Goal: Task Accomplishment & Management: Manage account settings

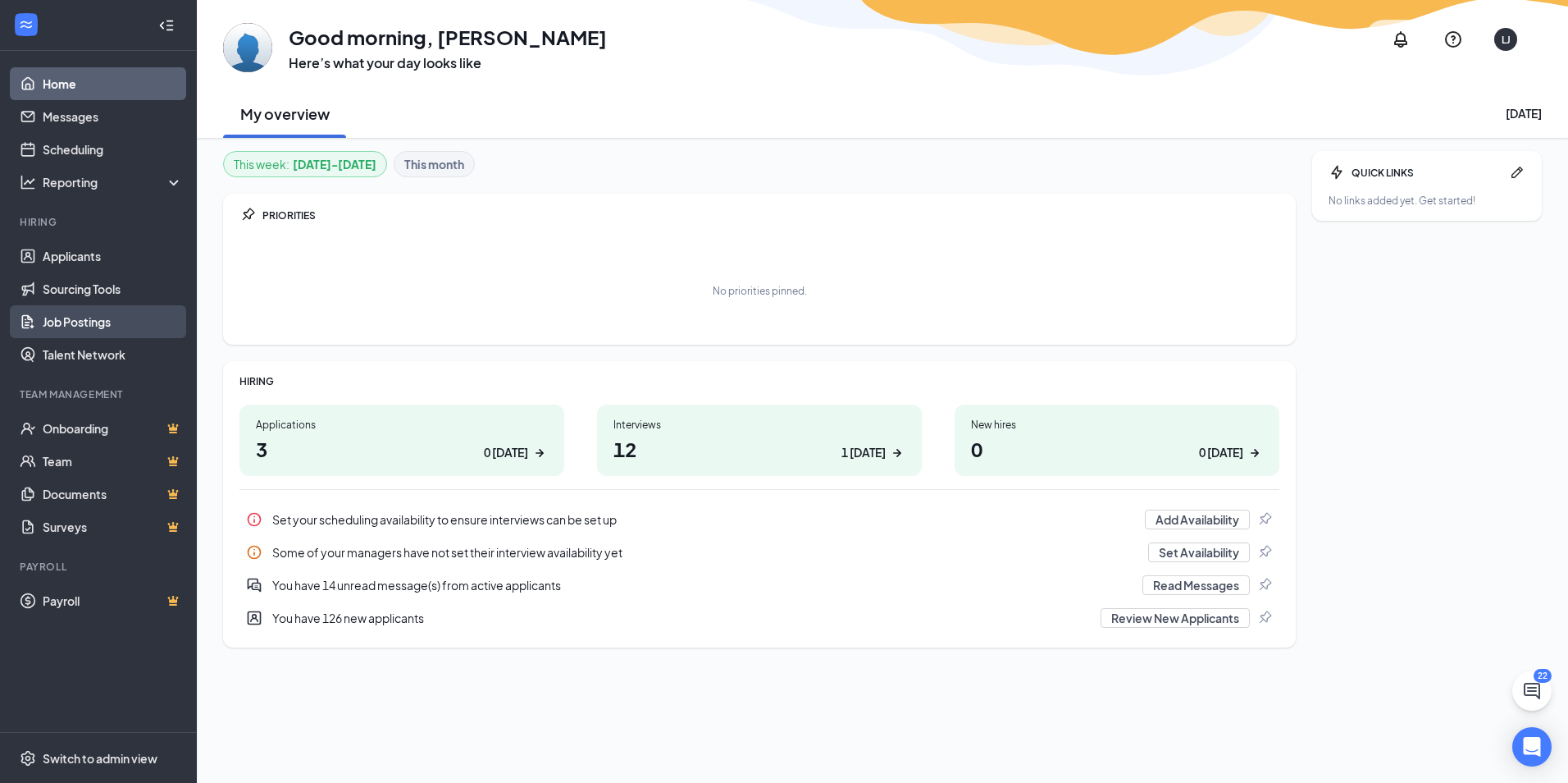
click at [76, 323] on link "Job Postings" at bounding box center [112, 322] width 140 height 32
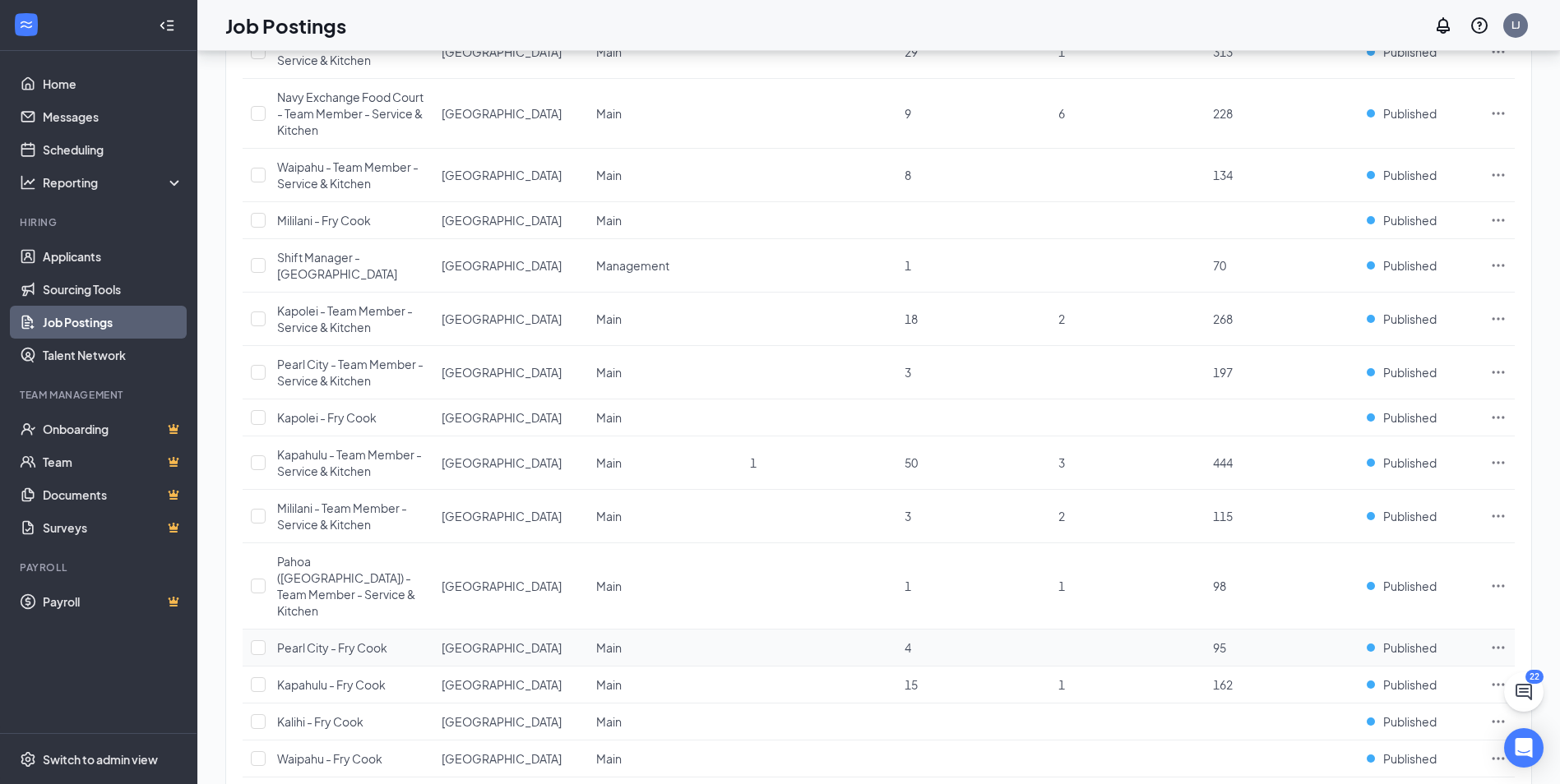
scroll to position [274, 0]
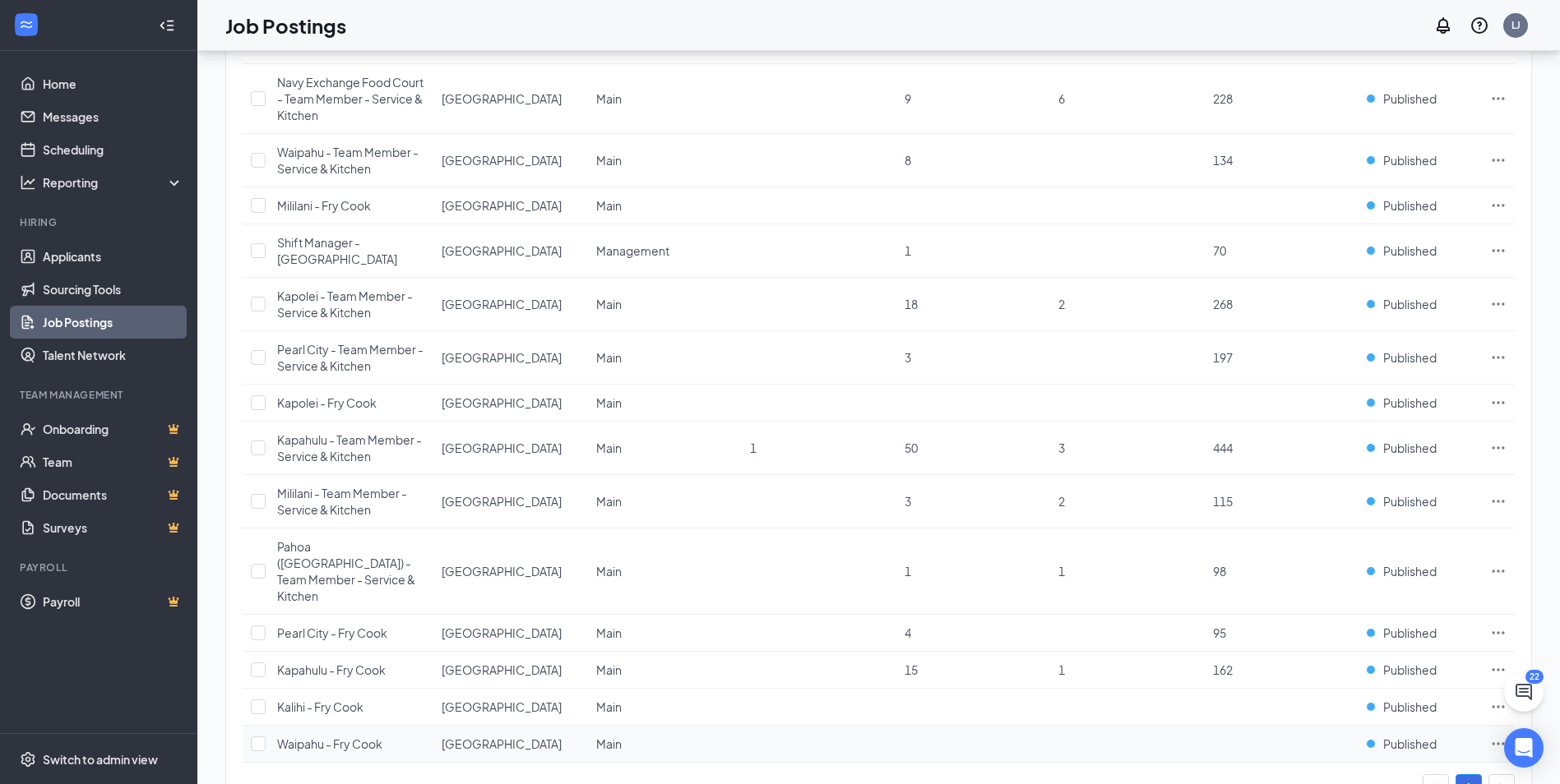
click at [319, 736] on span "Waipahu - Fry Cook" at bounding box center [329, 744] width 105 height 15
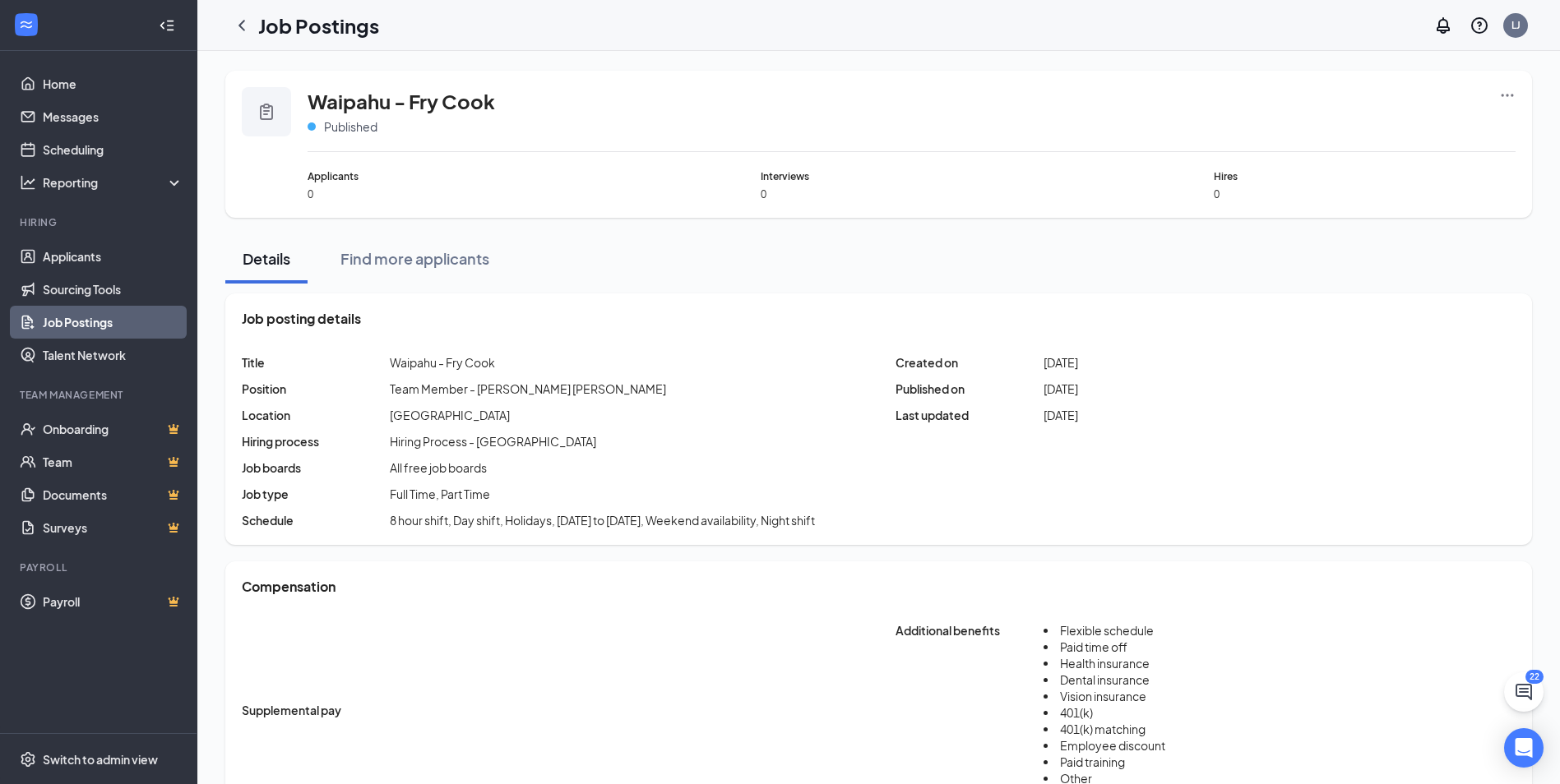
click at [1497, 93] on div "Waipahu - [PERSON_NAME] [PERSON_NAME] Published" at bounding box center [911, 119] width 1208 height 65
click at [1503, 93] on icon "Ellipses" at bounding box center [1507, 94] width 16 height 16
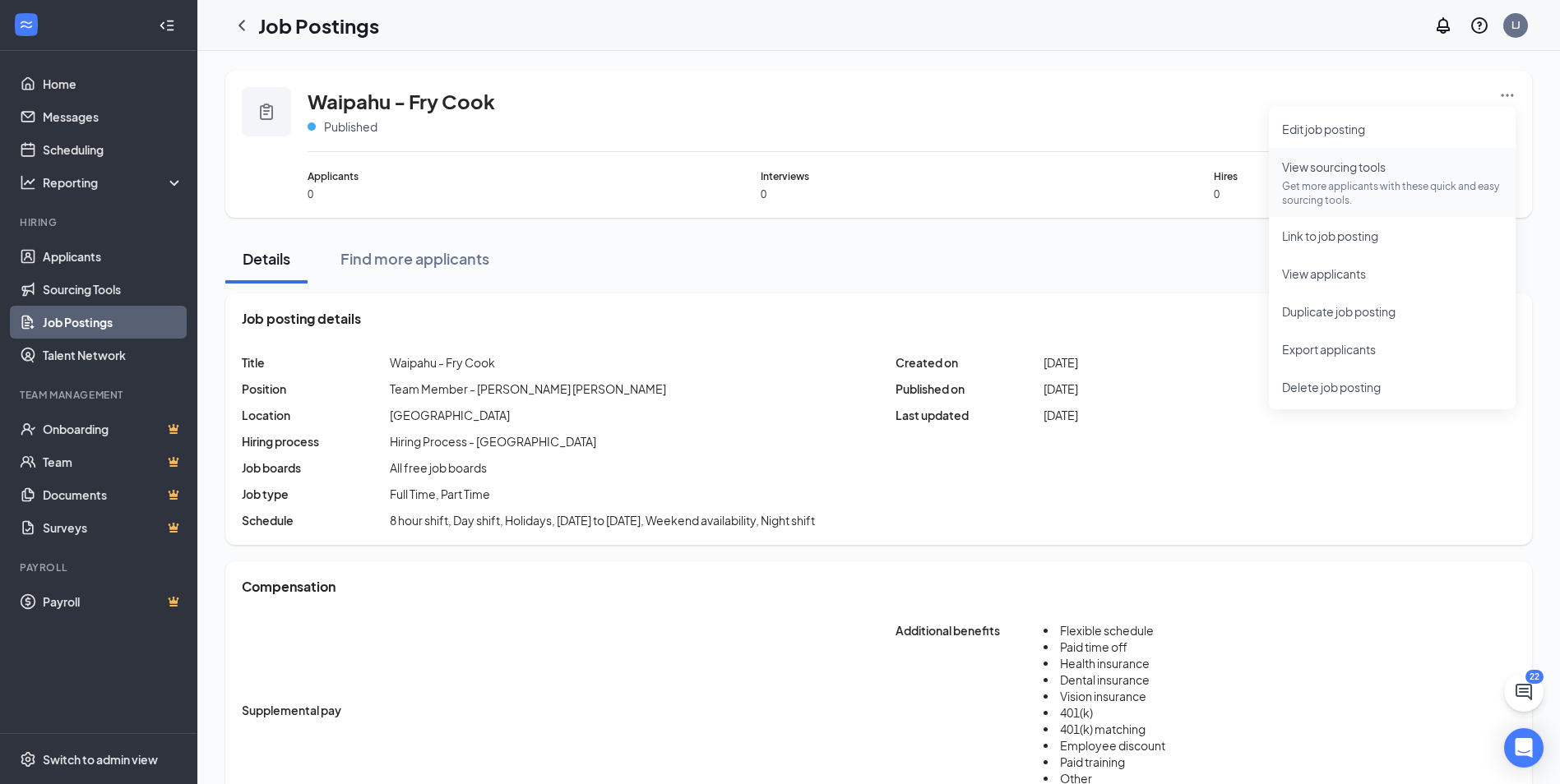
click at [1351, 176] on span "View sourcing tools Get more applicants with these quick and easy sourcing tool…" at bounding box center [1391, 182] width 220 height 50
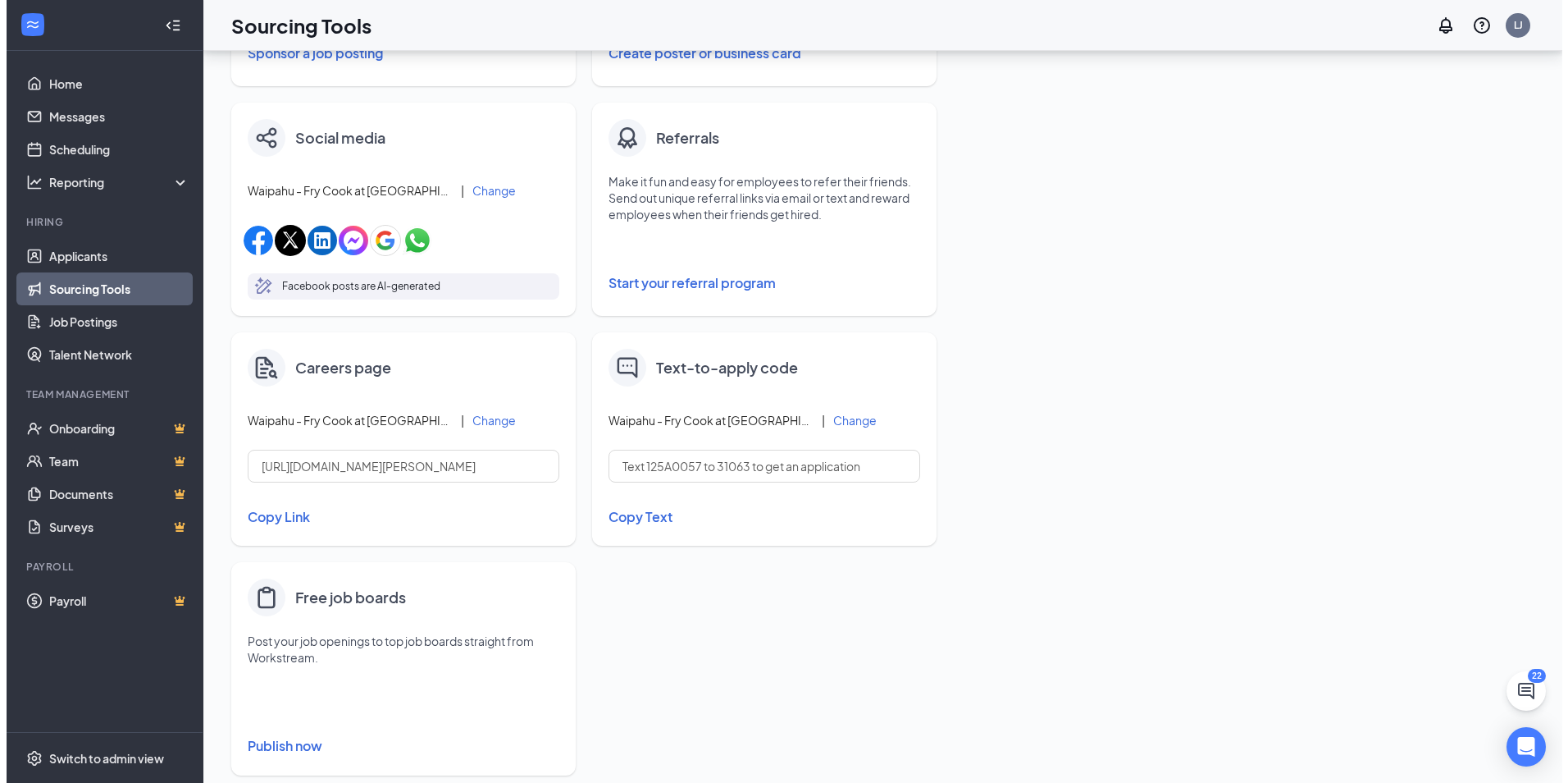
scroll to position [499, 0]
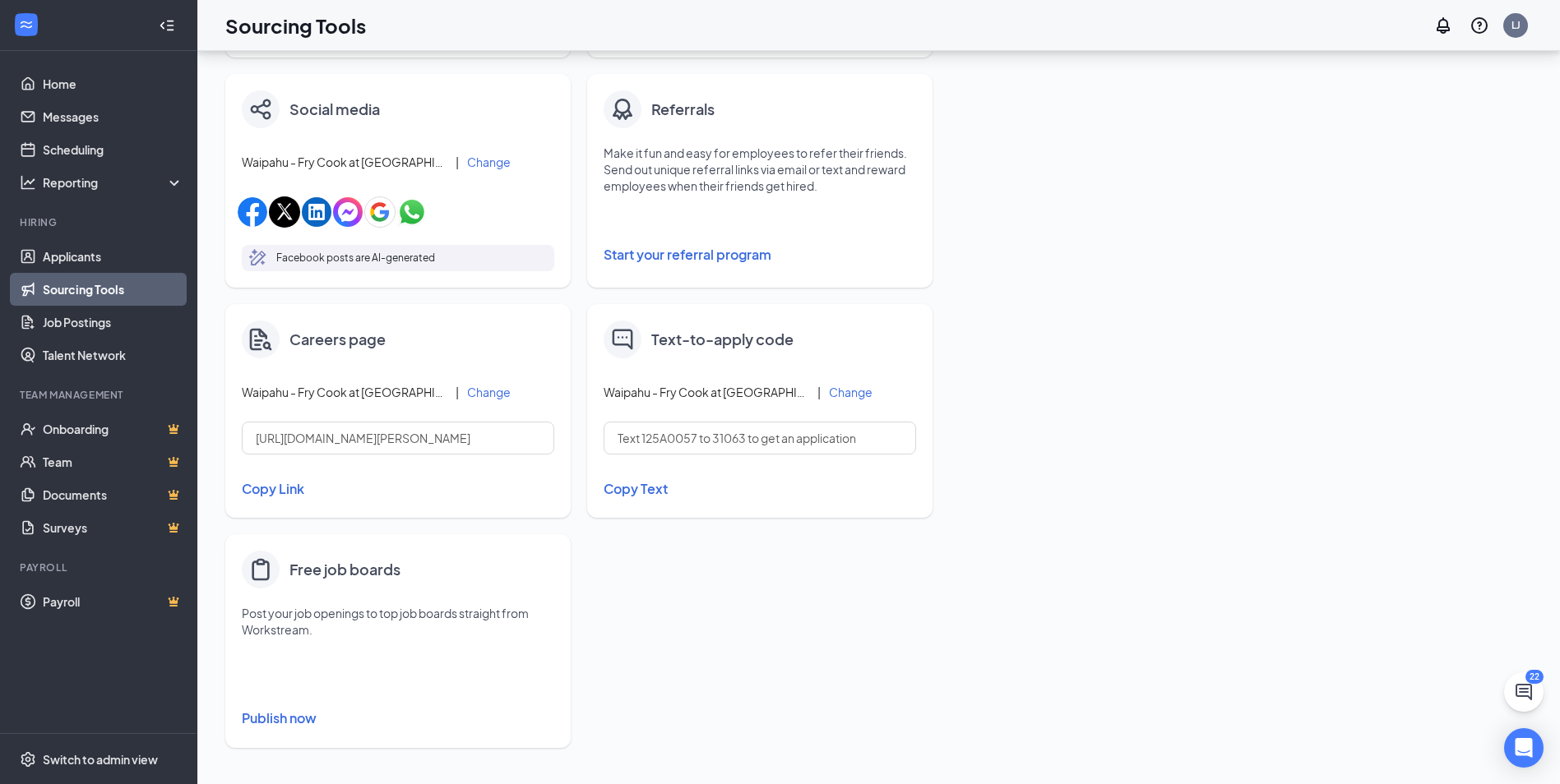
click at [288, 719] on button "Publish now" at bounding box center [397, 718] width 312 height 27
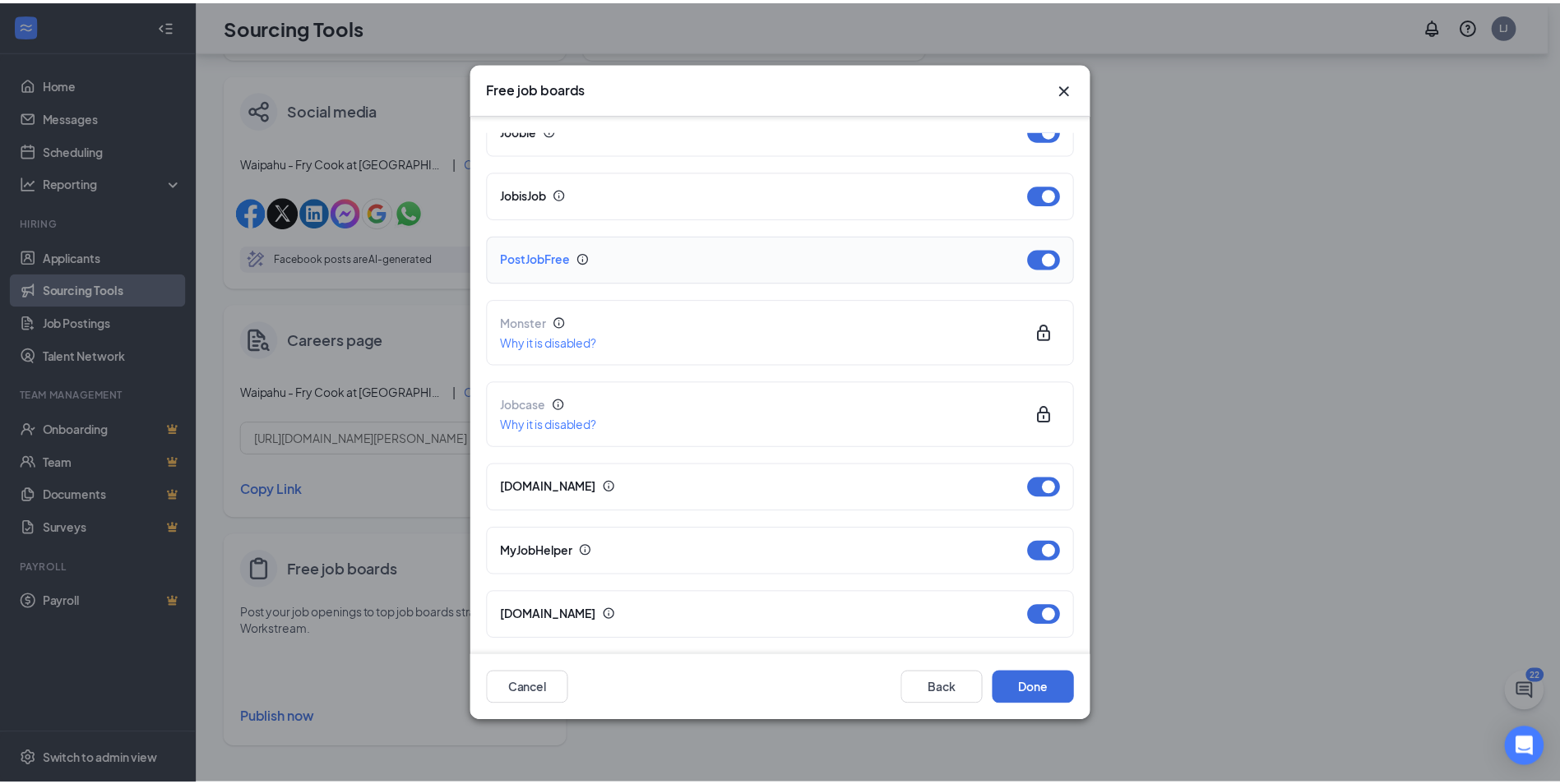
scroll to position [0, 0]
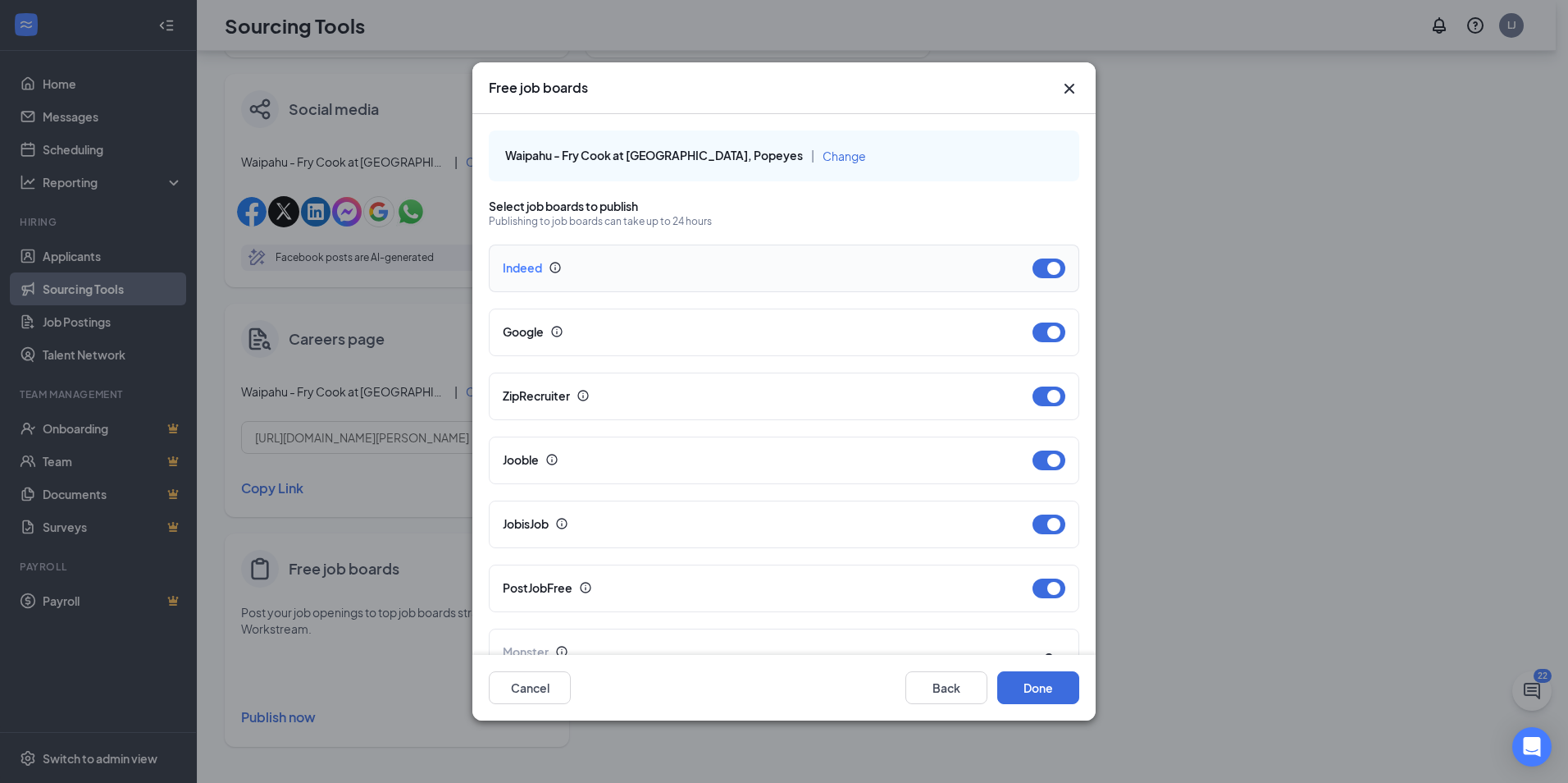
click at [1041, 268] on button "button" at bounding box center [1049, 268] width 32 height 20
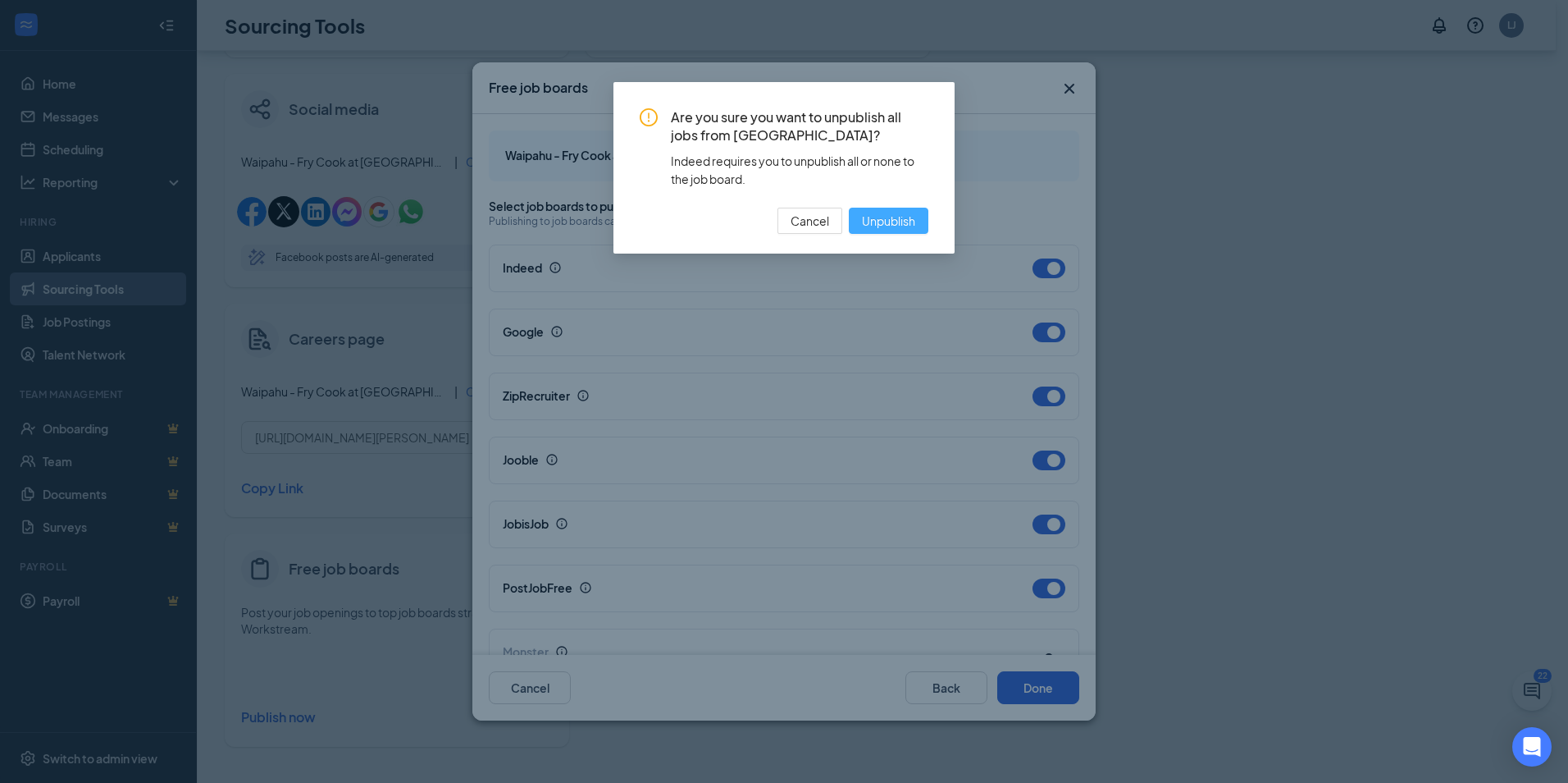
click at [900, 220] on span "Unpublish" at bounding box center [889, 220] width 53 height 18
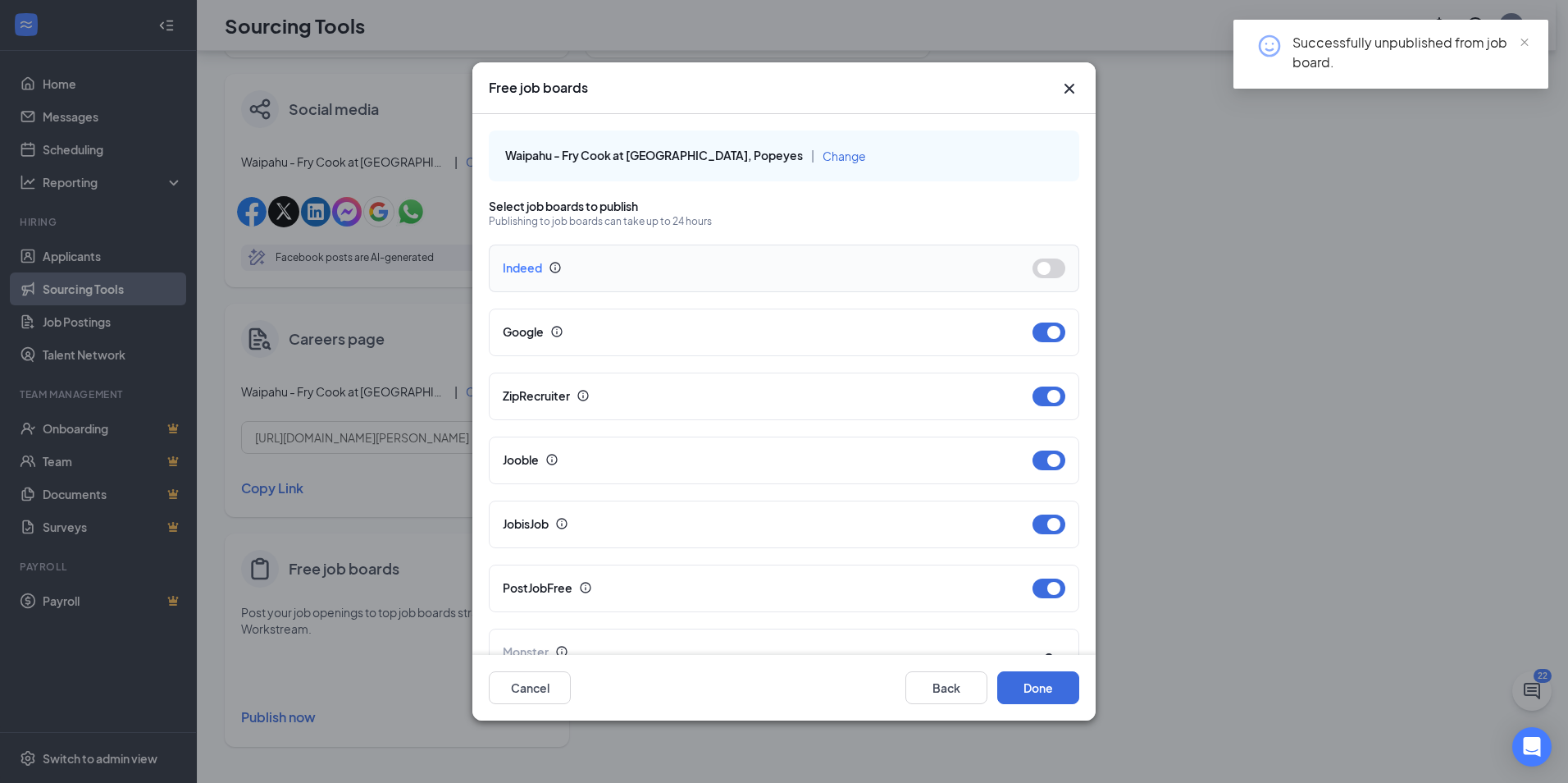
click at [1041, 270] on button "button" at bounding box center [1049, 268] width 32 height 20
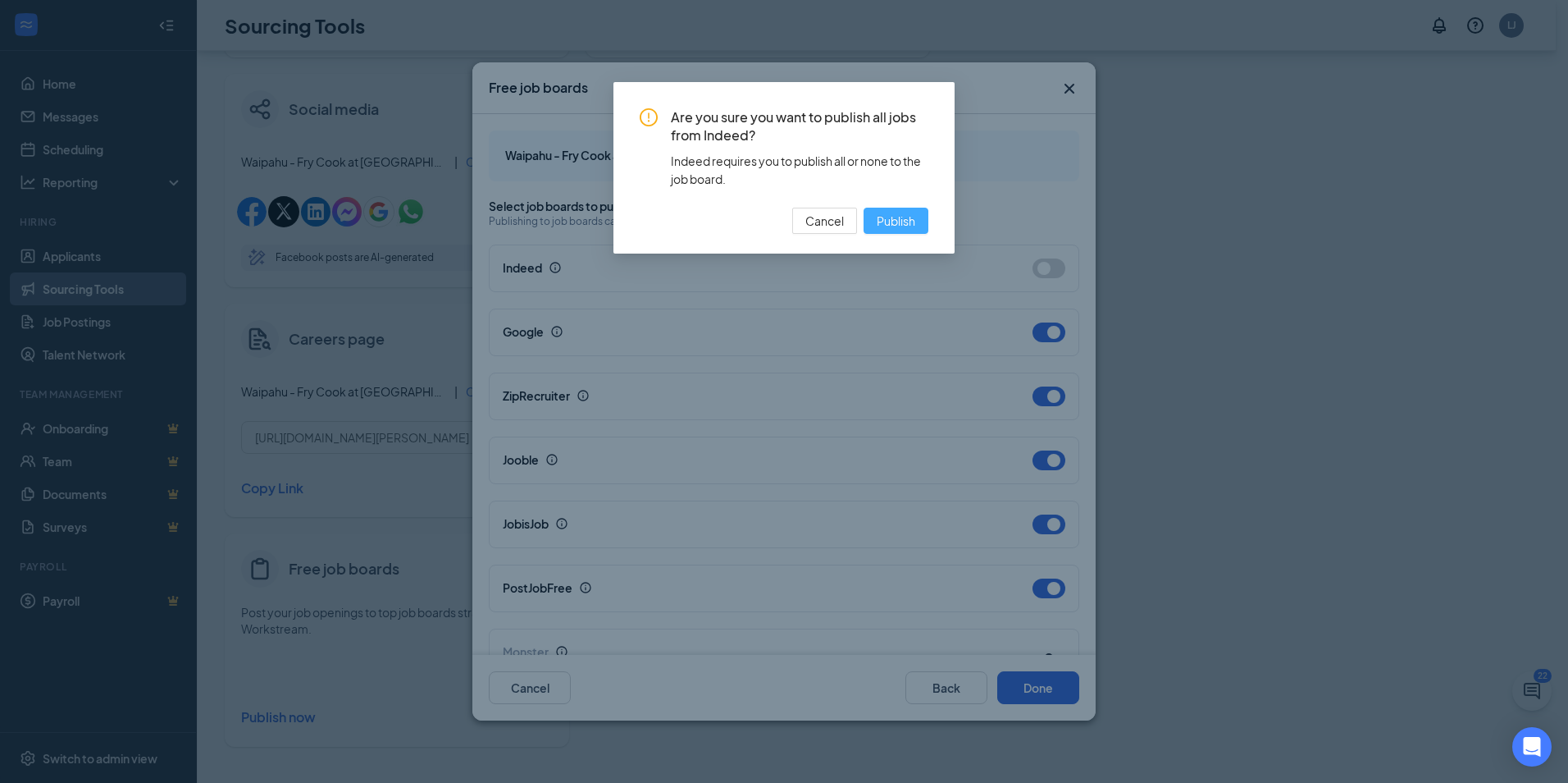
click at [906, 225] on span "Publish" at bounding box center [896, 220] width 38 height 18
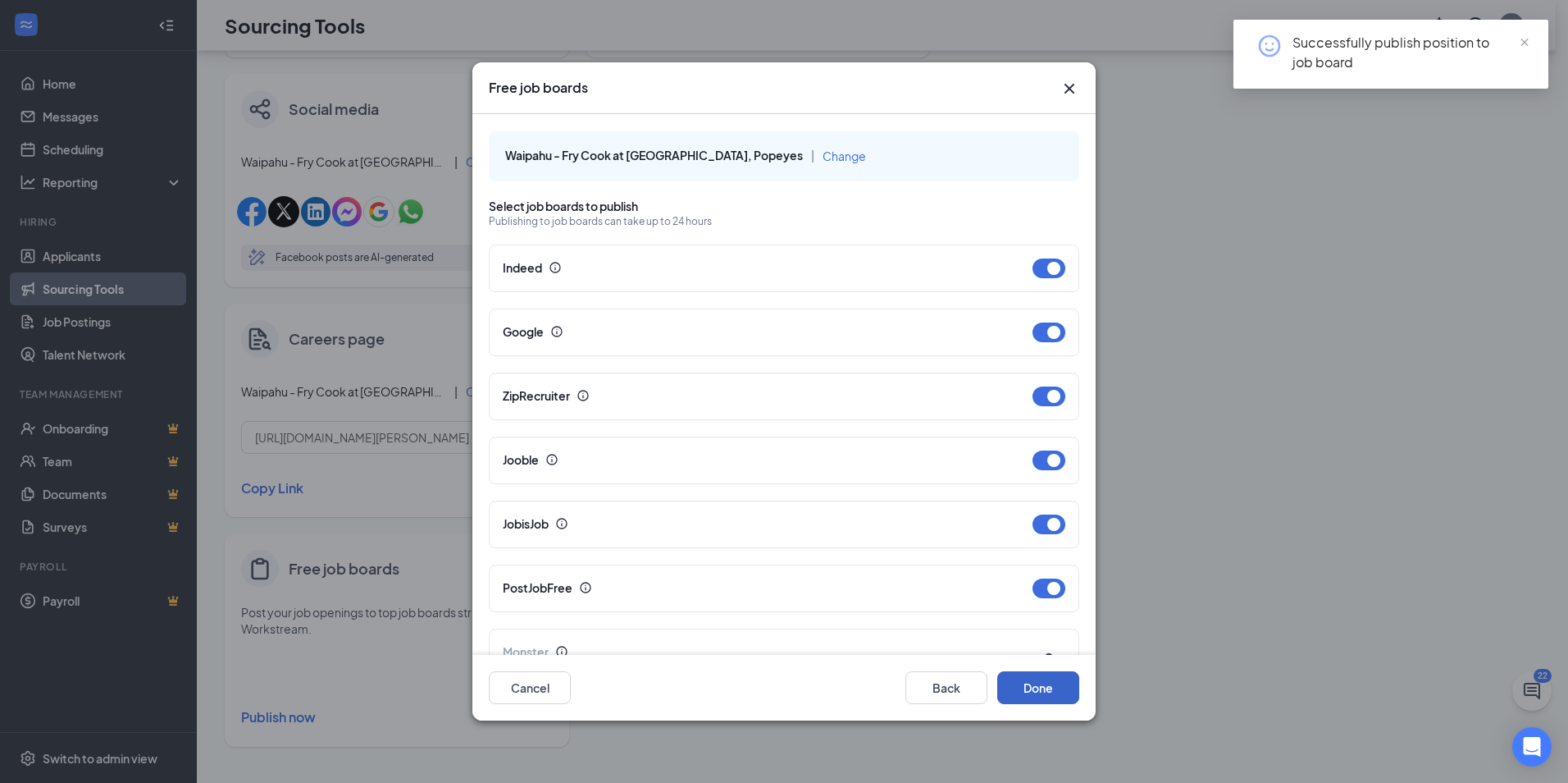
click at [1050, 690] on button "Done" at bounding box center [1039, 688] width 82 height 32
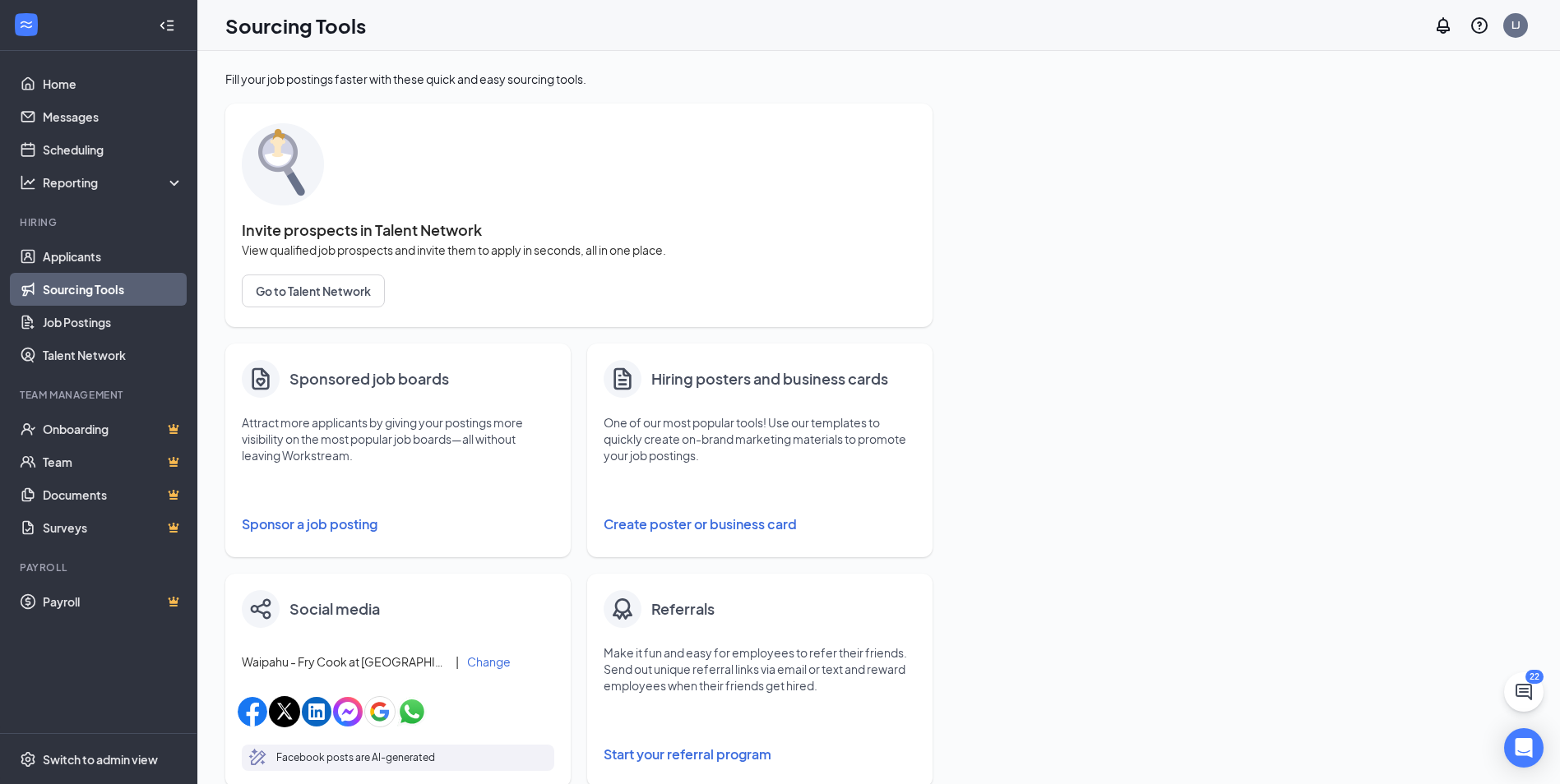
click at [318, 520] on button "Sponsor a job posting" at bounding box center [397, 524] width 312 height 32
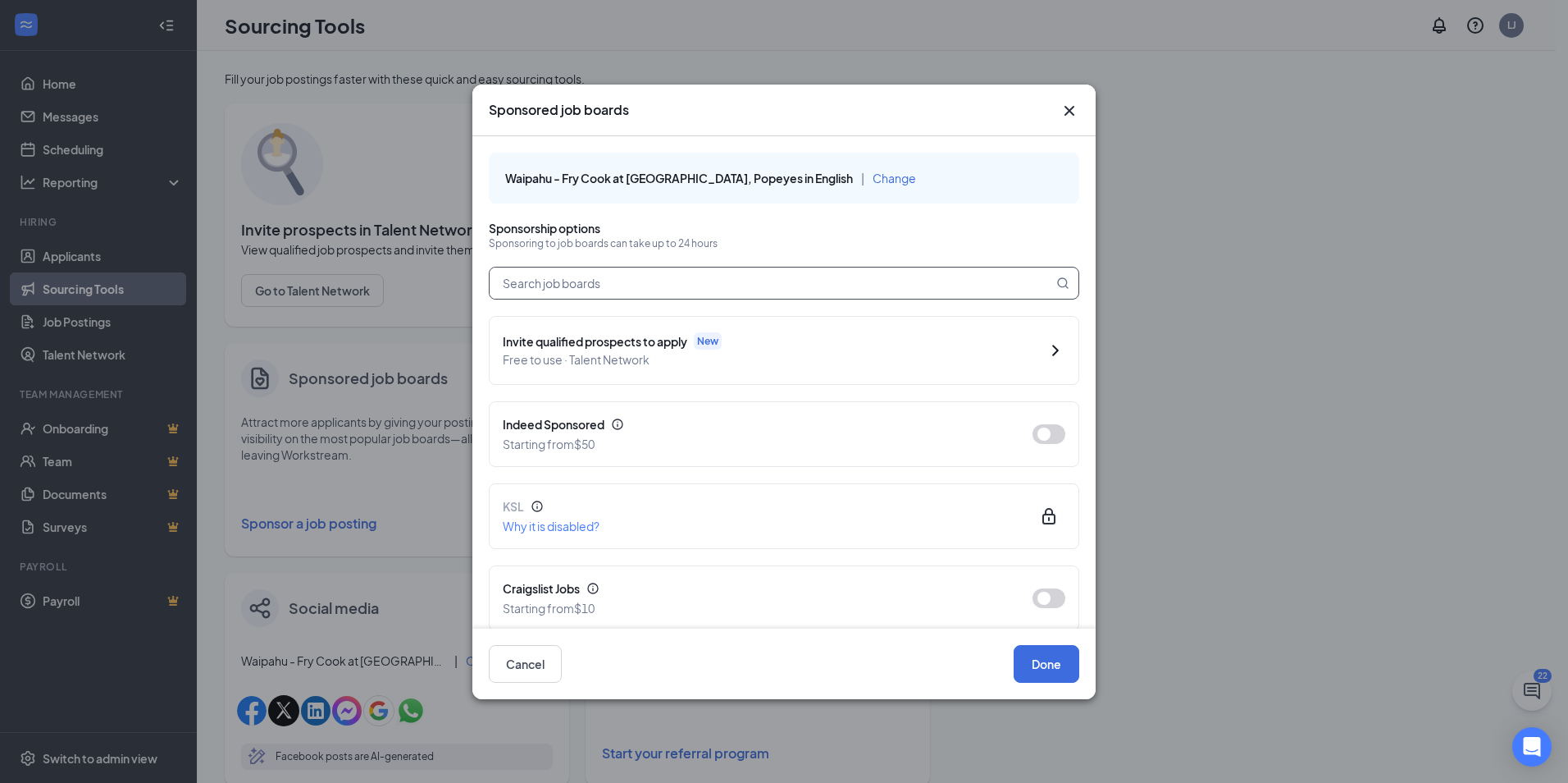
click at [683, 276] on input "text" at bounding box center [771, 283] width 564 height 31
click at [1070, 112] on icon "Cross" at bounding box center [1069, 110] width 20 height 20
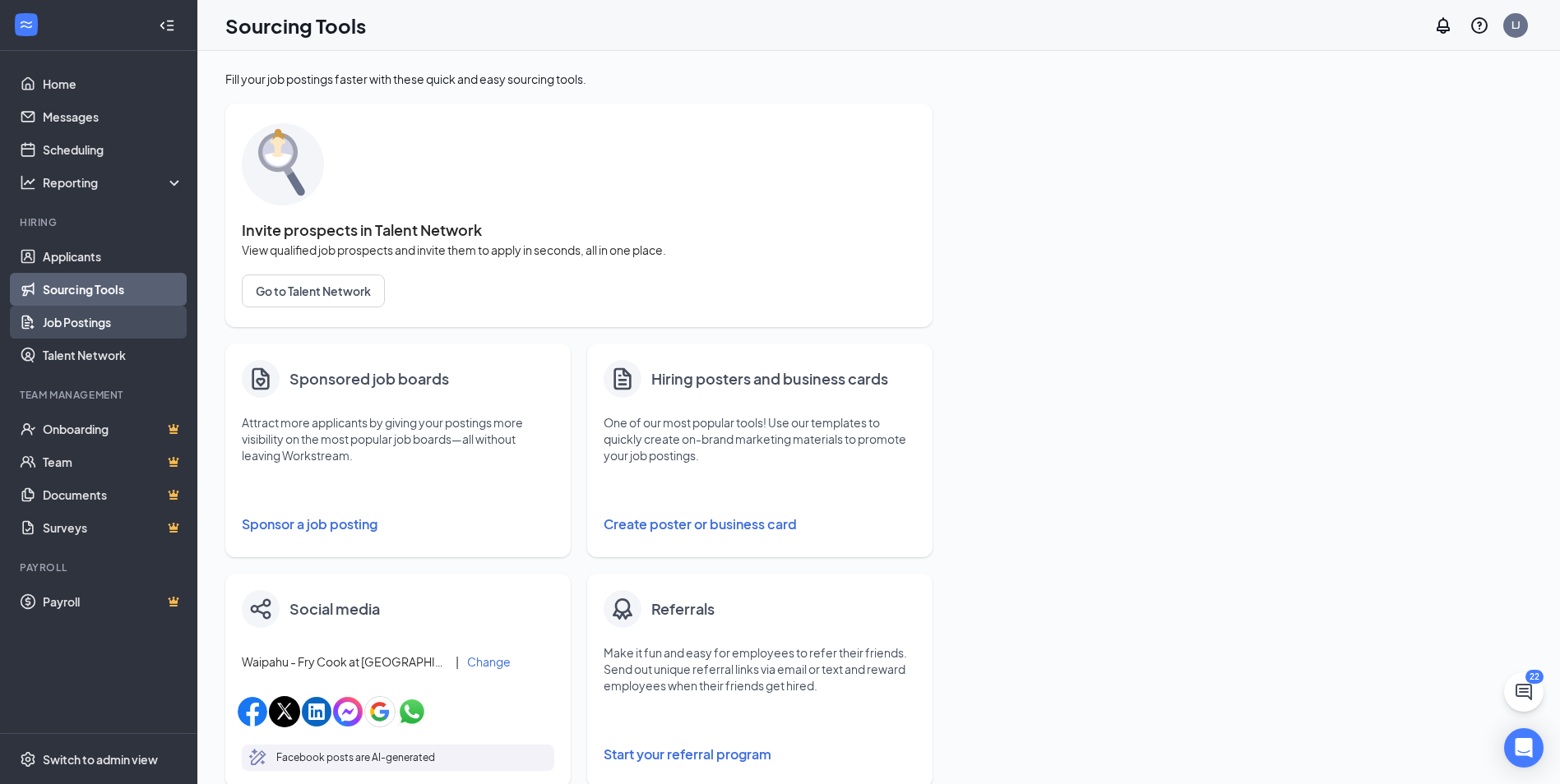
click at [72, 320] on link "Job Postings" at bounding box center [113, 322] width 140 height 32
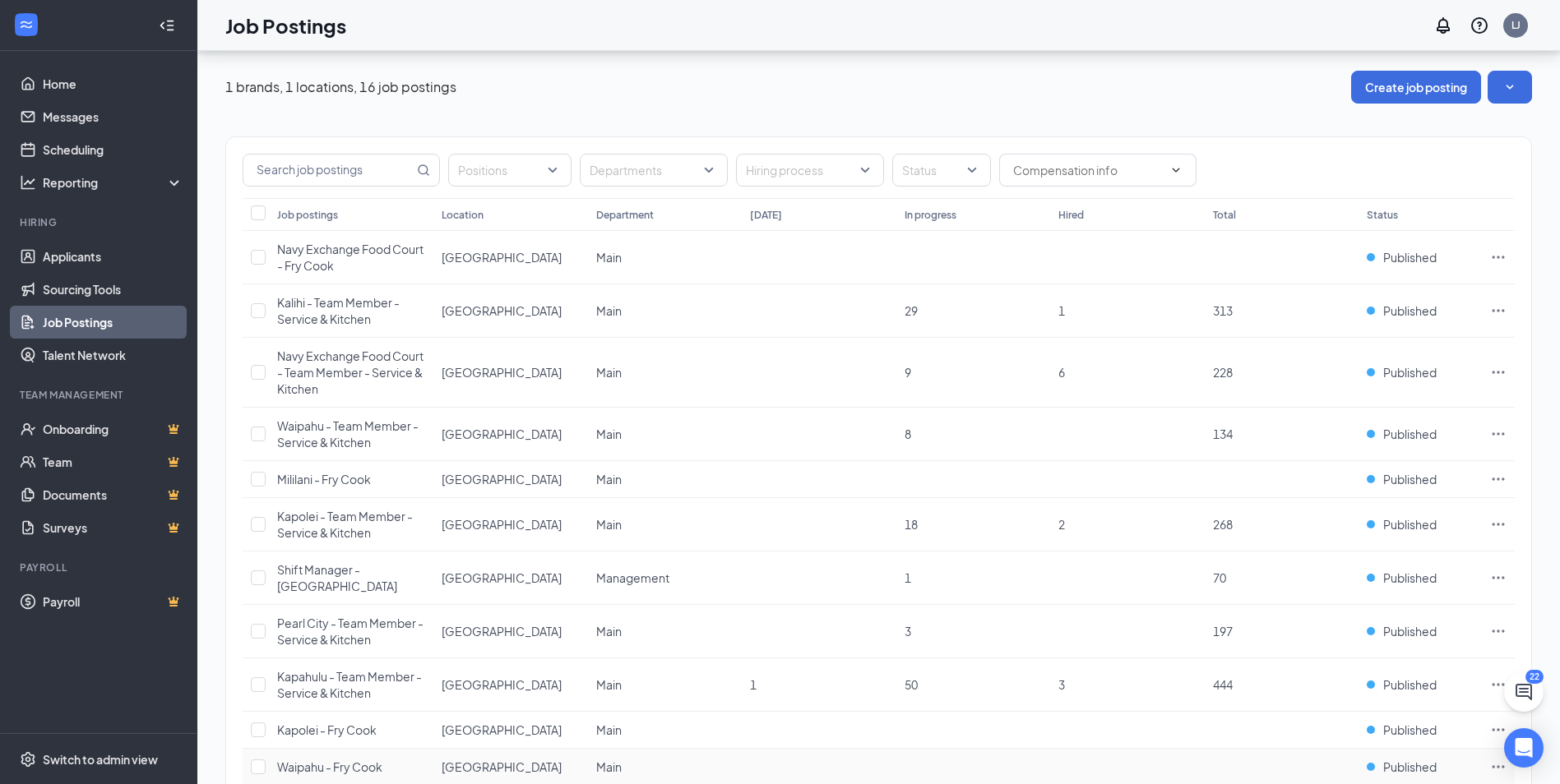
scroll to position [274, 0]
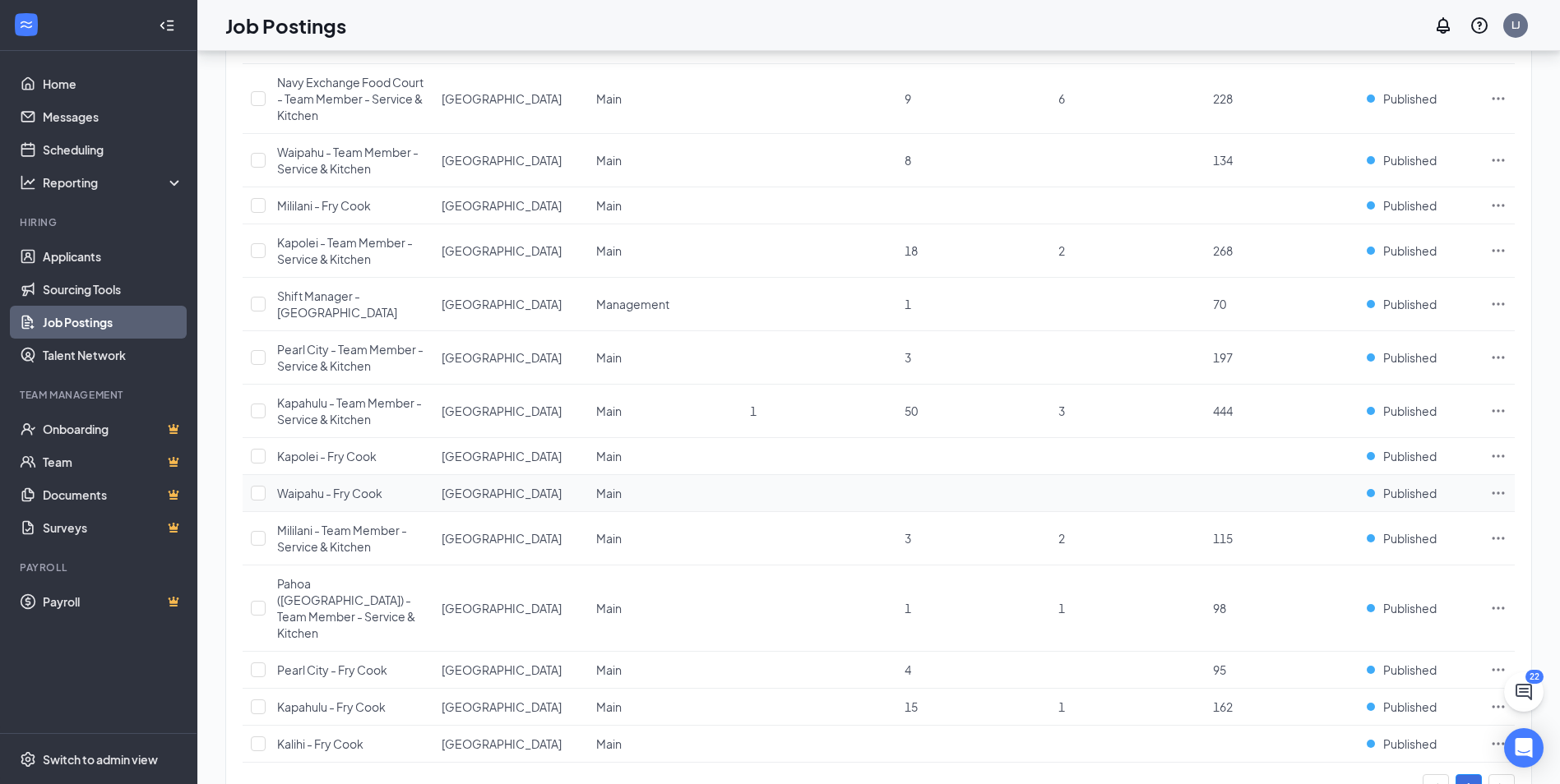
click at [363, 485] on span "Waipahu - Fry Cook" at bounding box center [329, 493] width 105 height 15
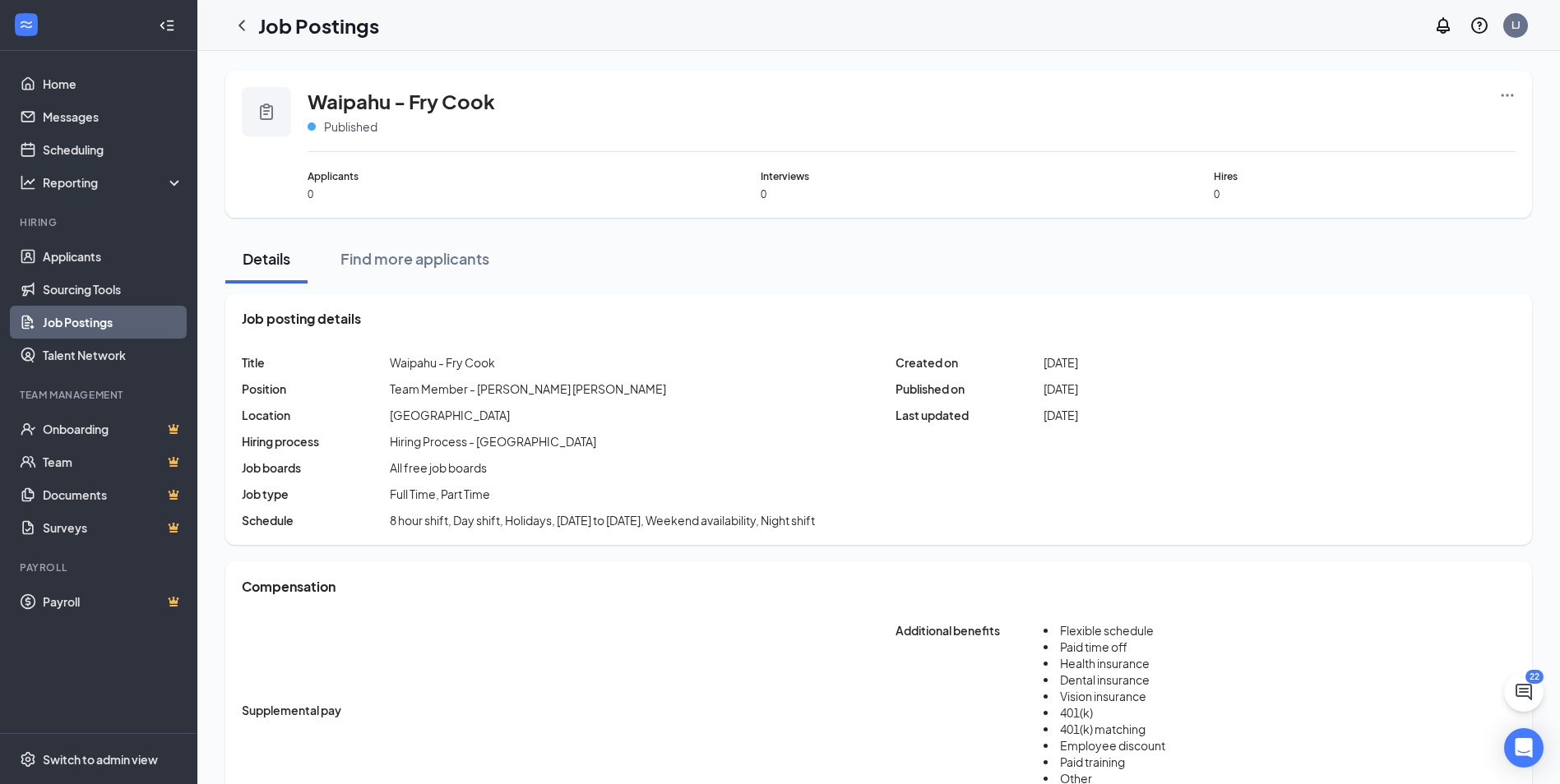
click at [1505, 91] on icon "Ellipses" at bounding box center [1507, 94] width 16 height 16
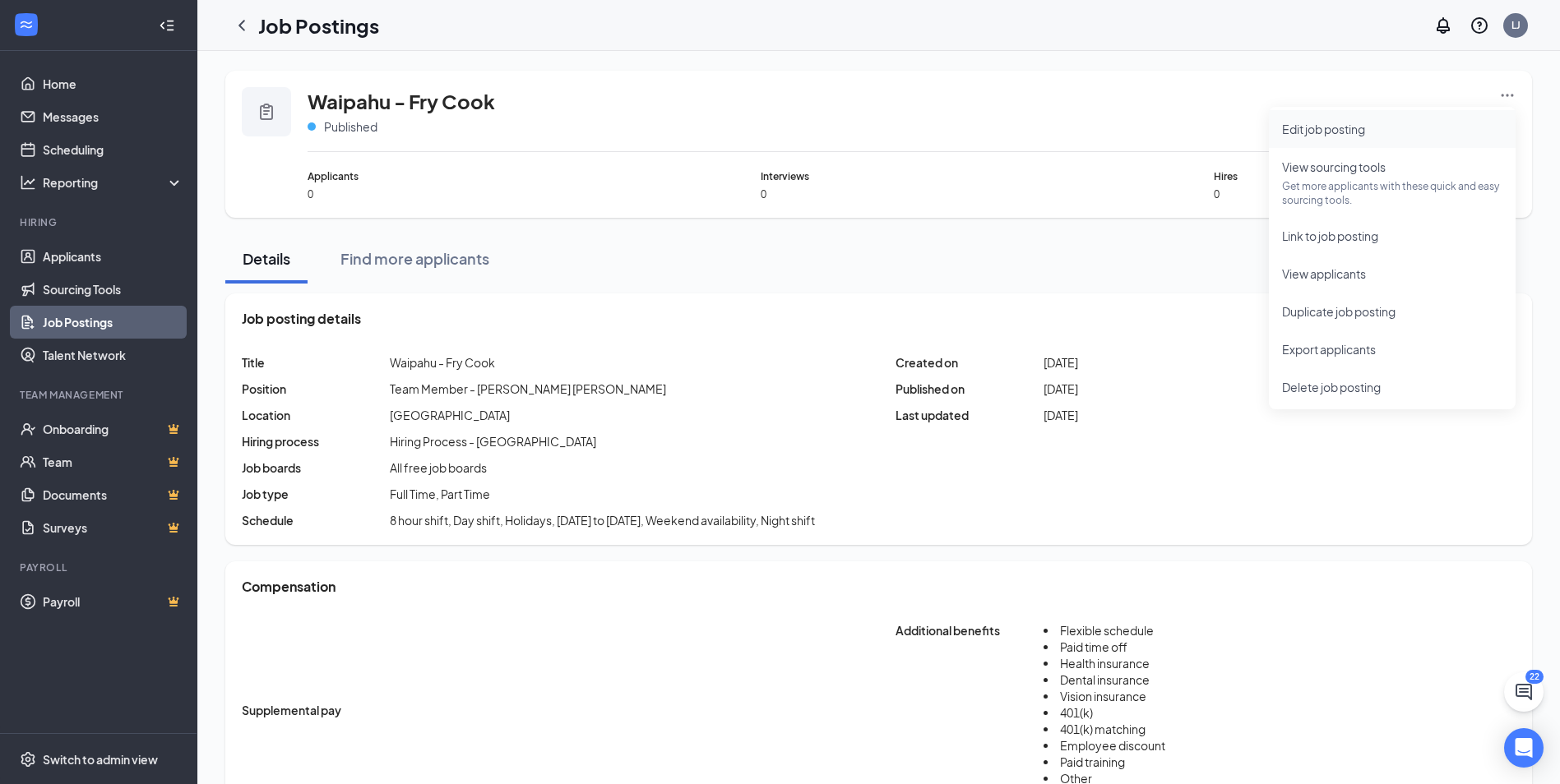
click at [1339, 132] on span "Edit job posting" at bounding box center [1322, 130] width 83 height 15
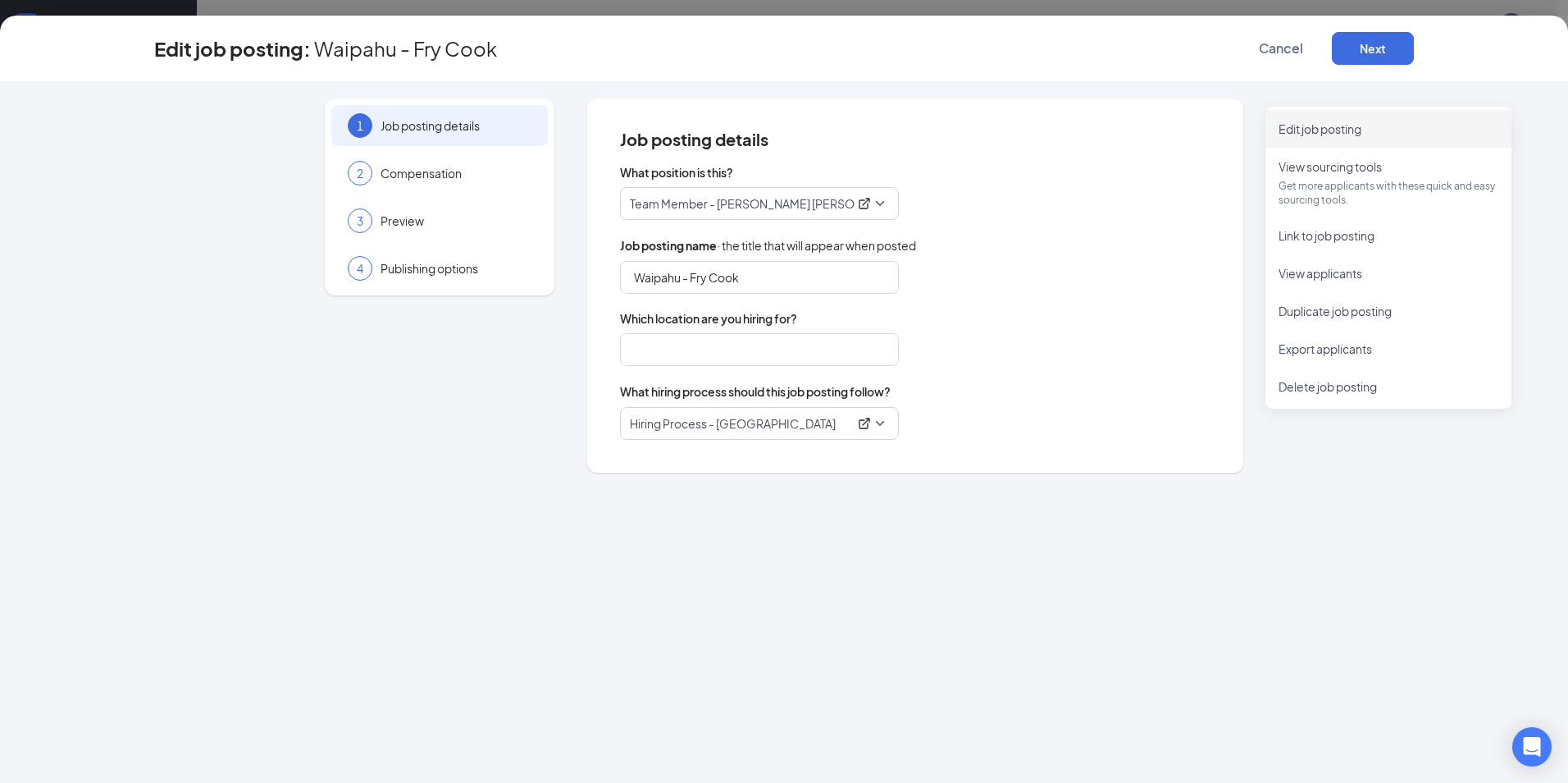
type input "[GEOGRAPHIC_DATA]"
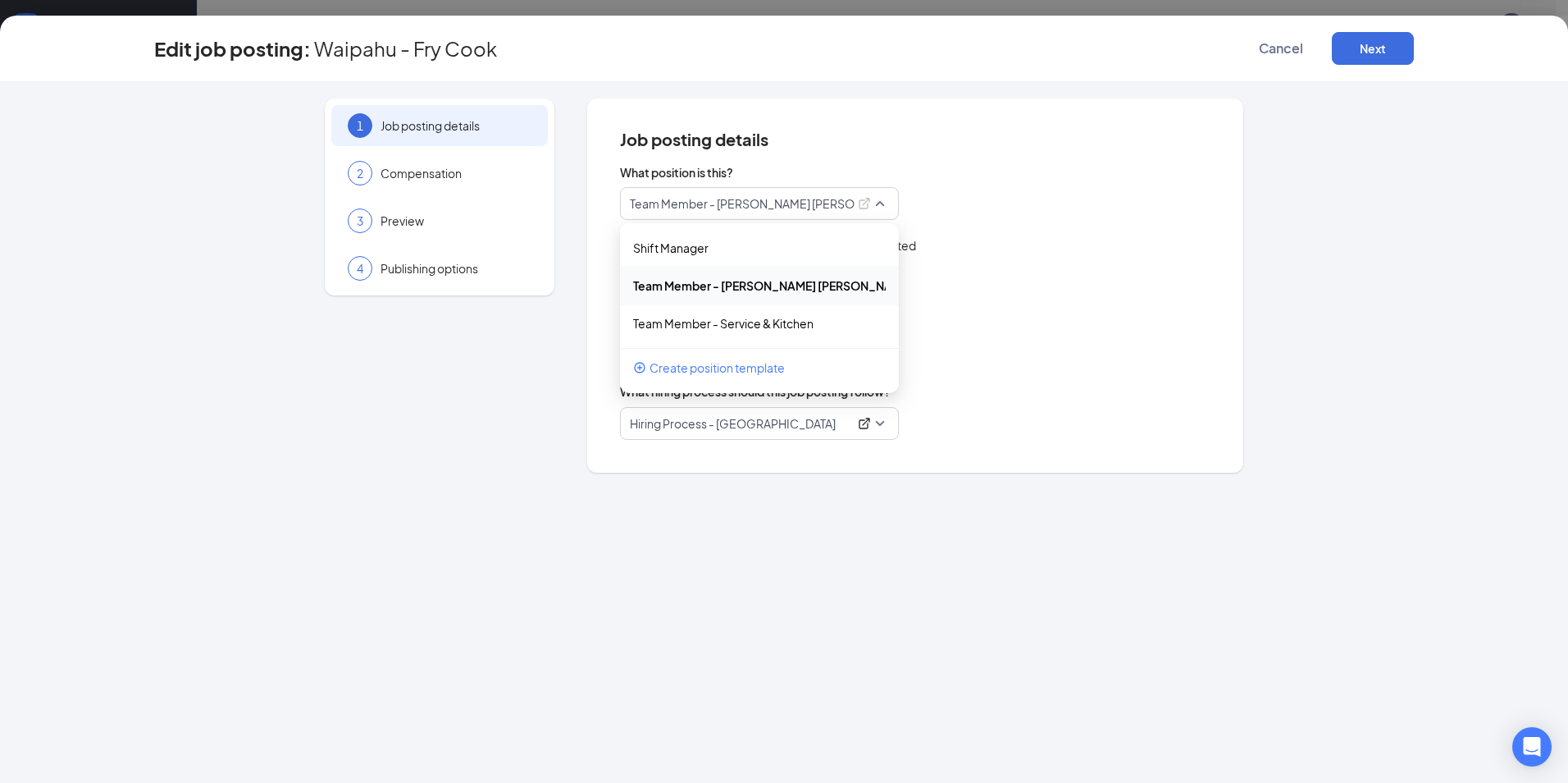
drag, startPoint x: 715, startPoint y: 205, endPoint x: 568, endPoint y: 205, distance: 147.0
click at [568, 205] on div "1 Job posting details 2 Compensation 3 Preview 4 Publishing options Job posting…" at bounding box center [784, 285] width 1260 height 374
click at [564, 337] on div "1 Job posting details 2 Compensation 3 Preview 4 Publishing options Job posting…" at bounding box center [784, 285] width 1260 height 374
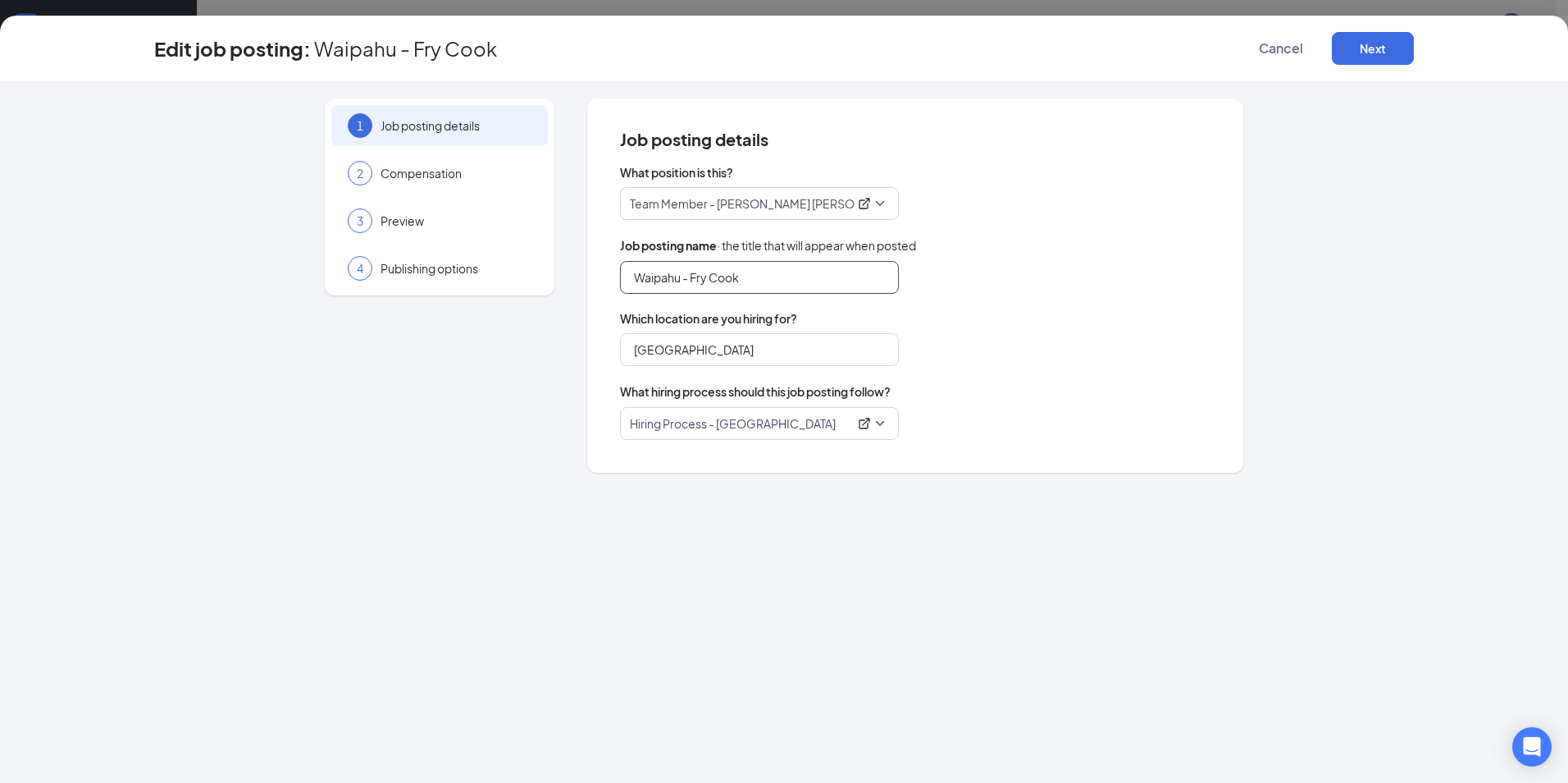
drag, startPoint x: 690, startPoint y: 281, endPoint x: 731, endPoint y: 286, distance: 41.3
click at [690, 280] on input "Waipahu - Fry Cook" at bounding box center [759, 277] width 279 height 32
click at [752, 273] on input "Waipahu - Fry Cook" at bounding box center [759, 277] width 279 height 32
drag, startPoint x: 831, startPoint y: 280, endPoint x: 749, endPoint y: 281, distance: 82.0
click at [749, 281] on input "Waipahu - Fry Cook - Team Member" at bounding box center [759, 277] width 279 height 32
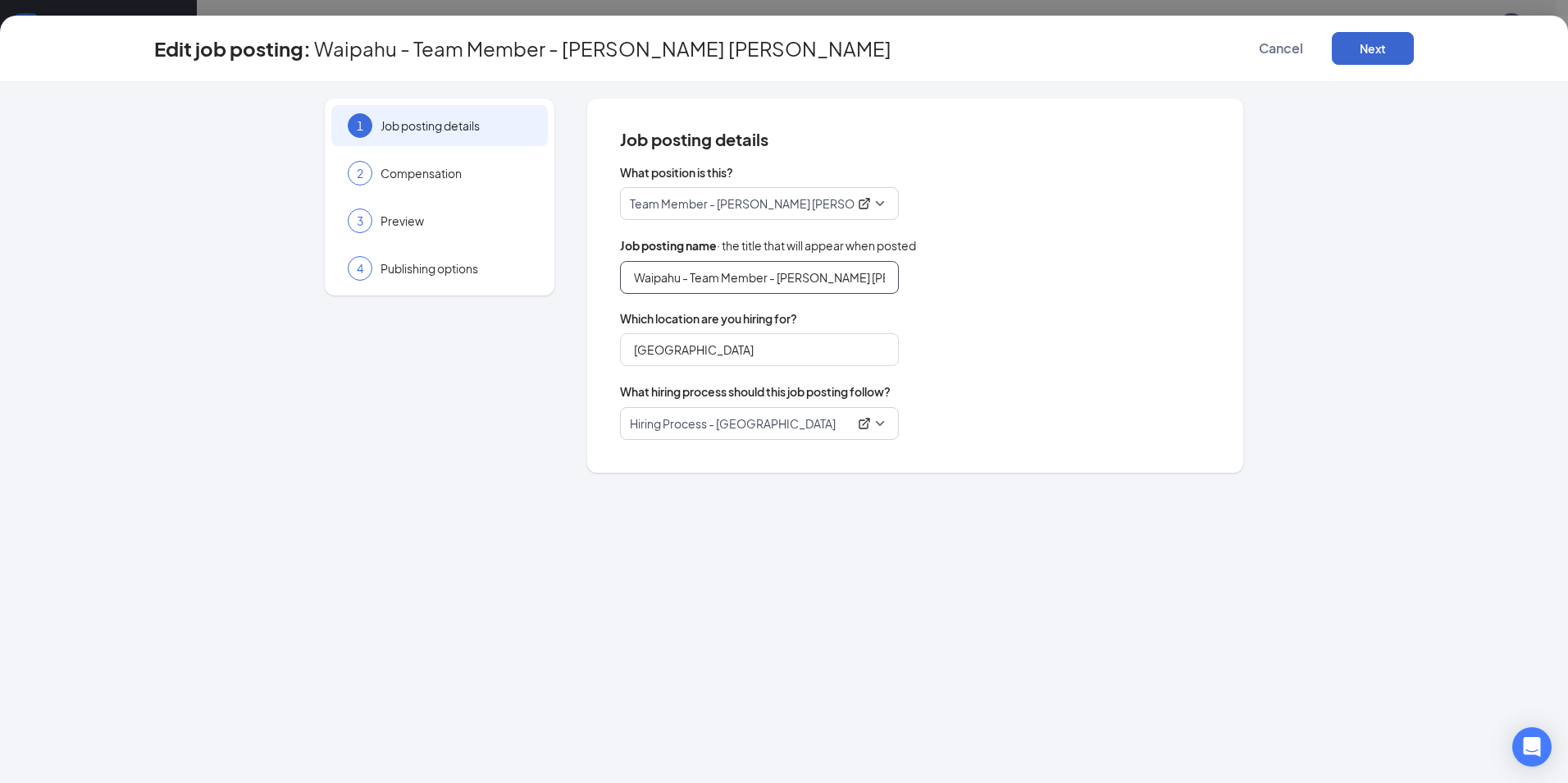
type input "Waipahu - Team Member - [PERSON_NAME] [PERSON_NAME]"
click at [1356, 49] on button "Next" at bounding box center [1373, 49] width 82 height 32
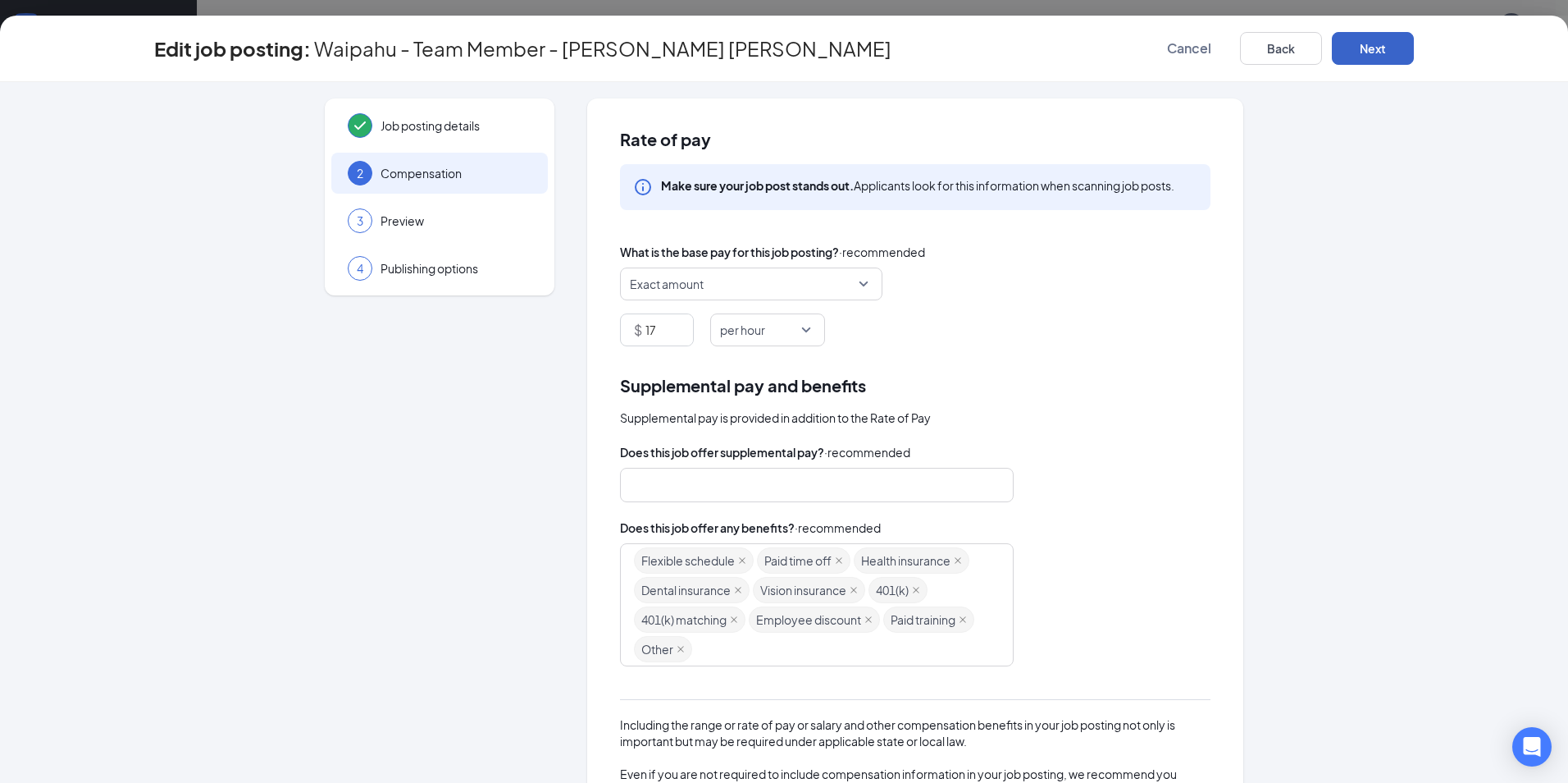
click at [1369, 47] on button "Next" at bounding box center [1373, 49] width 82 height 32
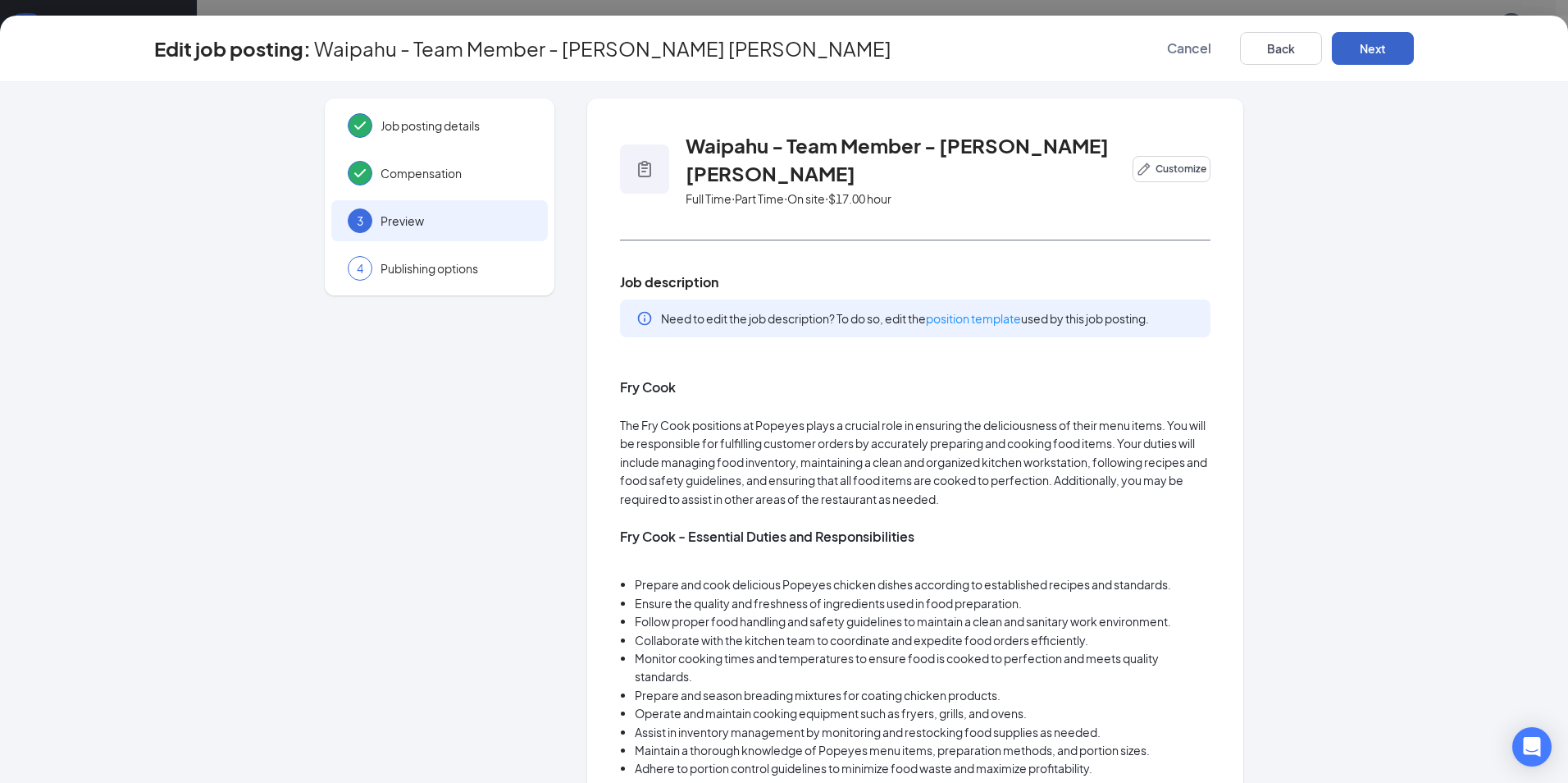
click at [1379, 54] on button "Next" at bounding box center [1373, 49] width 82 height 32
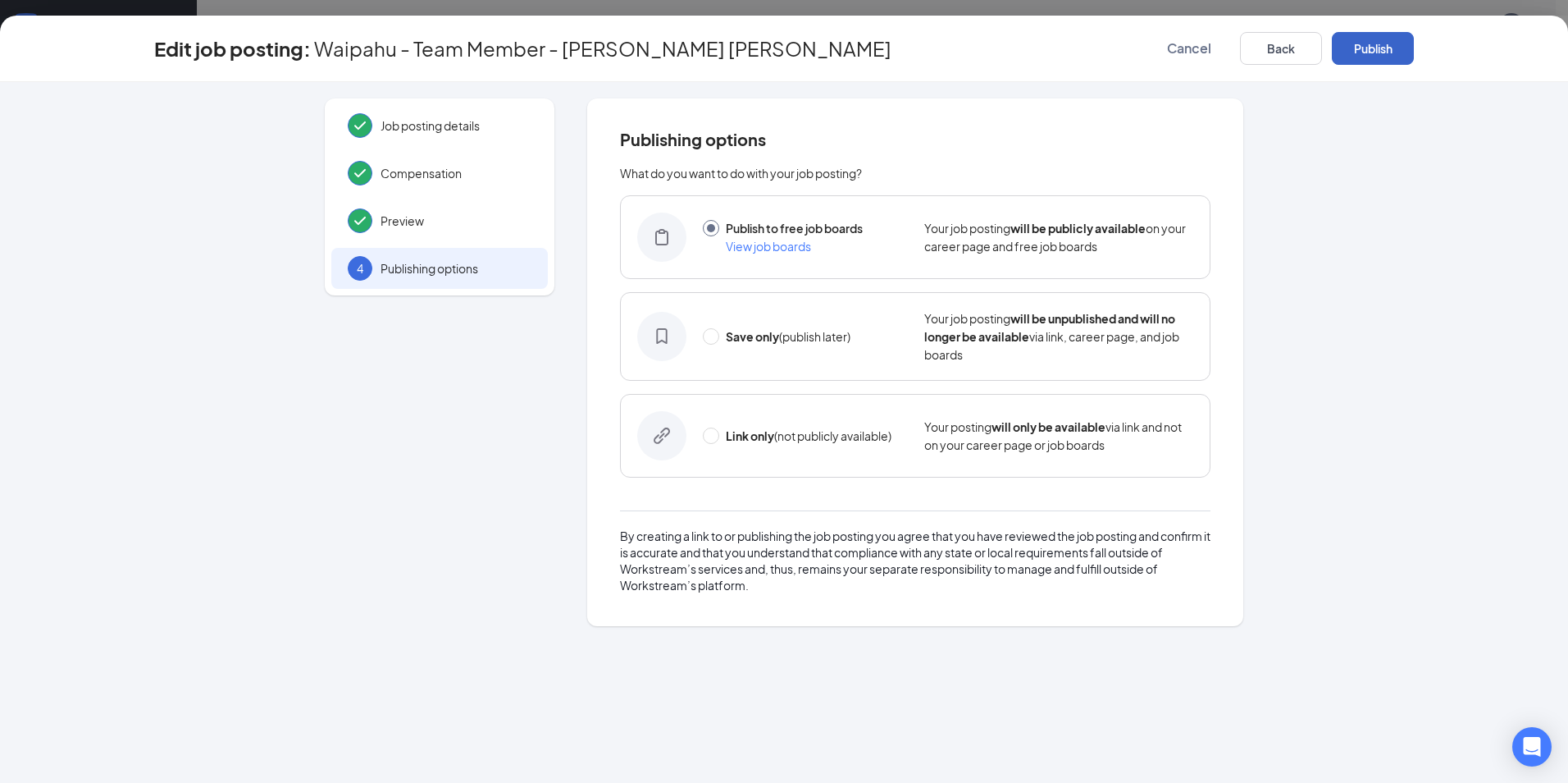
click at [1383, 50] on button "Publish" at bounding box center [1373, 49] width 82 height 32
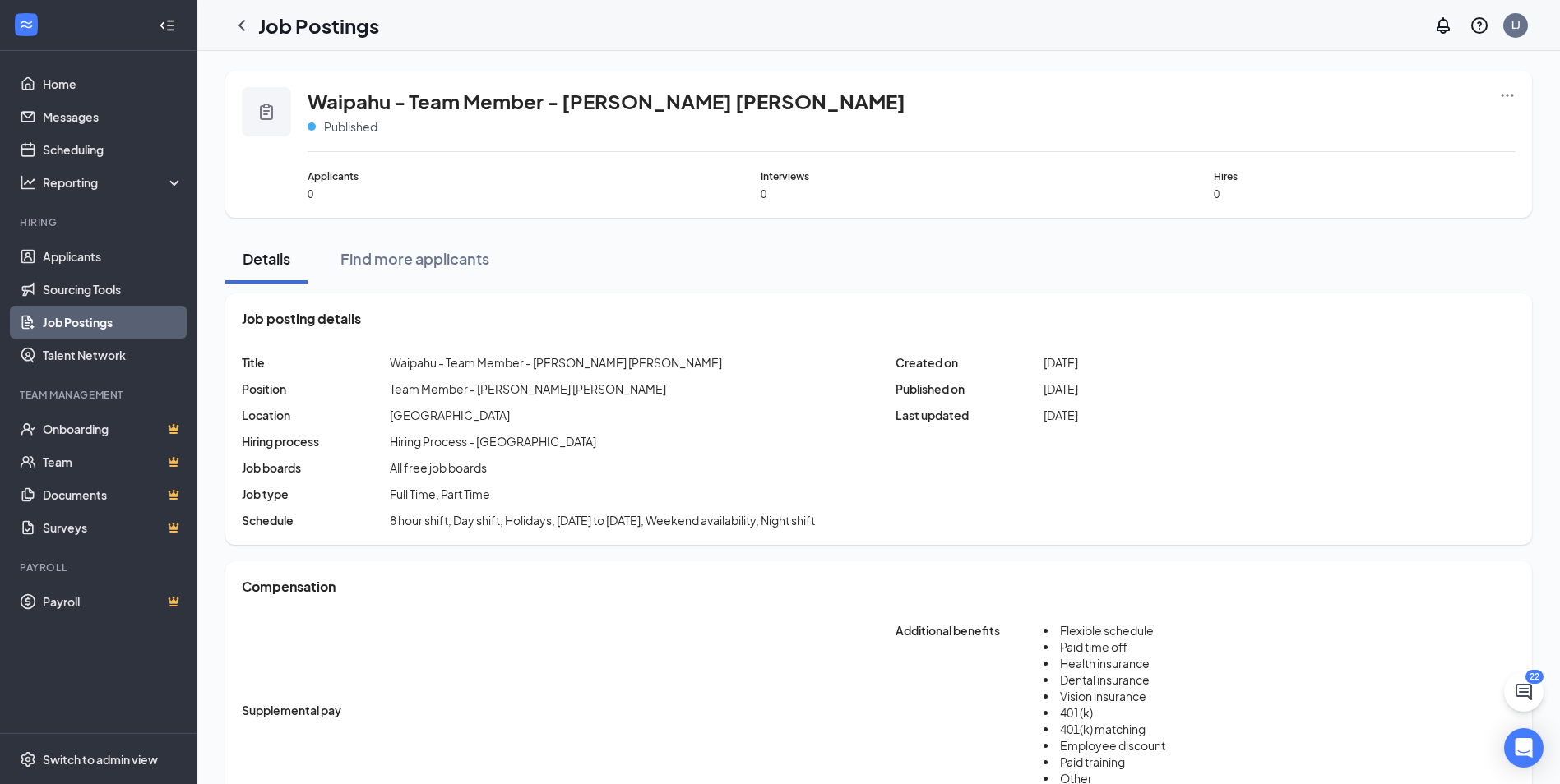
click at [1500, 93] on icon "Ellipses" at bounding box center [1507, 94] width 16 height 16
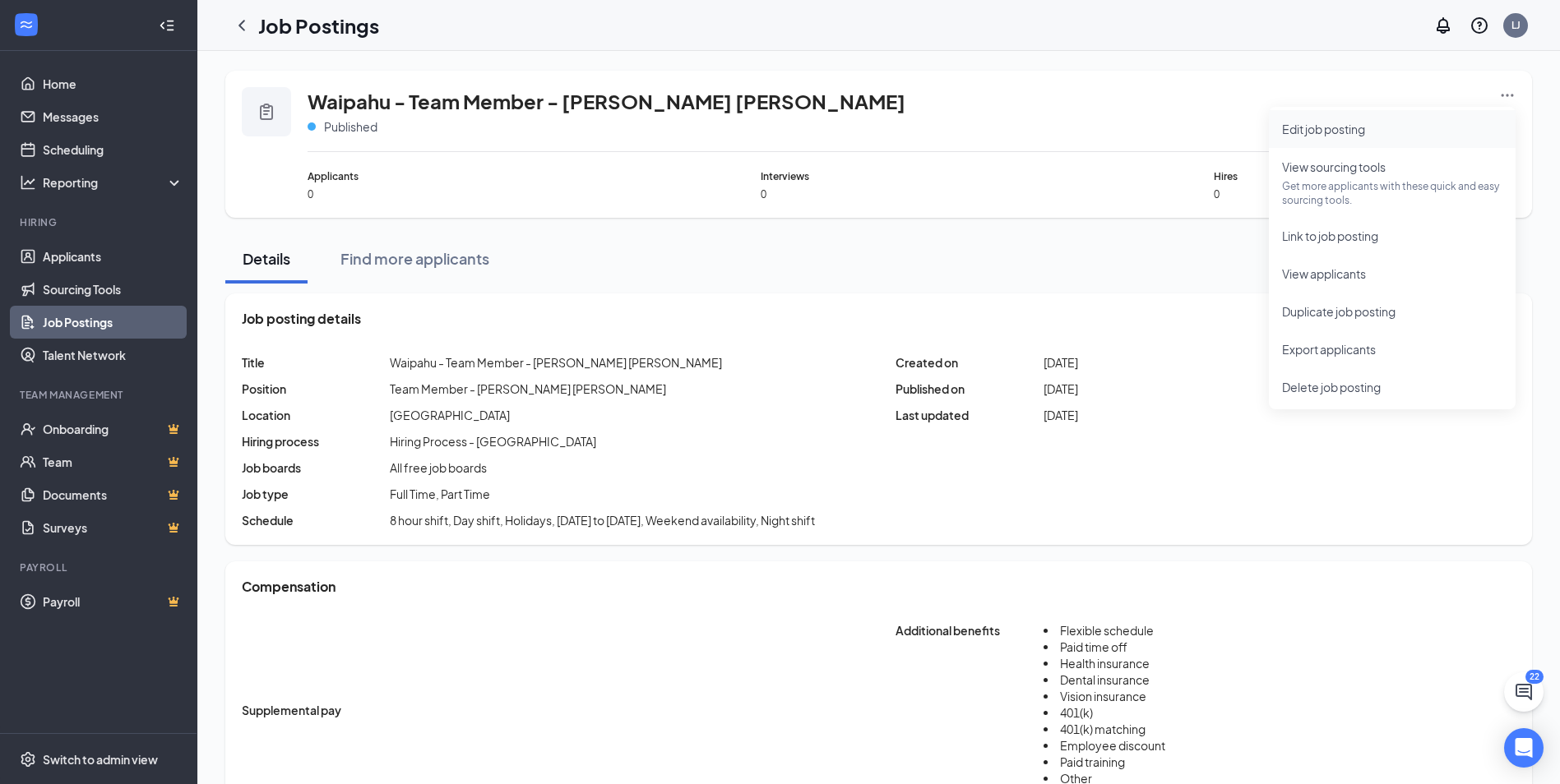
click at [1364, 130] on span "Edit job posting" at bounding box center [1322, 130] width 83 height 15
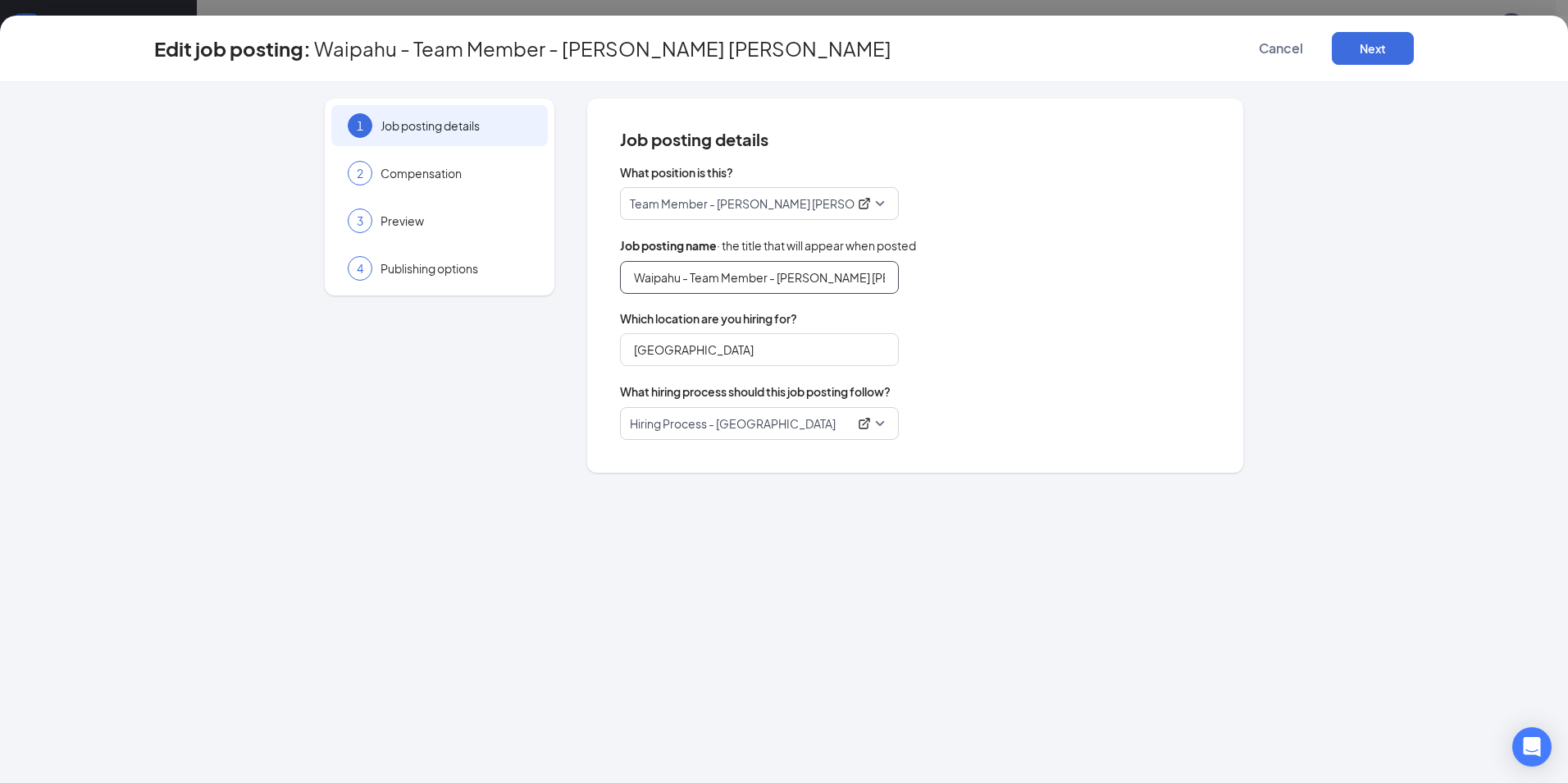
click at [769, 279] on input "Waipahu - Team Member - [PERSON_NAME] [PERSON_NAME]" at bounding box center [759, 277] width 279 height 32
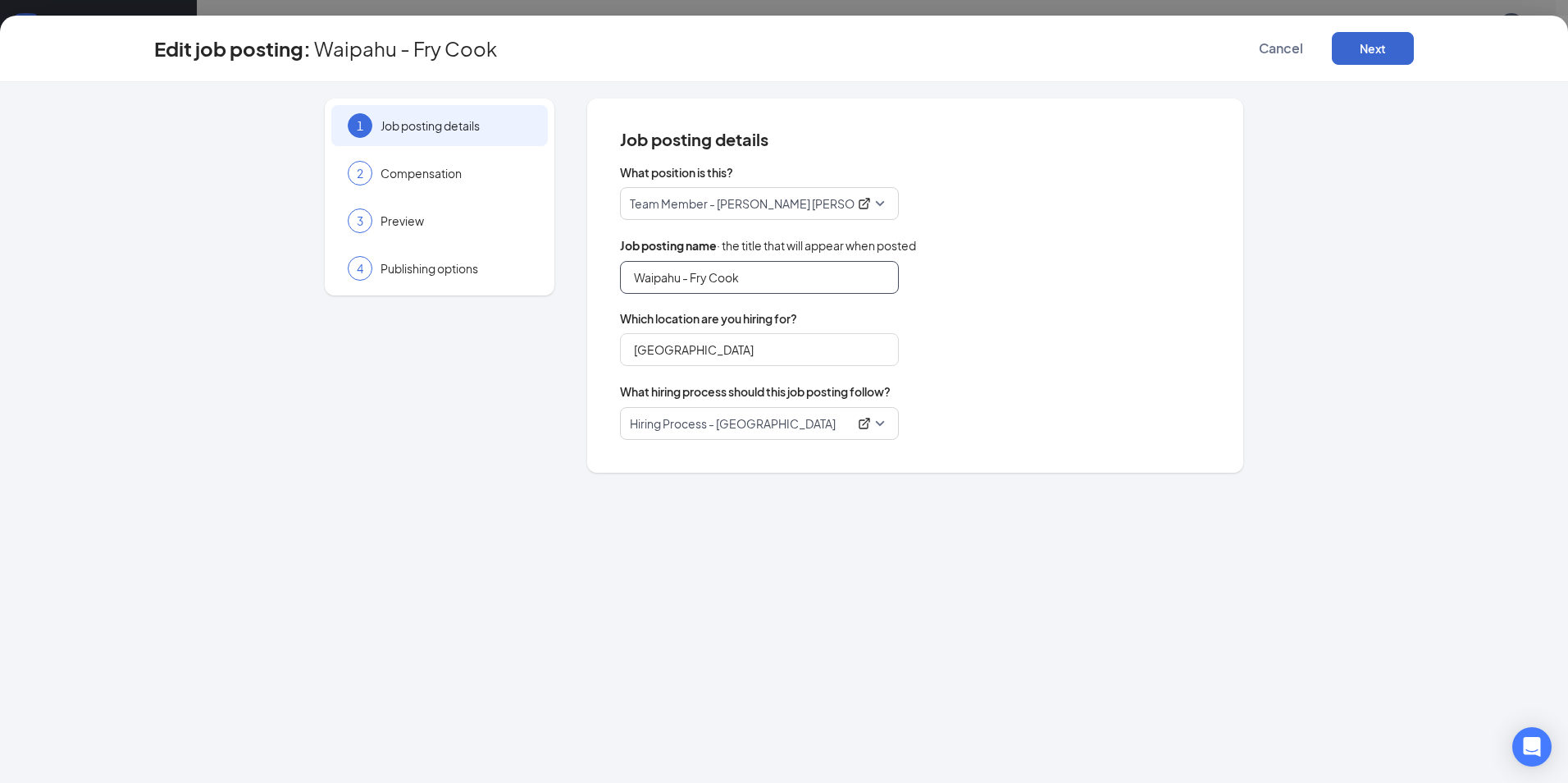
type input "Waipahu - Fry Cook"
click at [1363, 38] on button "Next" at bounding box center [1373, 49] width 82 height 32
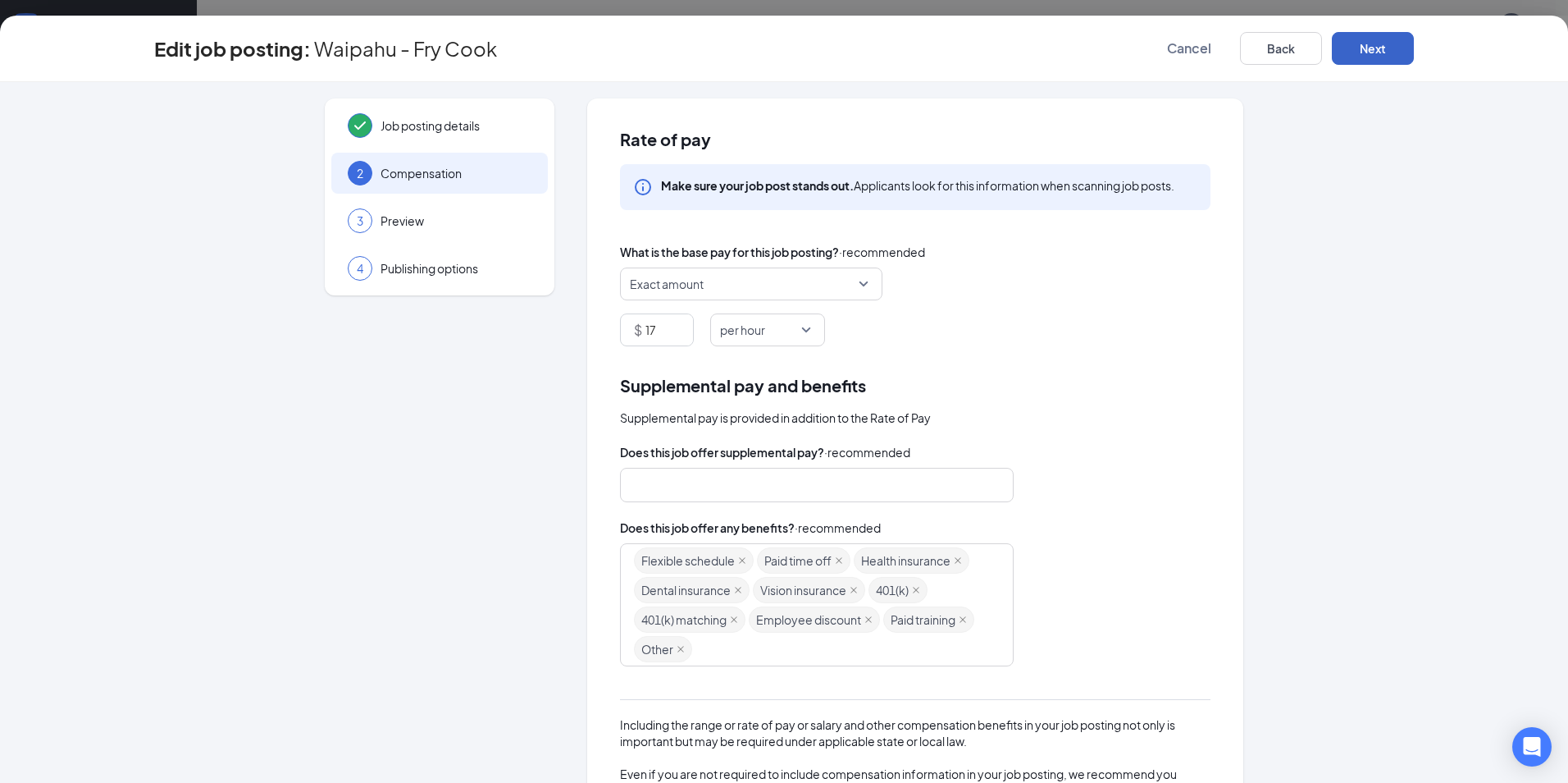
click at [1372, 45] on button "Next" at bounding box center [1373, 49] width 82 height 32
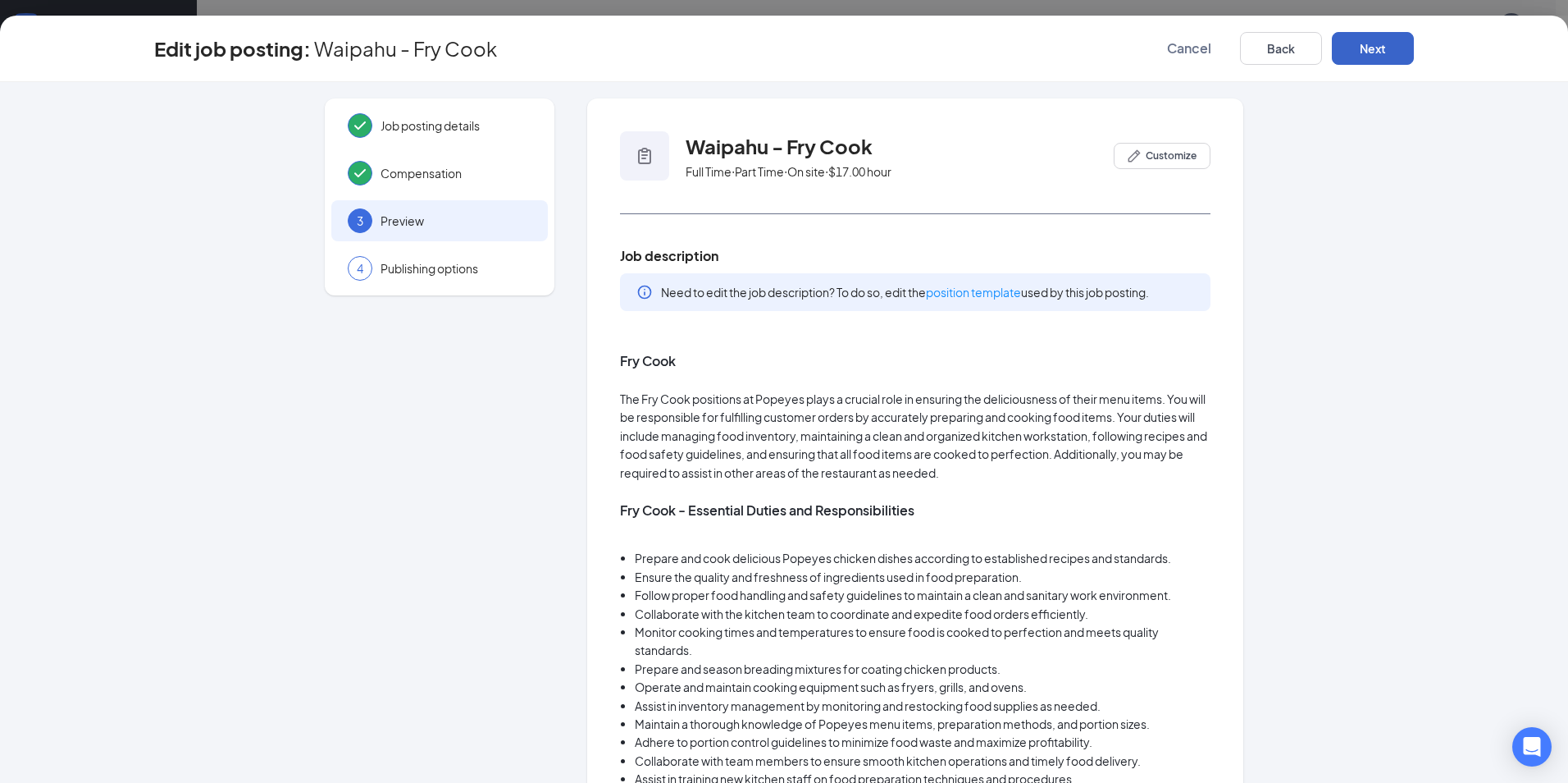
click at [1379, 46] on button "Next" at bounding box center [1373, 49] width 82 height 32
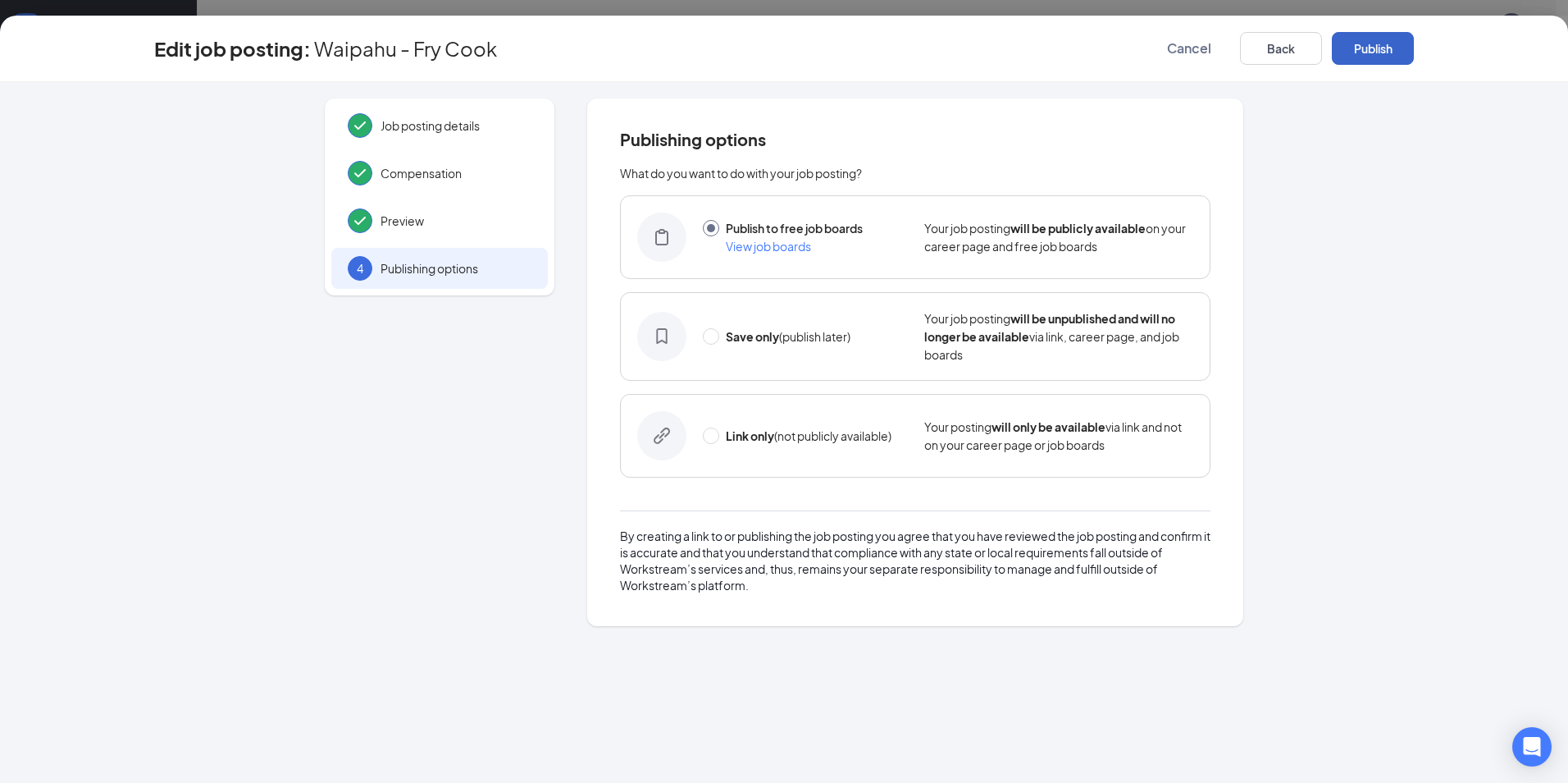
click at [1383, 44] on button "Publish" at bounding box center [1373, 49] width 82 height 32
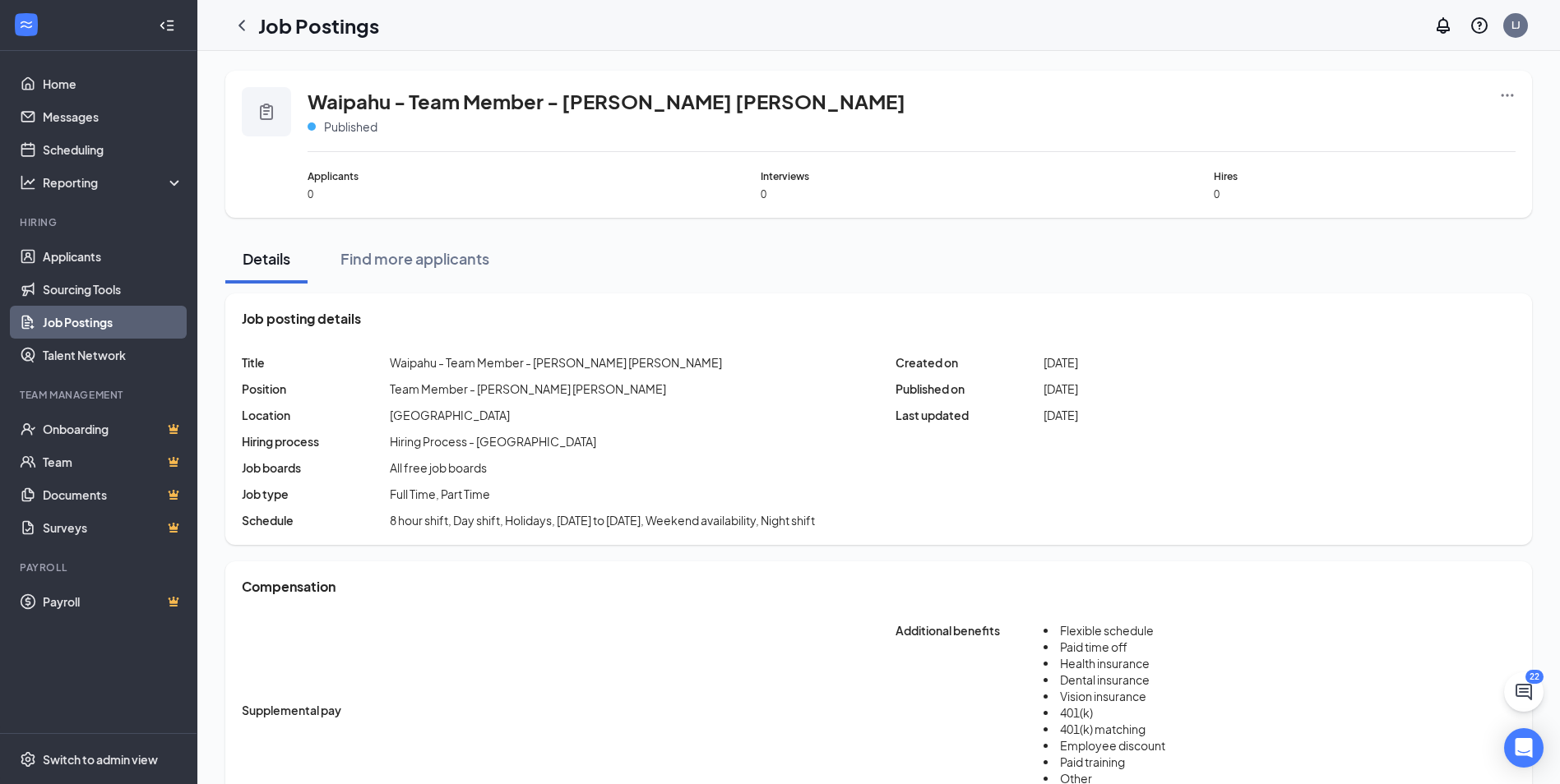
click at [104, 327] on link "Job Postings" at bounding box center [113, 322] width 140 height 32
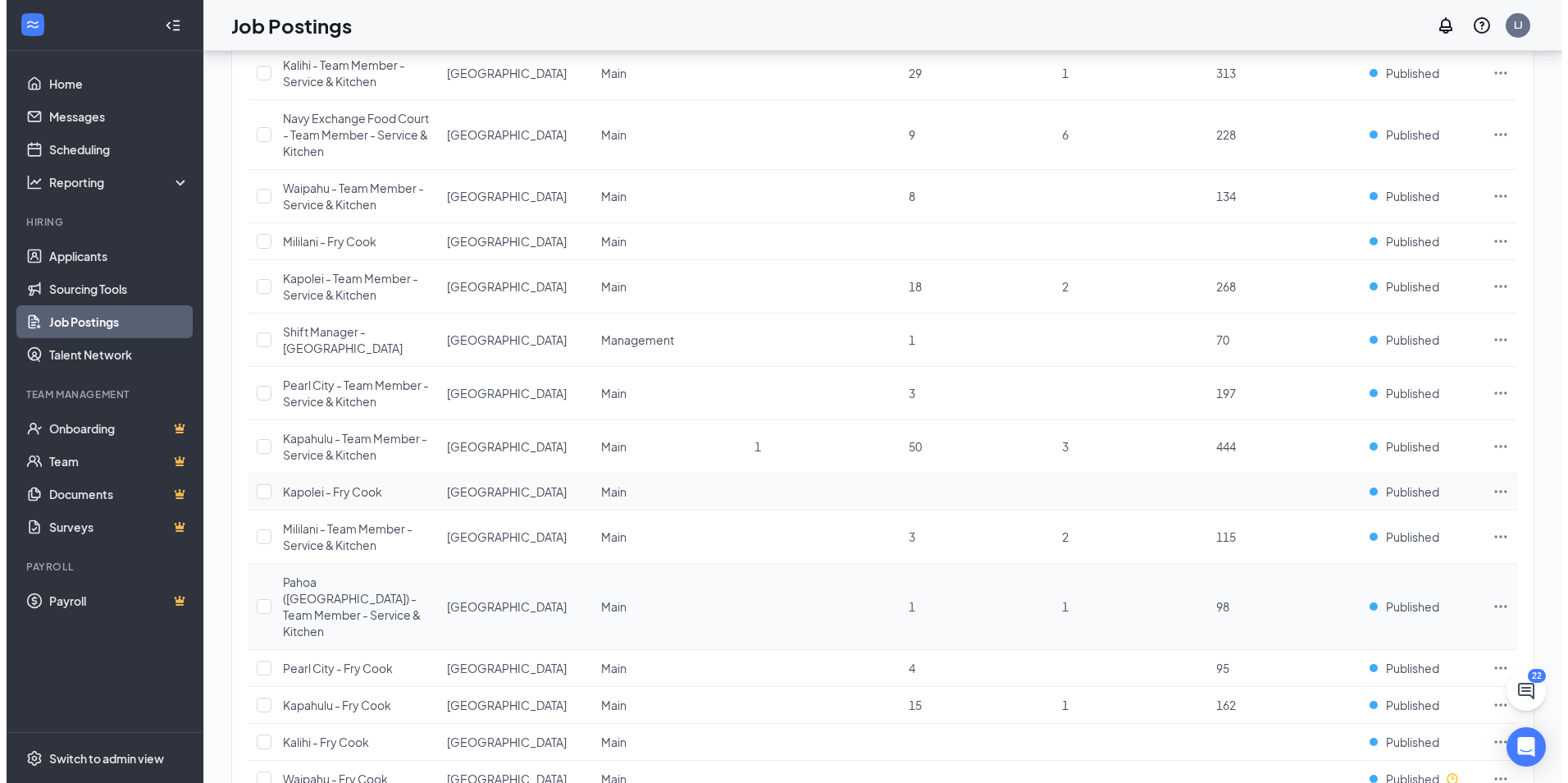
scroll to position [273, 0]
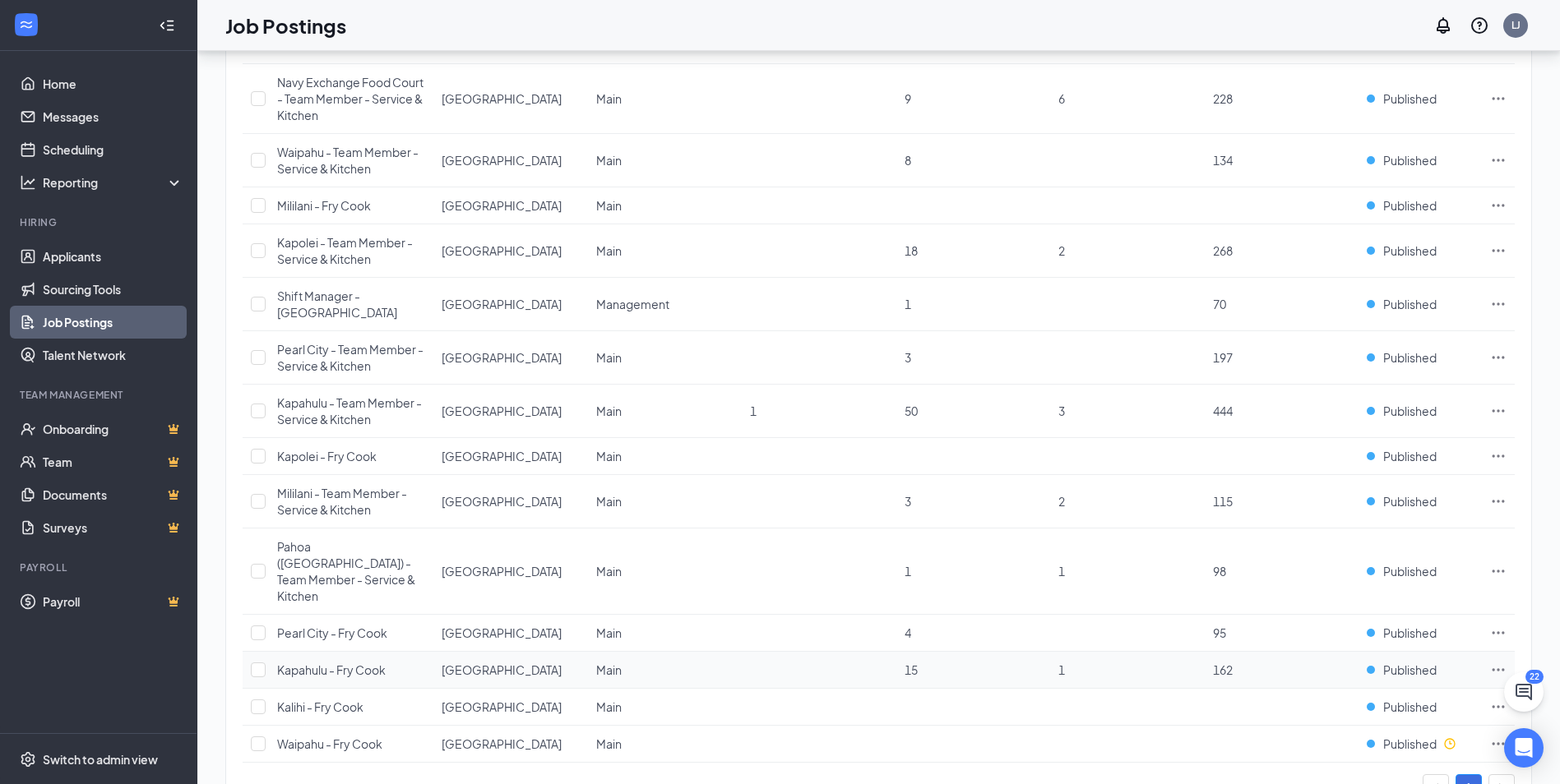
click at [1497, 662] on icon "Ellipses" at bounding box center [1497, 670] width 16 height 16
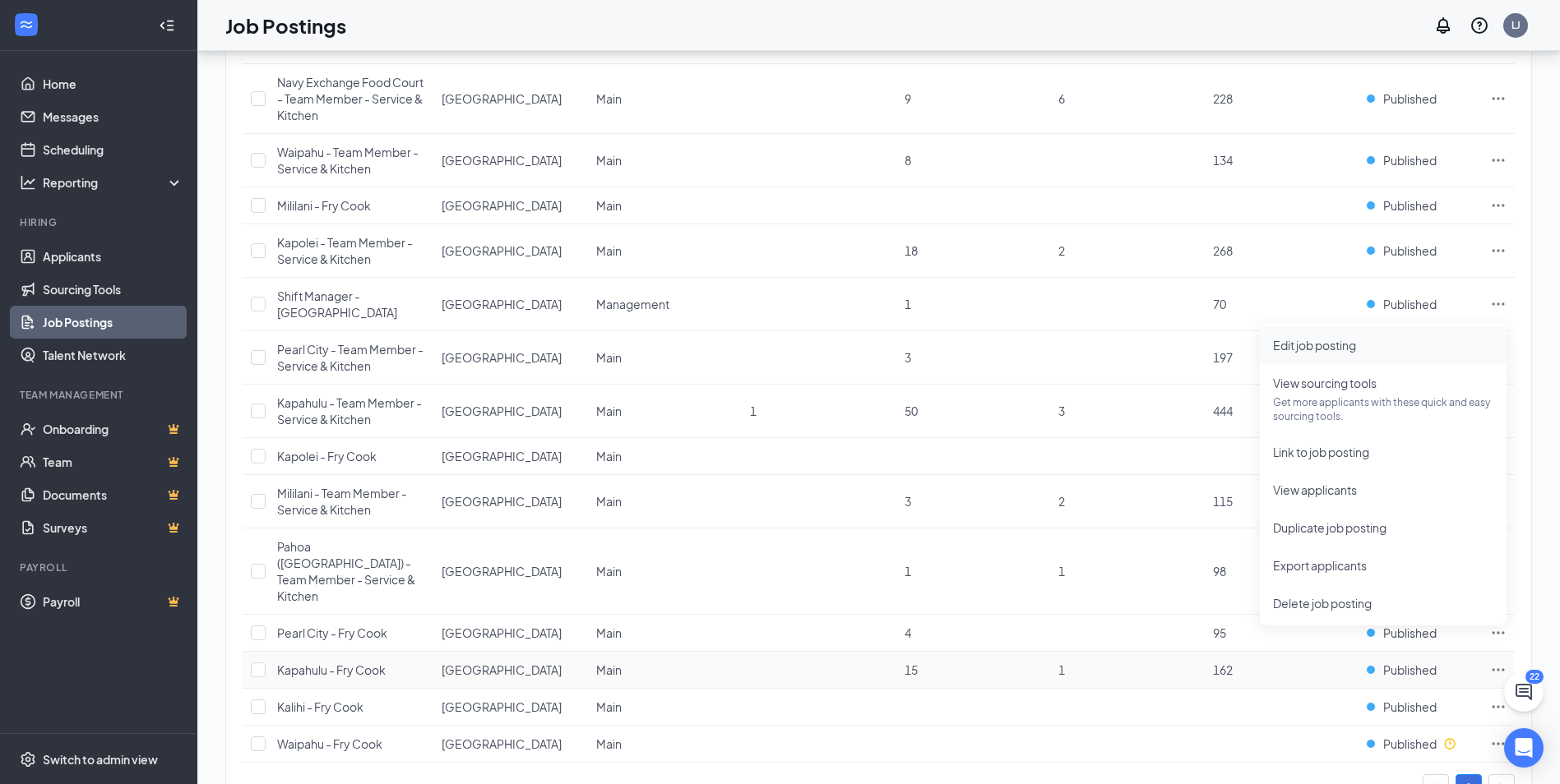
click at [1303, 347] on span "Edit job posting" at bounding box center [1314, 345] width 83 height 15
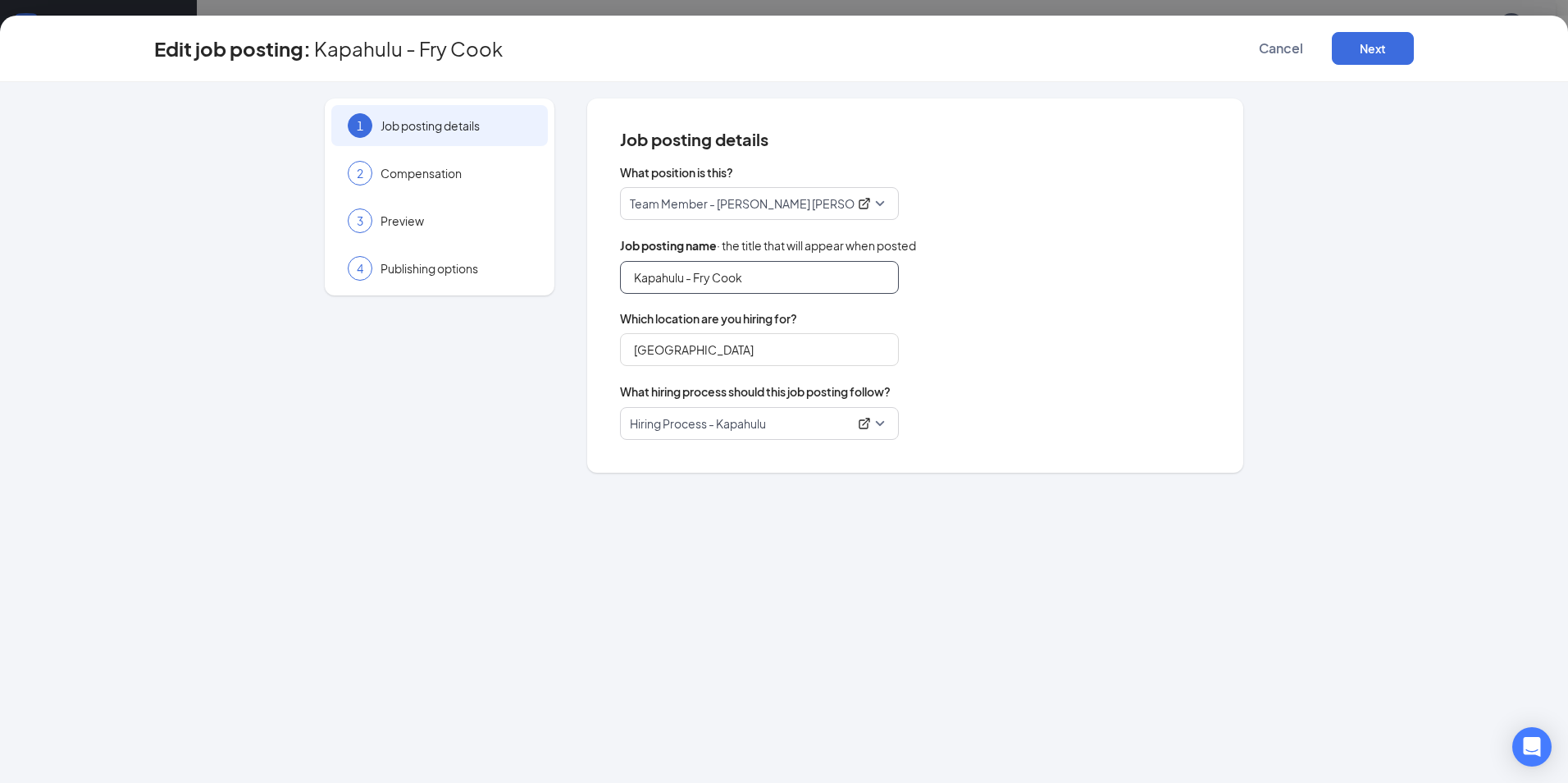
drag, startPoint x: 695, startPoint y: 276, endPoint x: 781, endPoint y: 270, distance: 86.2
click at [695, 278] on input "Kapahulu - Fry Cook" at bounding box center [759, 277] width 279 height 32
type input "Kapahulu - Team Member - [PERSON_NAME] [PERSON_NAME]"
click at [1371, 31] on div "Edit job posting: Kapahulu - Team Member - Fry Cook Cancel Next" at bounding box center [784, 49] width 1568 height 67
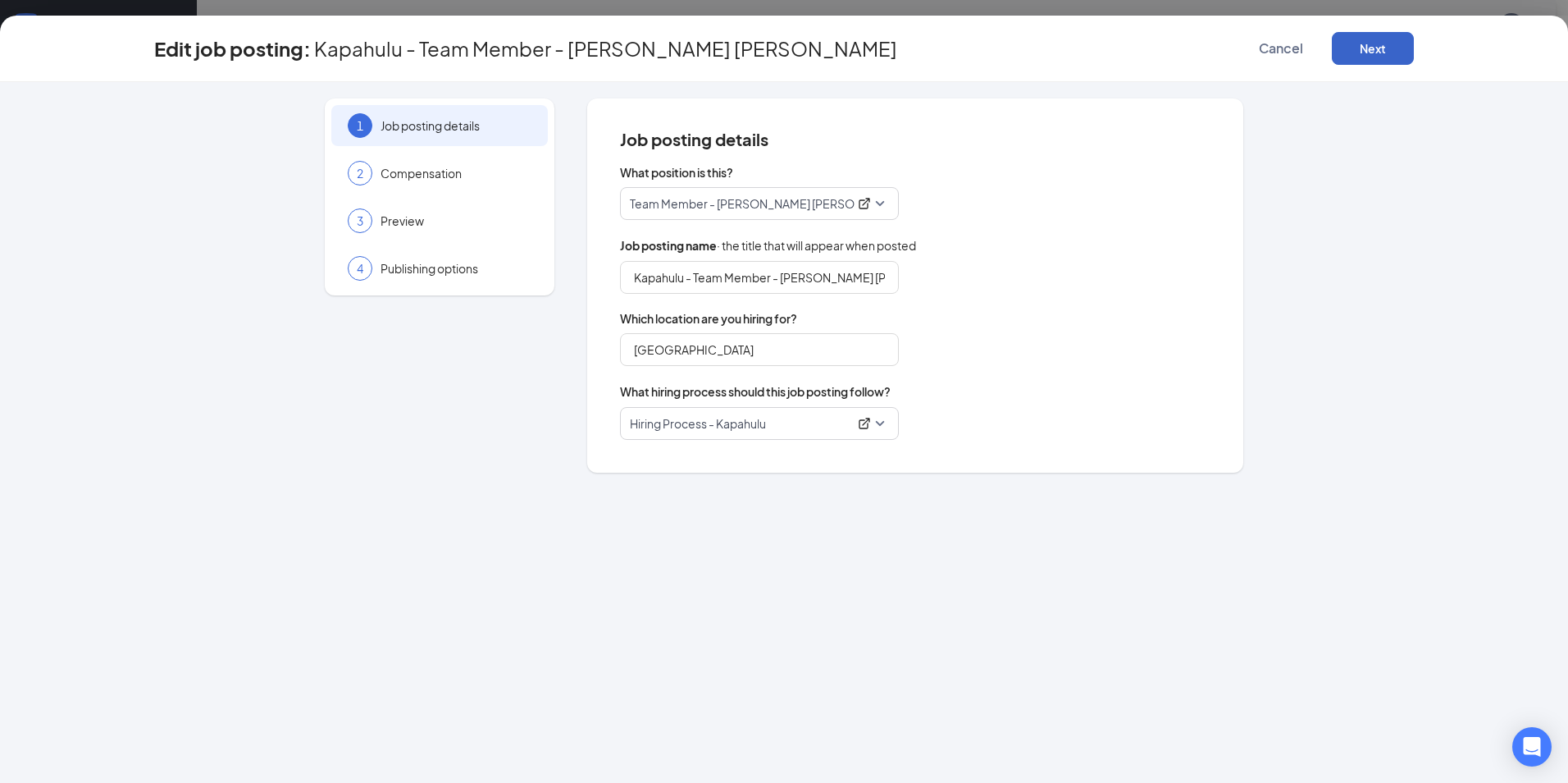
click at [1367, 36] on button "Next" at bounding box center [1373, 49] width 82 height 32
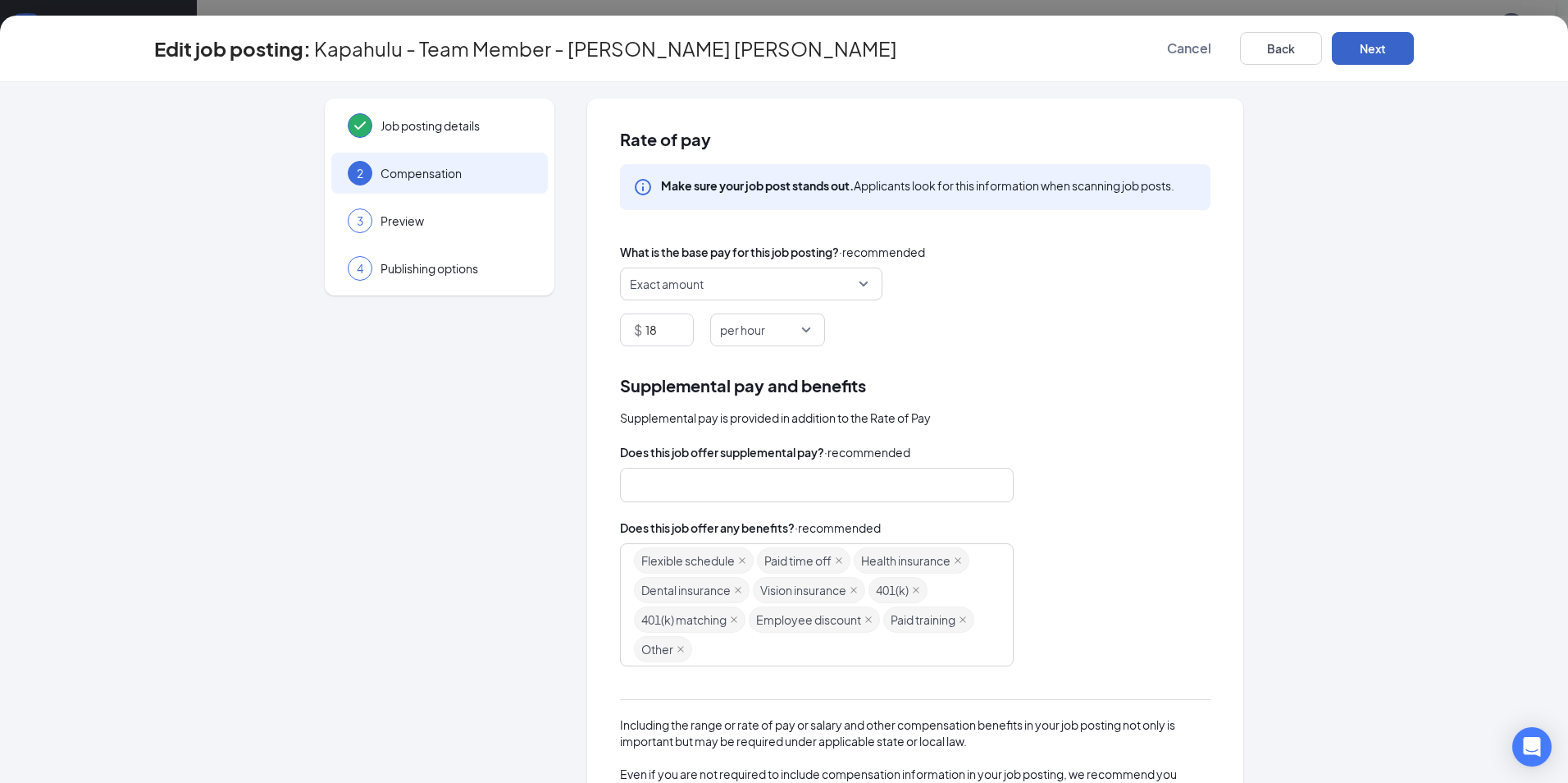
click at [1379, 45] on button "Next" at bounding box center [1373, 49] width 82 height 32
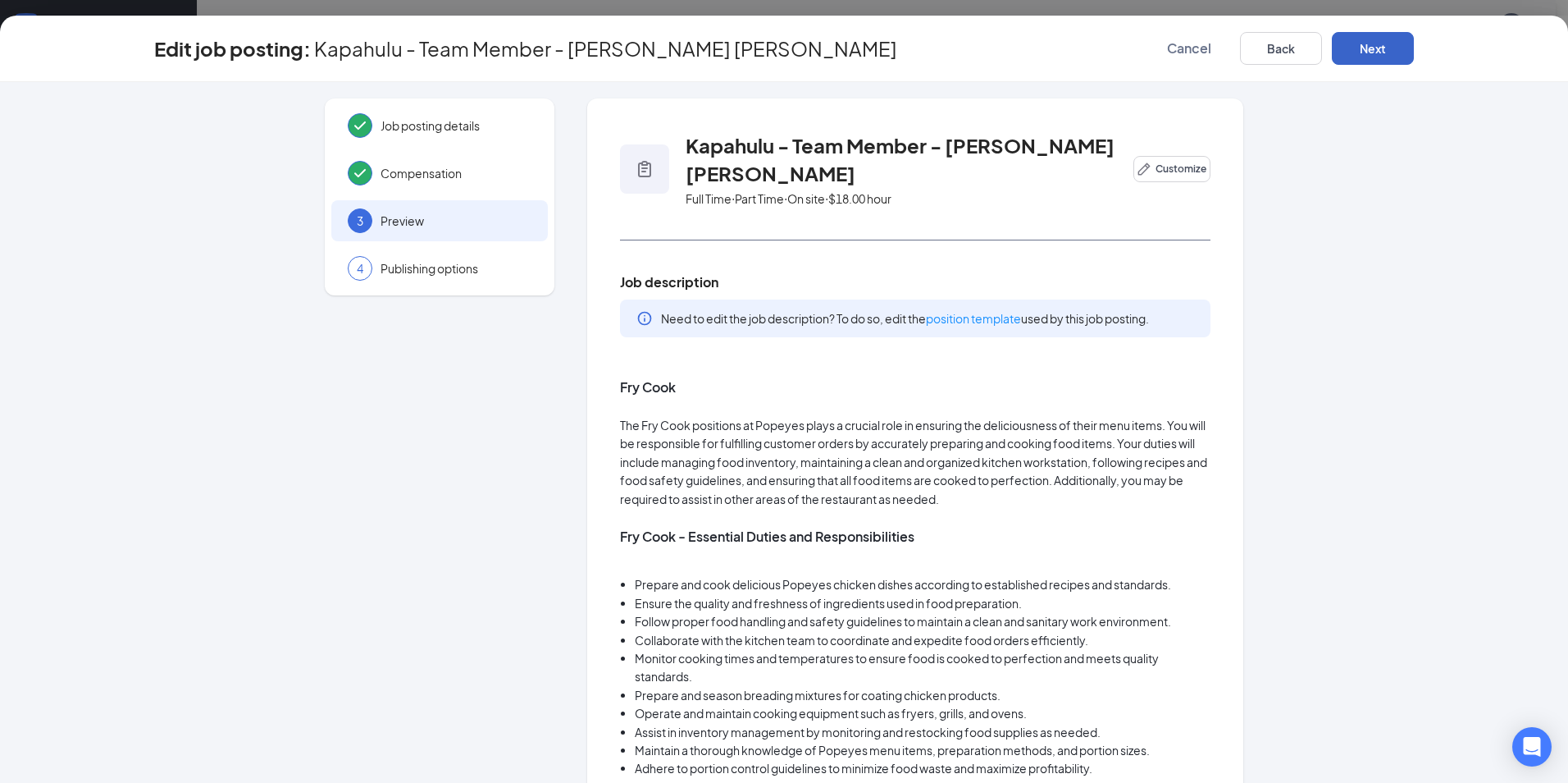
click at [1381, 49] on button "Next" at bounding box center [1373, 49] width 82 height 32
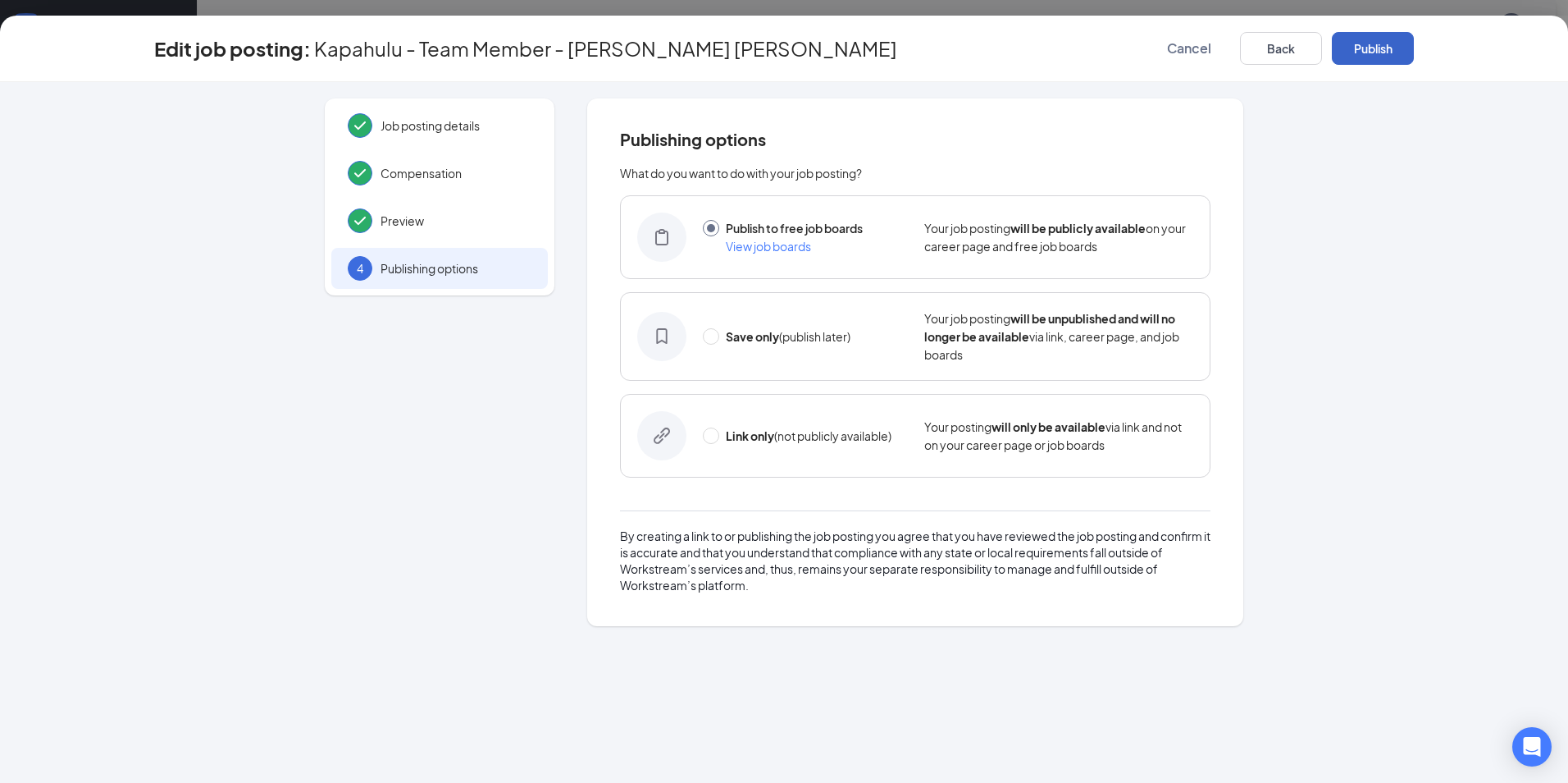
drag, startPoint x: 1379, startPoint y: 49, endPoint x: 1367, endPoint y: 47, distance: 12.2
click at [1378, 49] on button "Publish" at bounding box center [1373, 49] width 82 height 32
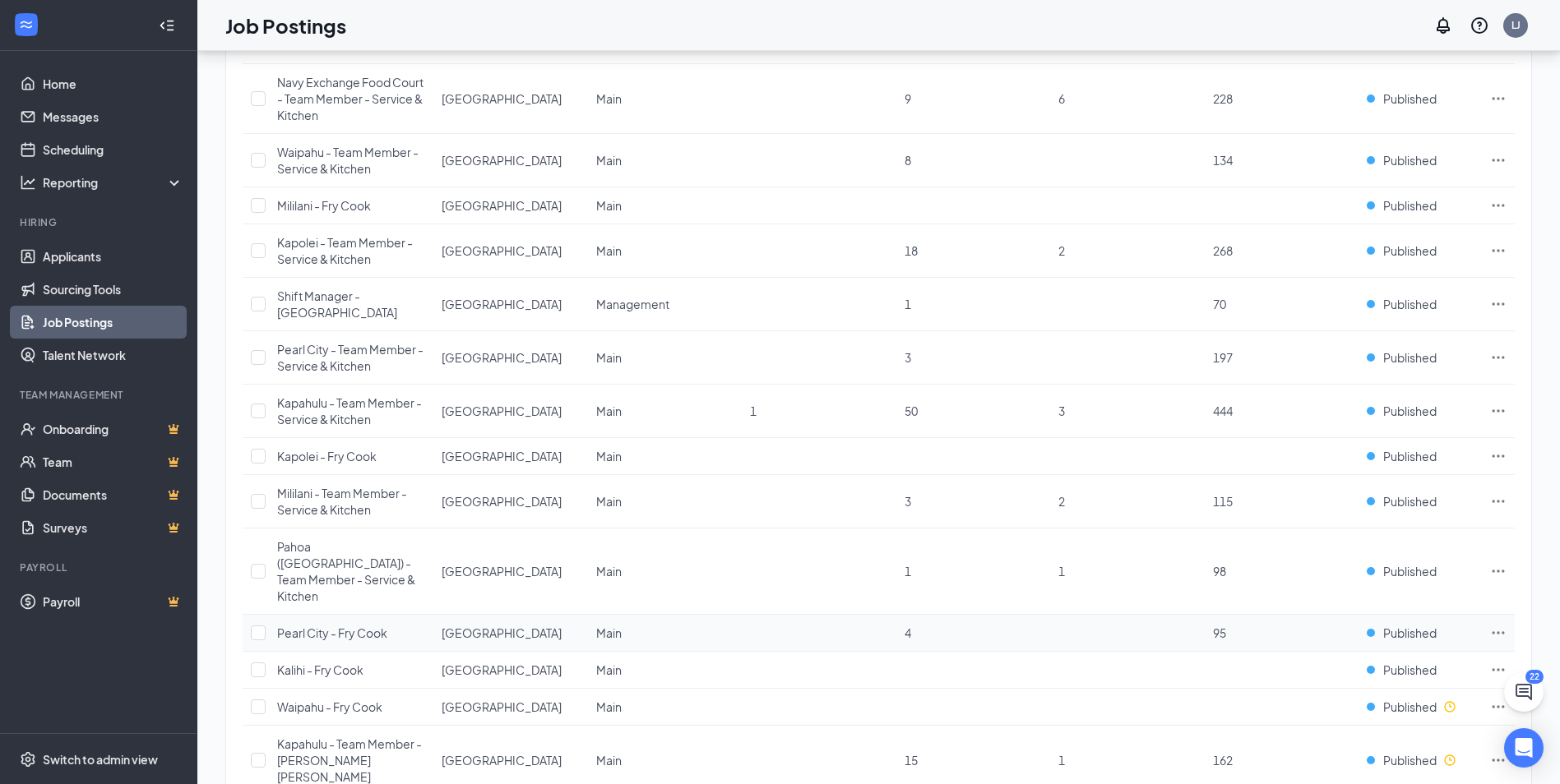
click at [1494, 625] on icon "Ellipses" at bounding box center [1497, 632] width 16 height 16
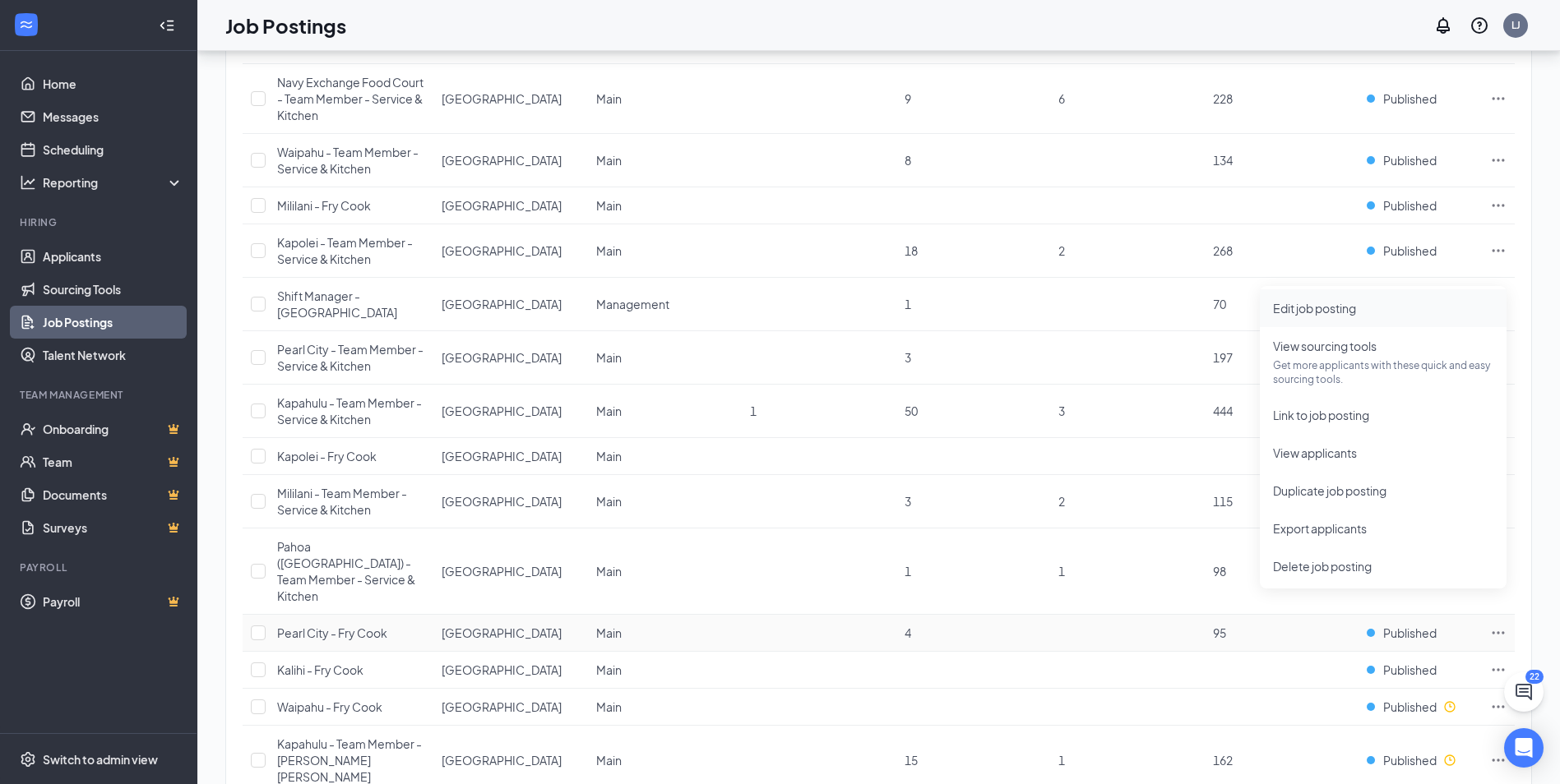
click at [1342, 312] on span "Edit job posting" at bounding box center [1314, 308] width 83 height 15
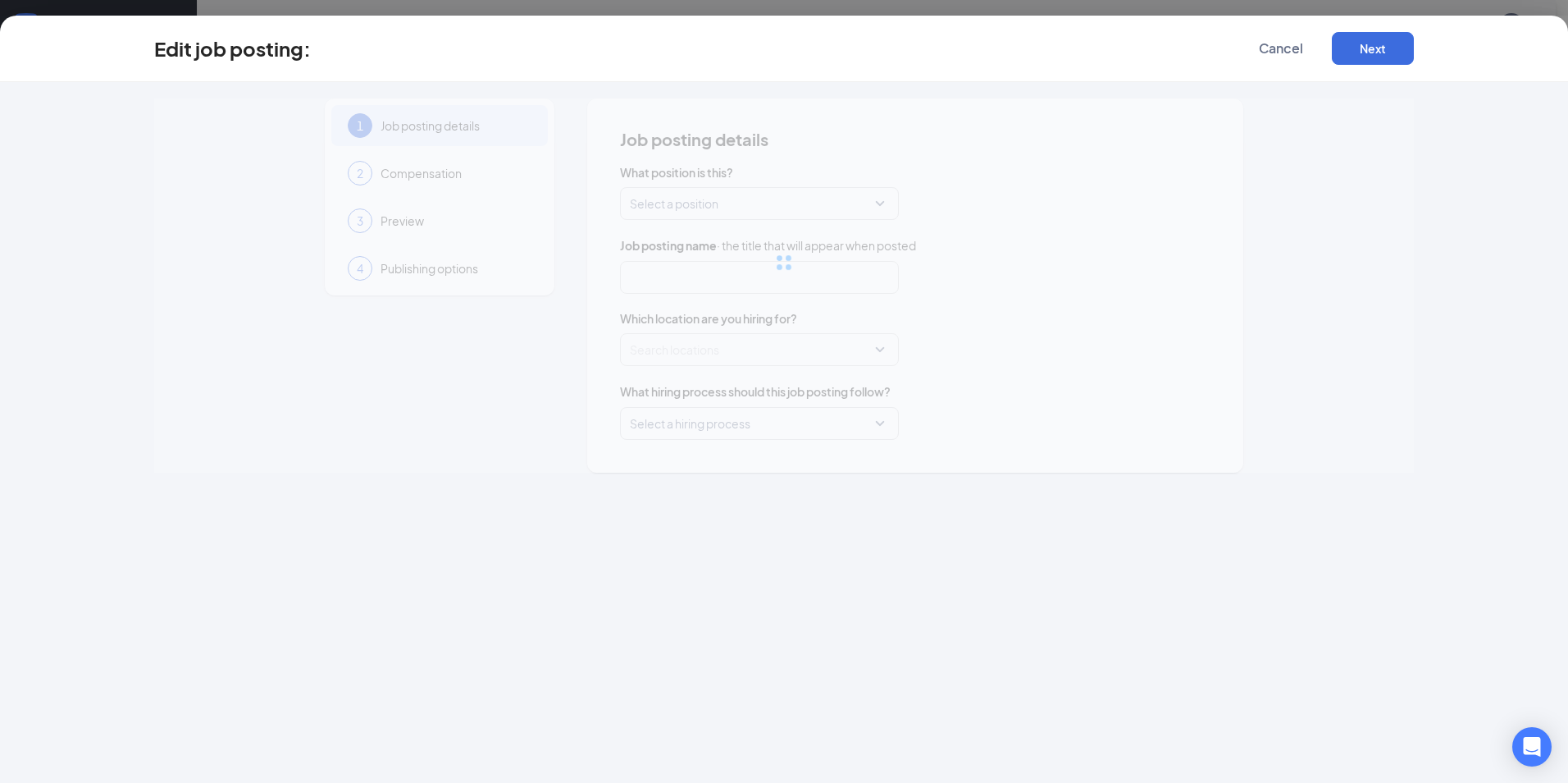
type input "Pearl City - Fry Cook"
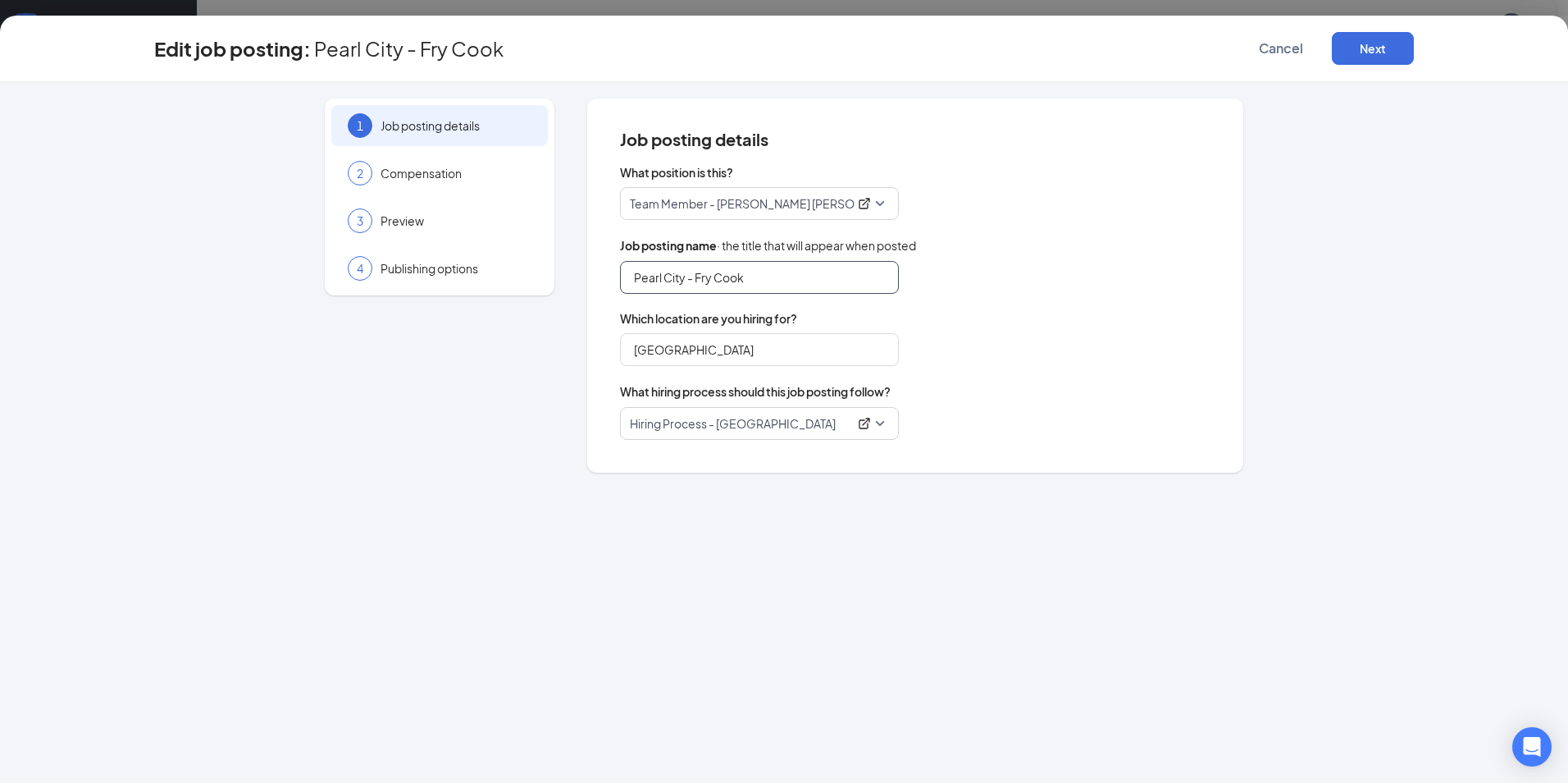
click at [697, 279] on input "Pearl City - Fry Cook" at bounding box center [759, 277] width 279 height 32
click at [1280, 45] on span "Cancel" at bounding box center [1281, 48] width 45 height 16
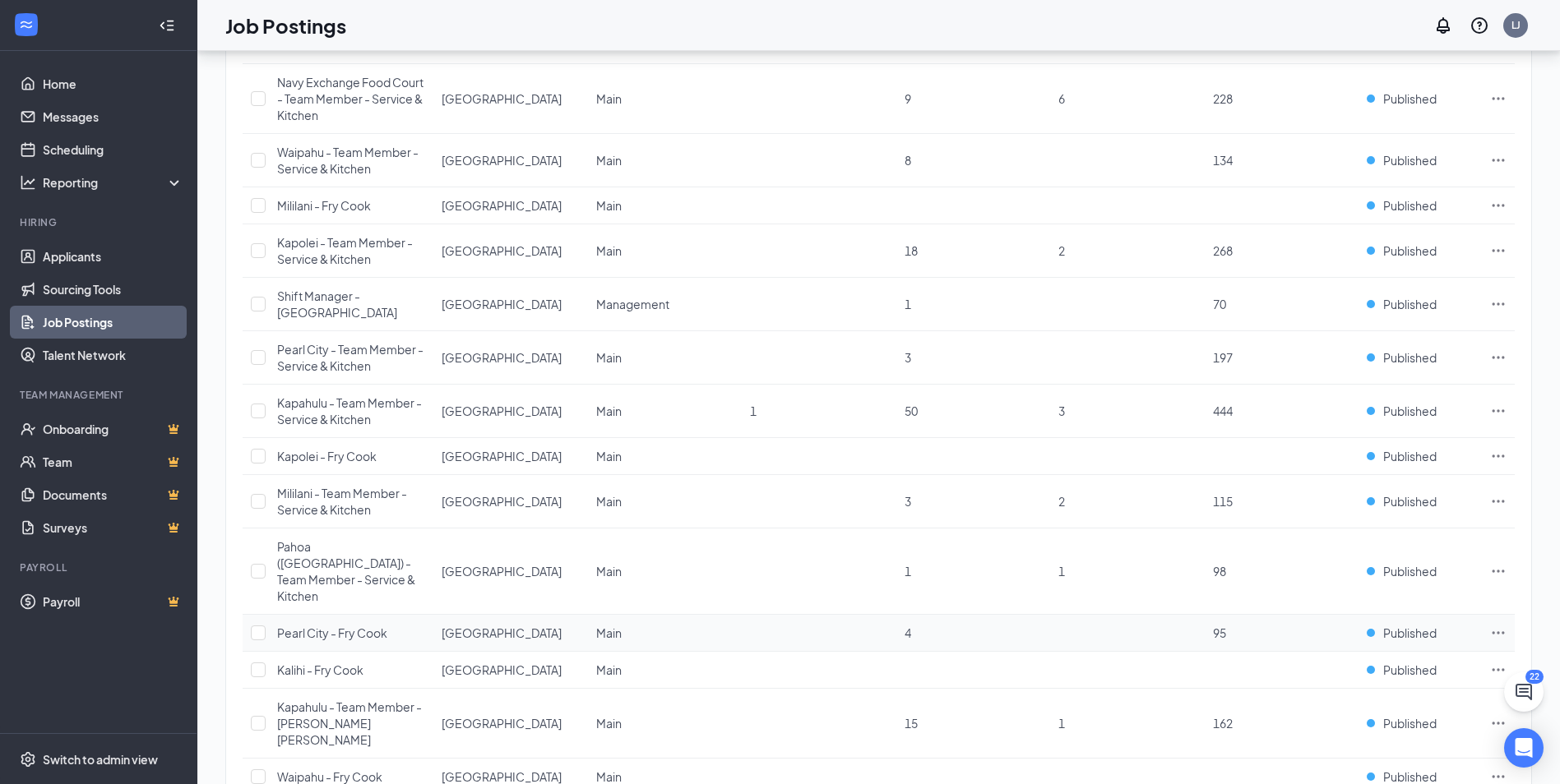
click at [1504, 631] on icon "Ellipses" at bounding box center [1498, 632] width 12 height 3
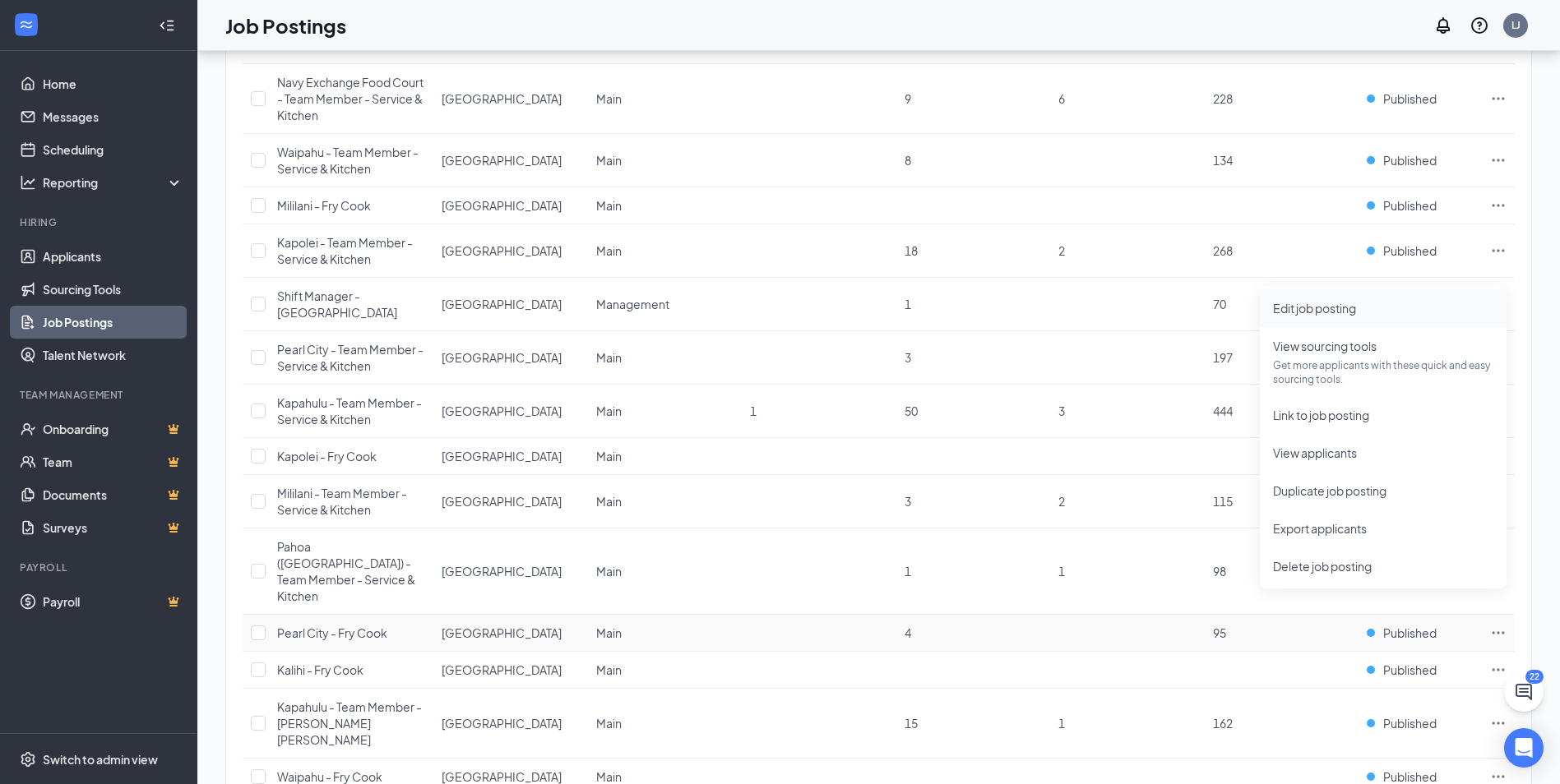
click at [1316, 311] on span "Edit job posting" at bounding box center [1314, 308] width 83 height 15
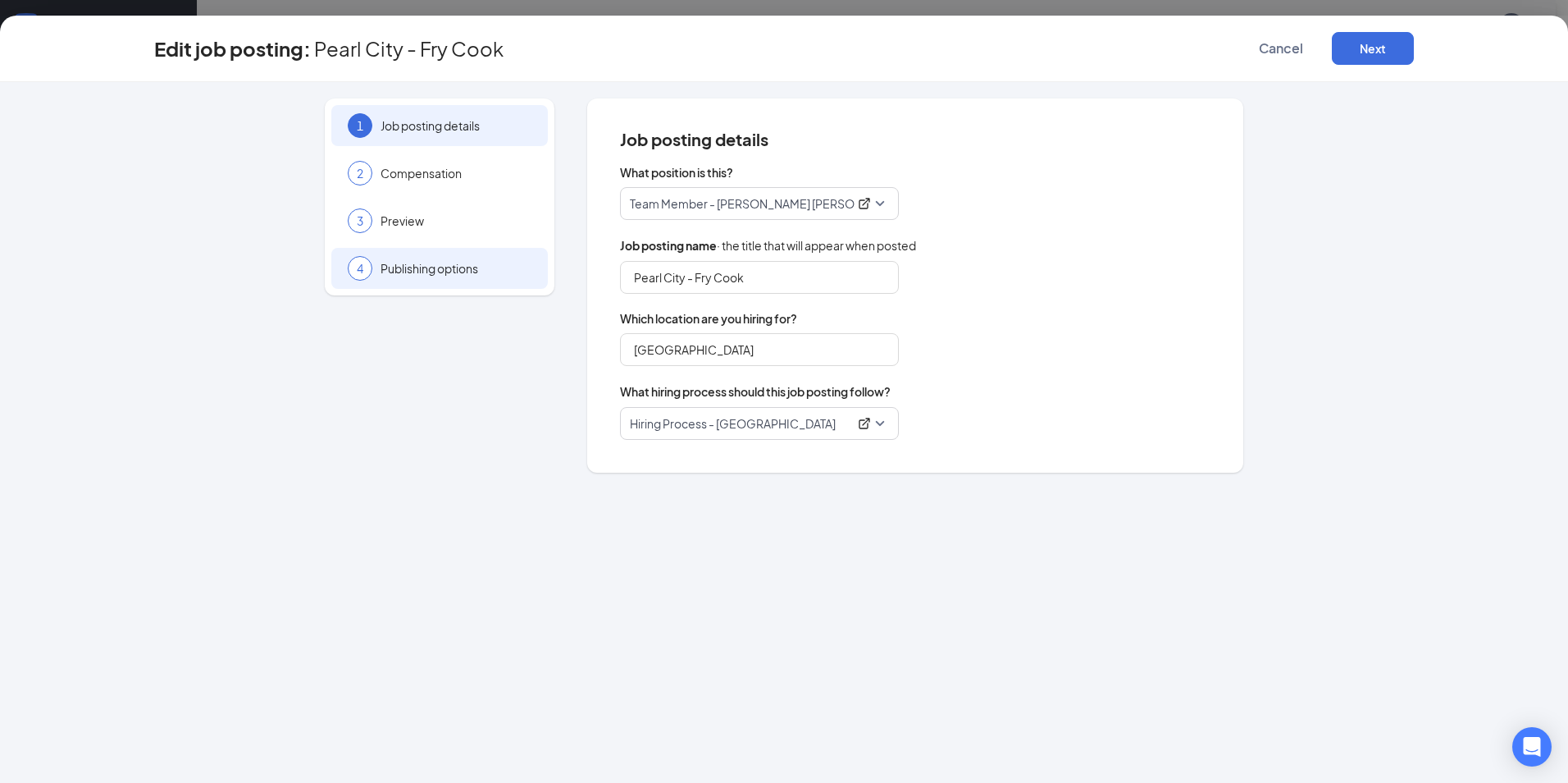
click at [439, 264] on span "Publishing options" at bounding box center [456, 268] width 151 height 16
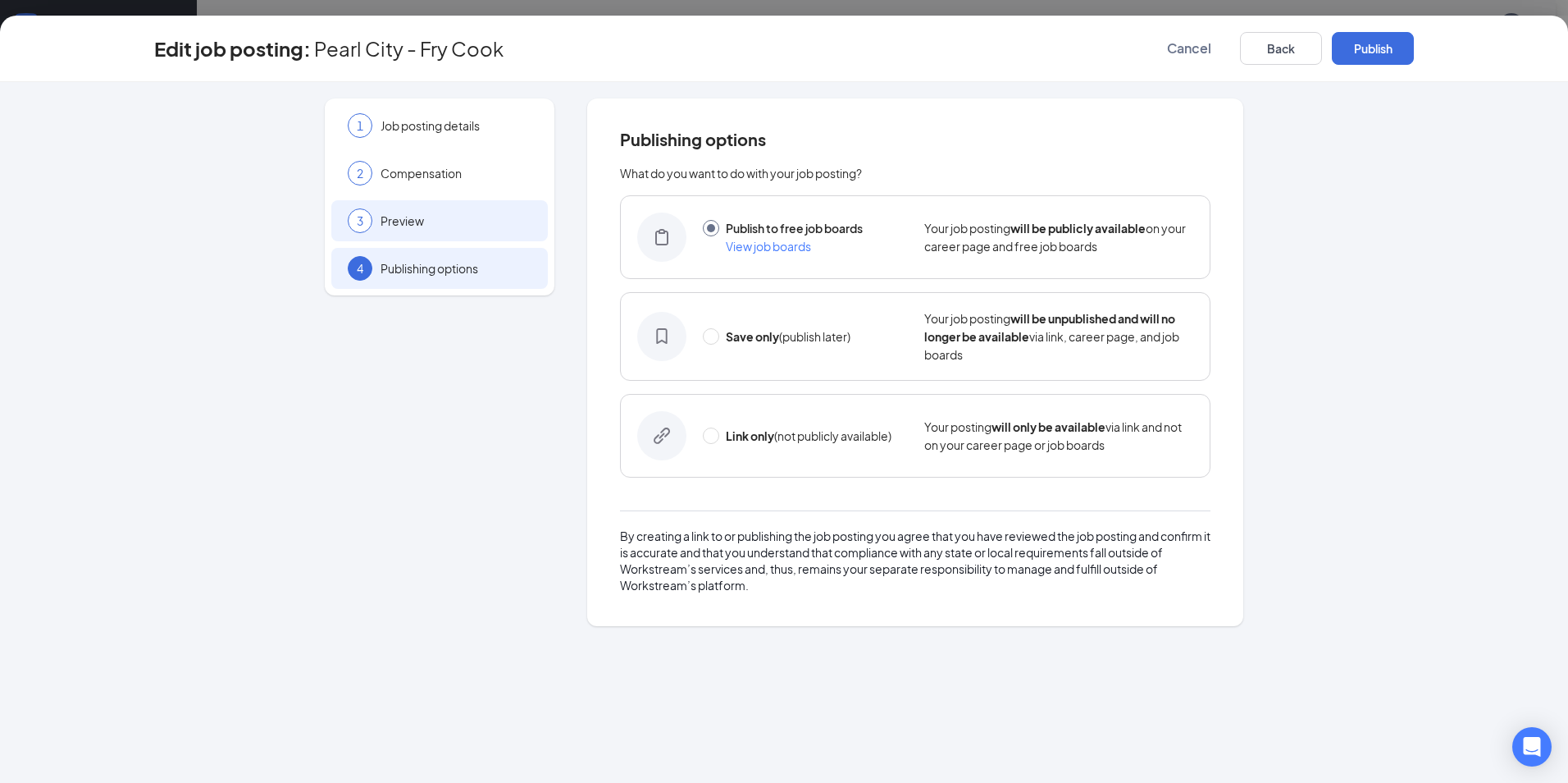
click at [429, 227] on span "Preview" at bounding box center [456, 220] width 151 height 16
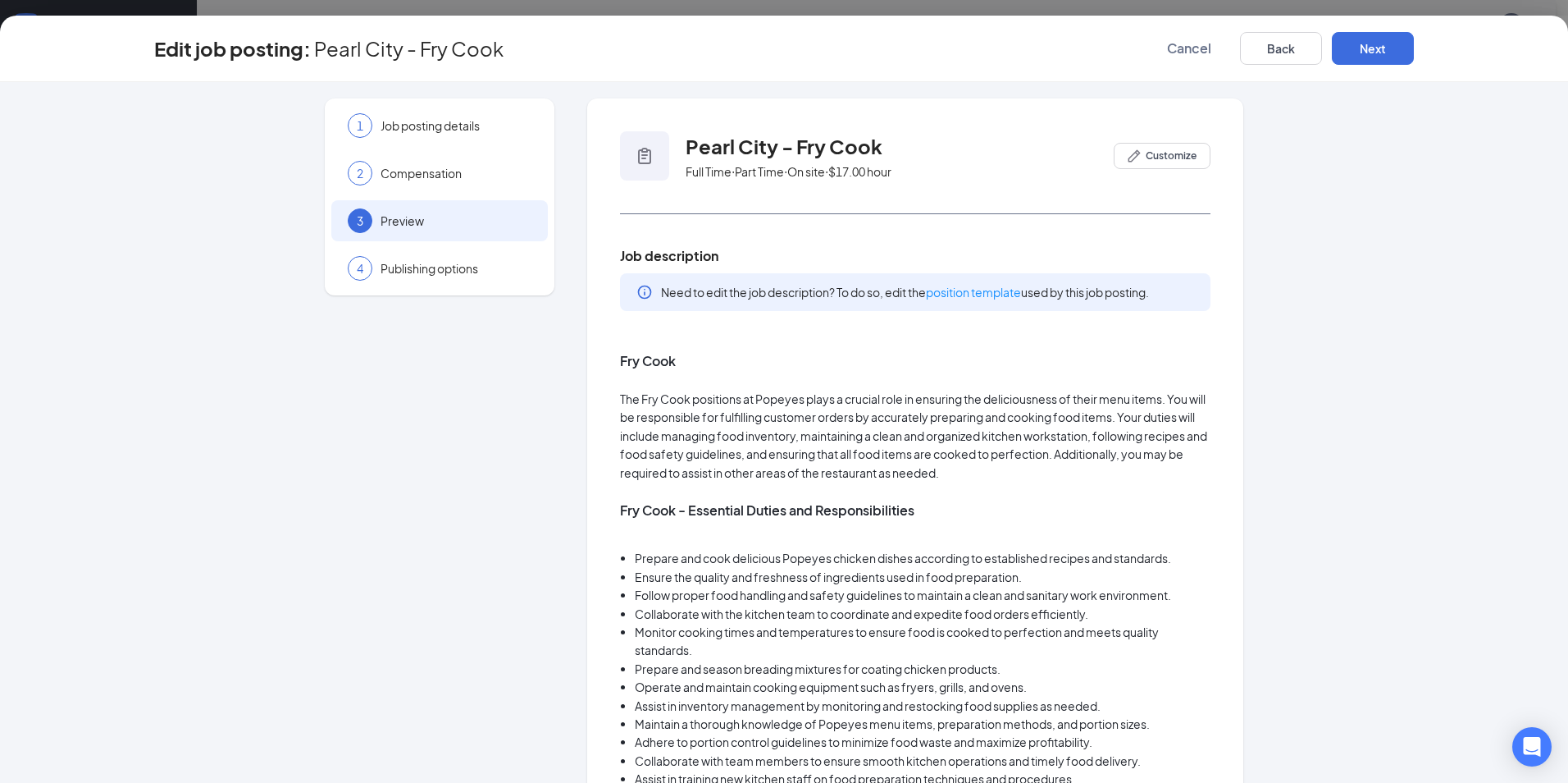
drag, startPoint x: 616, startPoint y: 359, endPoint x: 757, endPoint y: 496, distance: 196.6
drag, startPoint x: 614, startPoint y: 359, endPoint x: 703, endPoint y: 484, distance: 153.4
drag, startPoint x: 703, startPoint y: 484, endPoint x: 781, endPoint y: 571, distance: 116.8
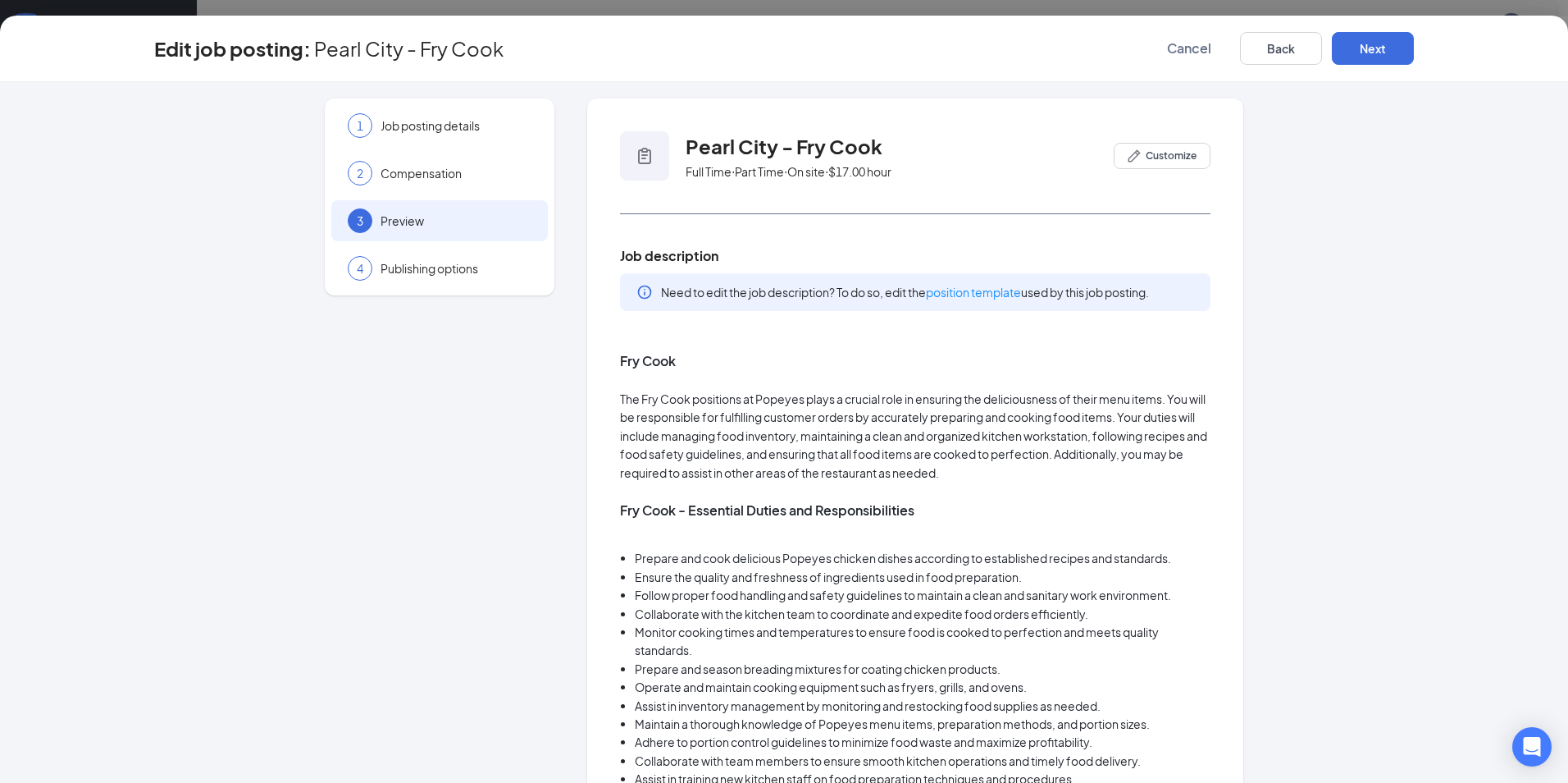
drag, startPoint x: 781, startPoint y: 571, endPoint x: 780, endPoint y: 549, distance: 22.0
click at [782, 568] on li "Ensure the quality and freshness of ingredients used in food preparation." at bounding box center [923, 576] width 576 height 18
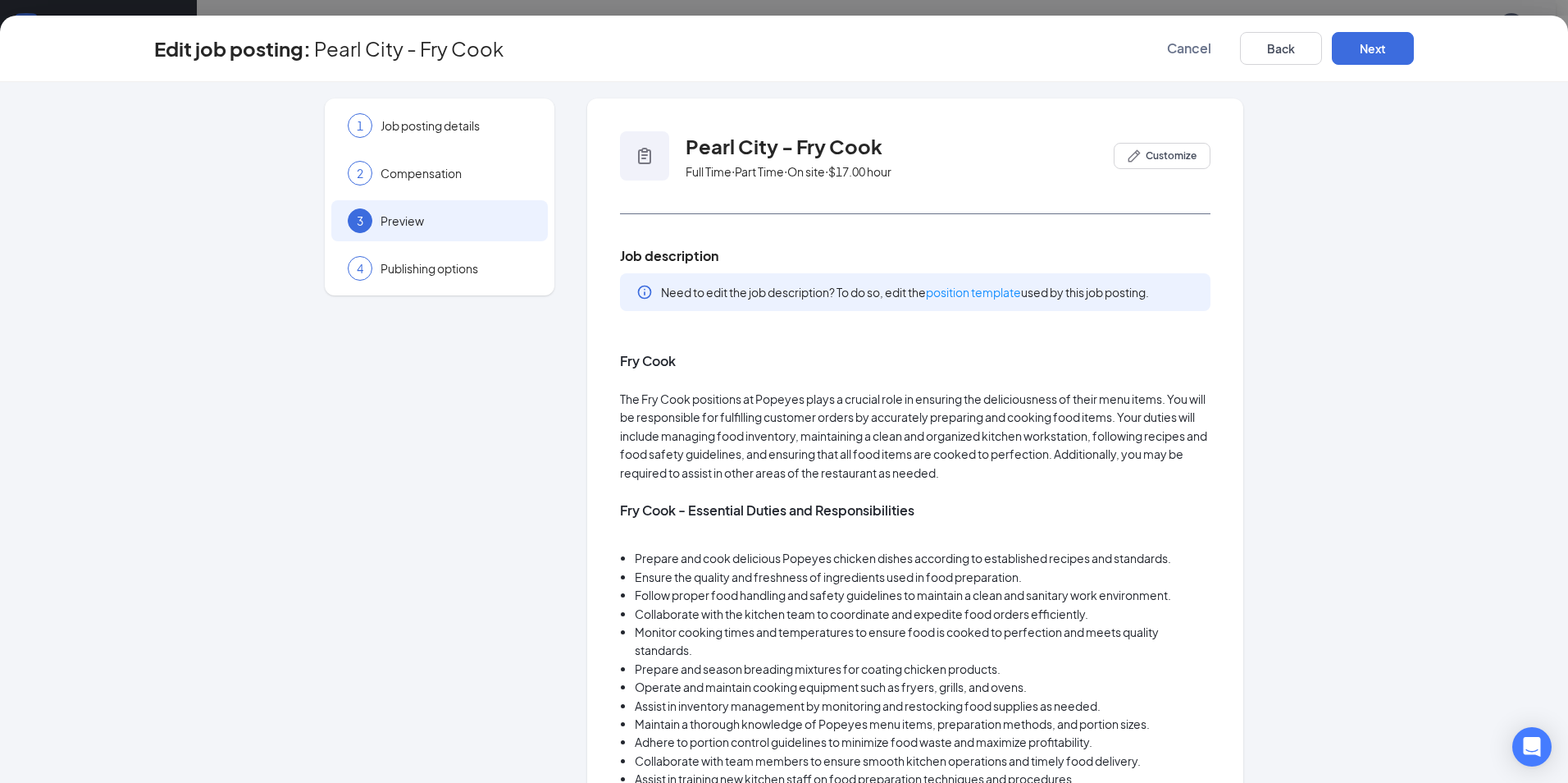
drag, startPoint x: 780, startPoint y: 542, endPoint x: 829, endPoint y: 449, distance: 105.1
drag, startPoint x: 628, startPoint y: 336, endPoint x: 643, endPoint y: 352, distance: 21.9
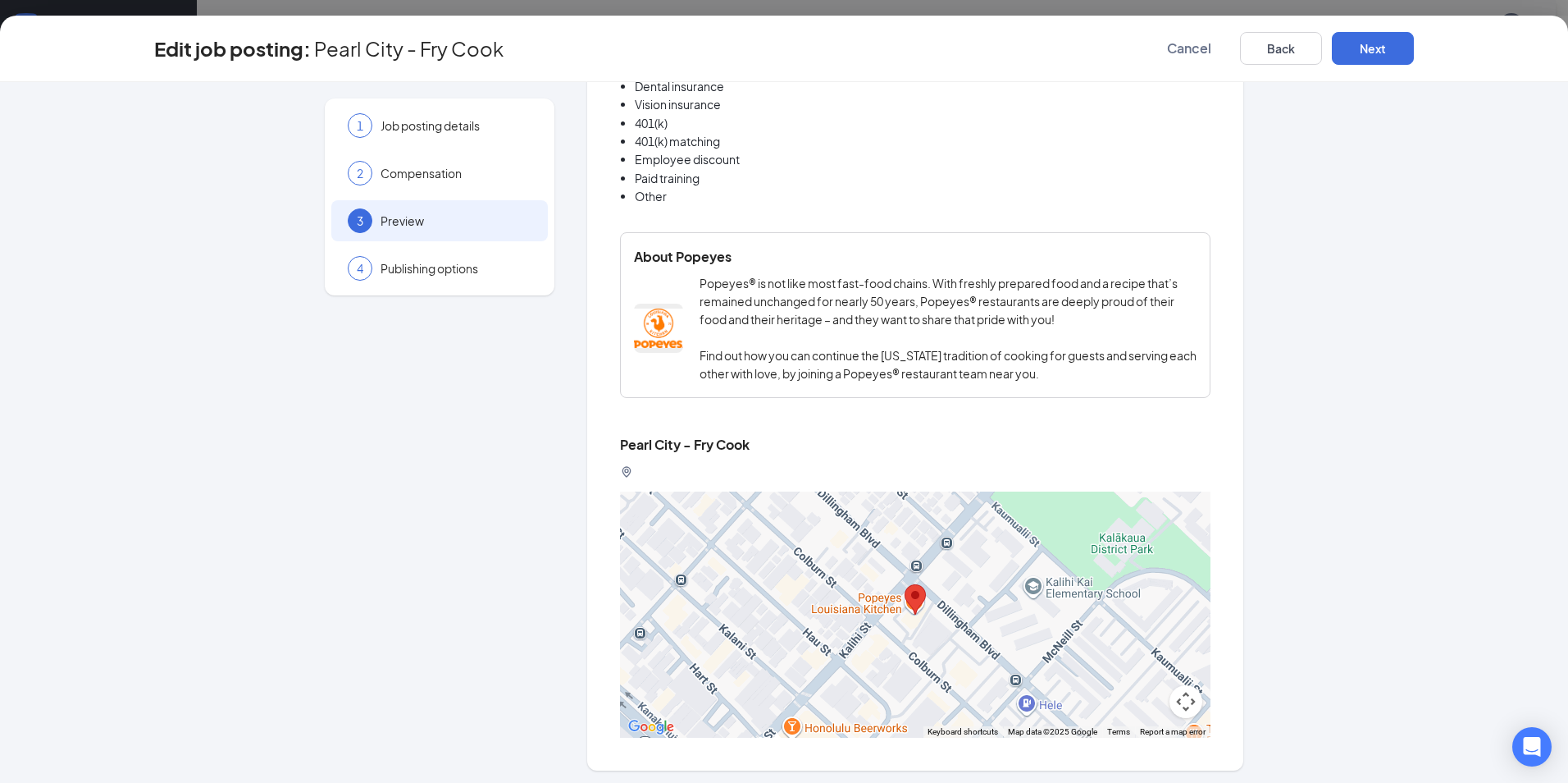
scroll to position [1539, 0]
drag, startPoint x: 776, startPoint y: 196, endPoint x: 767, endPoint y: 164, distance: 33.2
click at [767, 163] on li "Employee discount" at bounding box center [923, 154] width 576 height 18
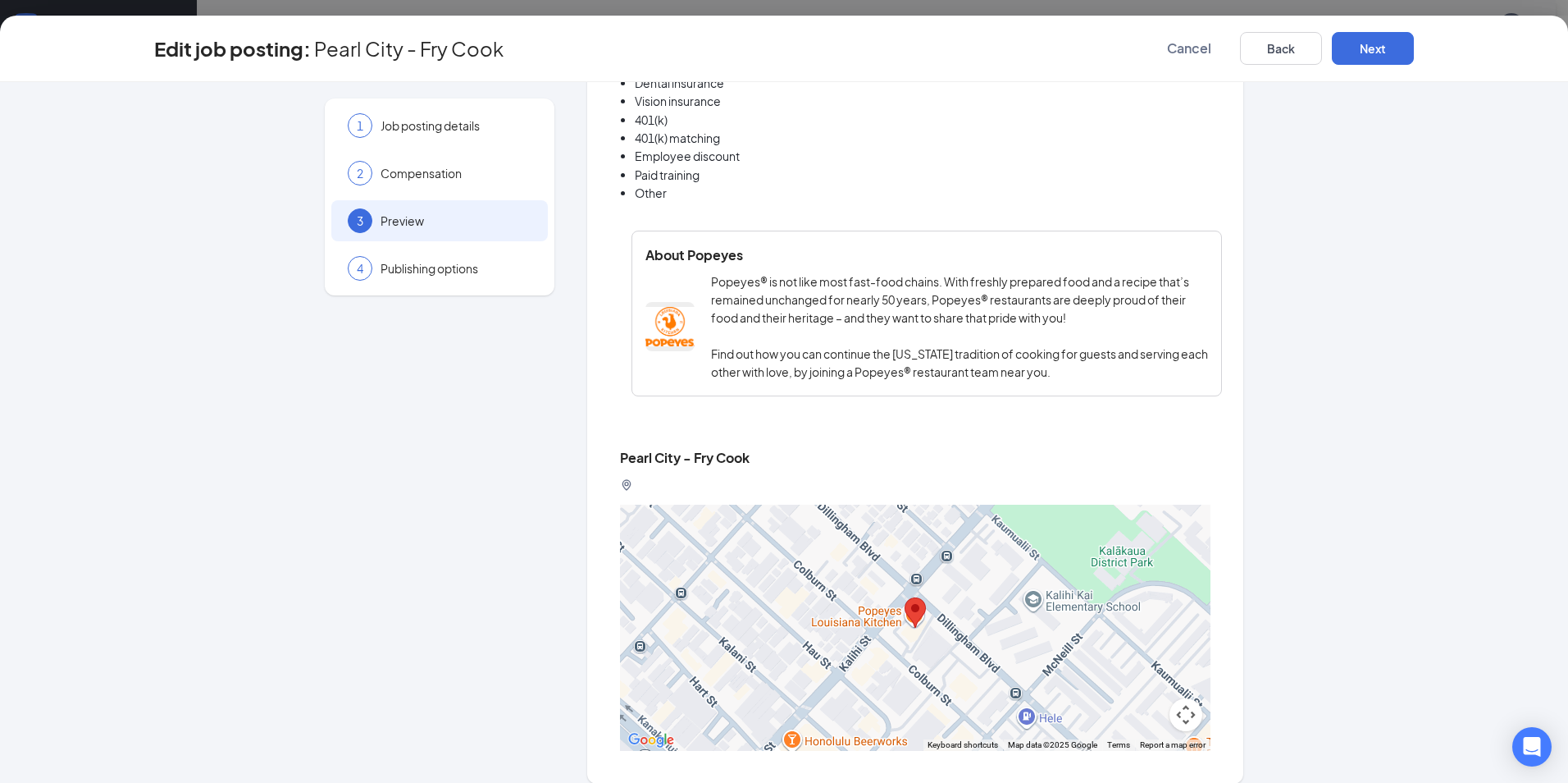
drag, startPoint x: 732, startPoint y: 235, endPoint x: 673, endPoint y: 199, distance: 69.1
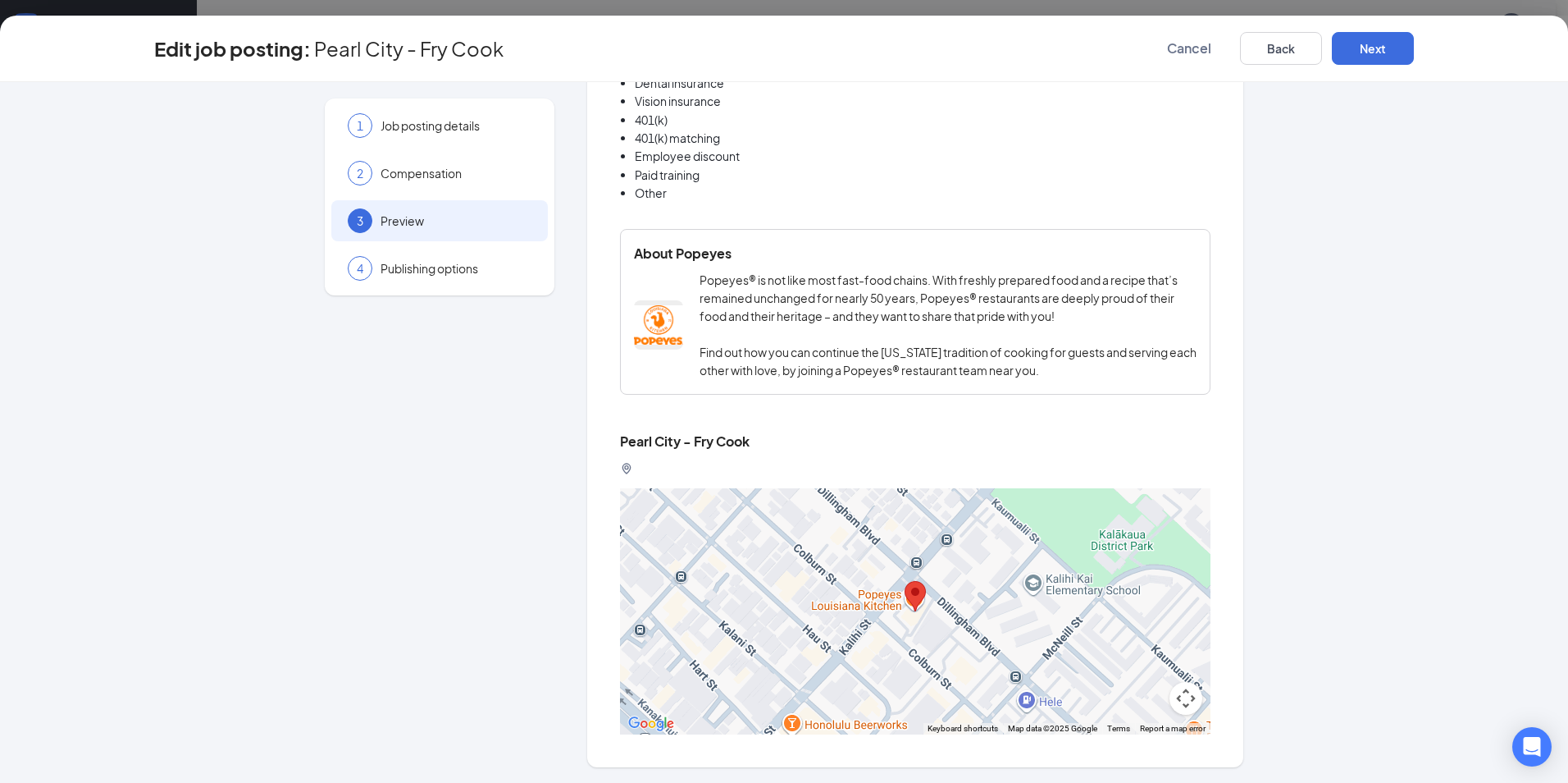
drag, startPoint x: 679, startPoint y: 201, endPoint x: 623, endPoint y: 149, distance: 76.4
click at [619, 68] on div "Edit job posting: Pearl City - Fry Cook Cancel Back Next 1 Job posting details …" at bounding box center [784, 399] width 1568 height 768
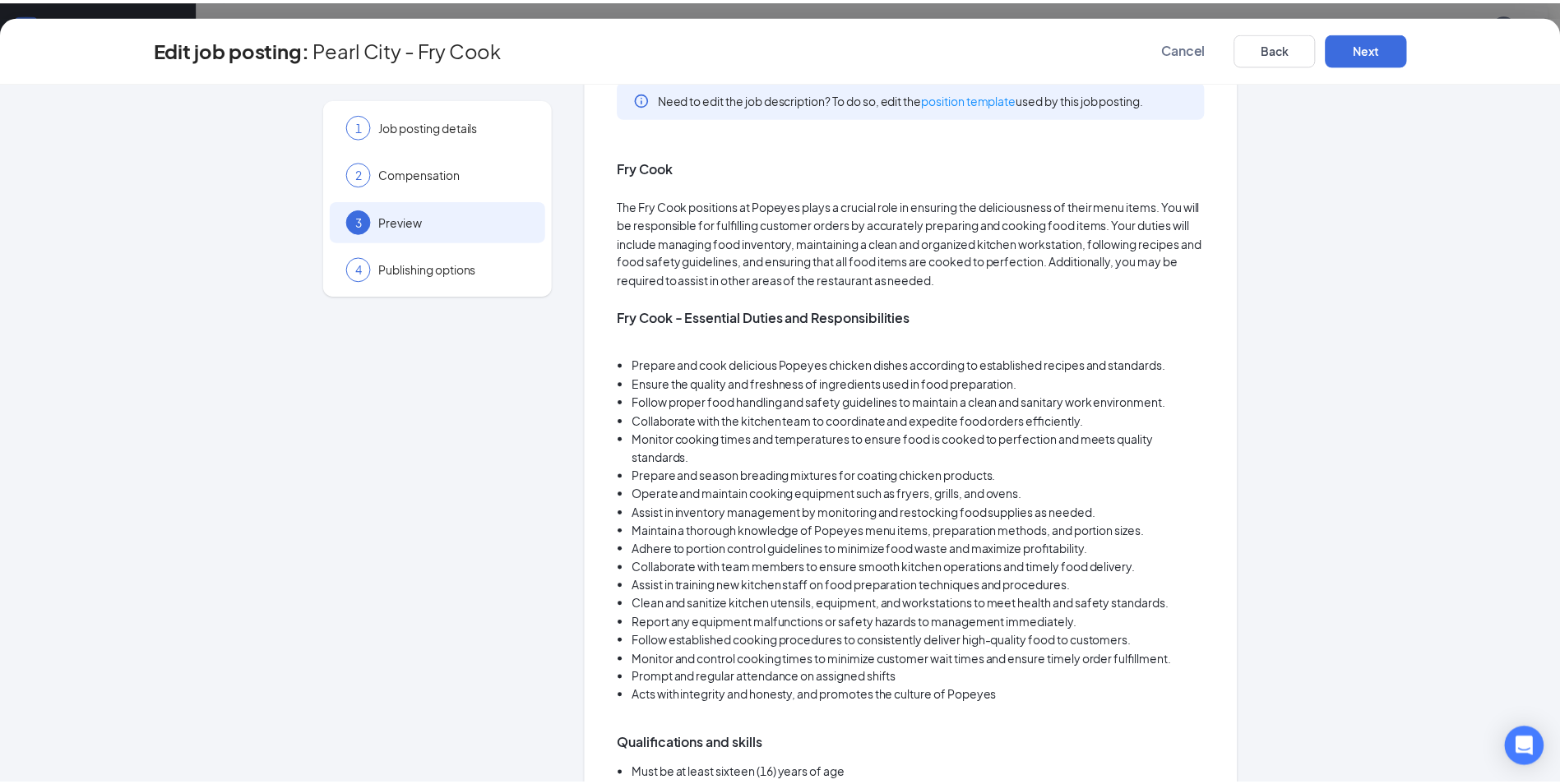
scroll to position [0, 0]
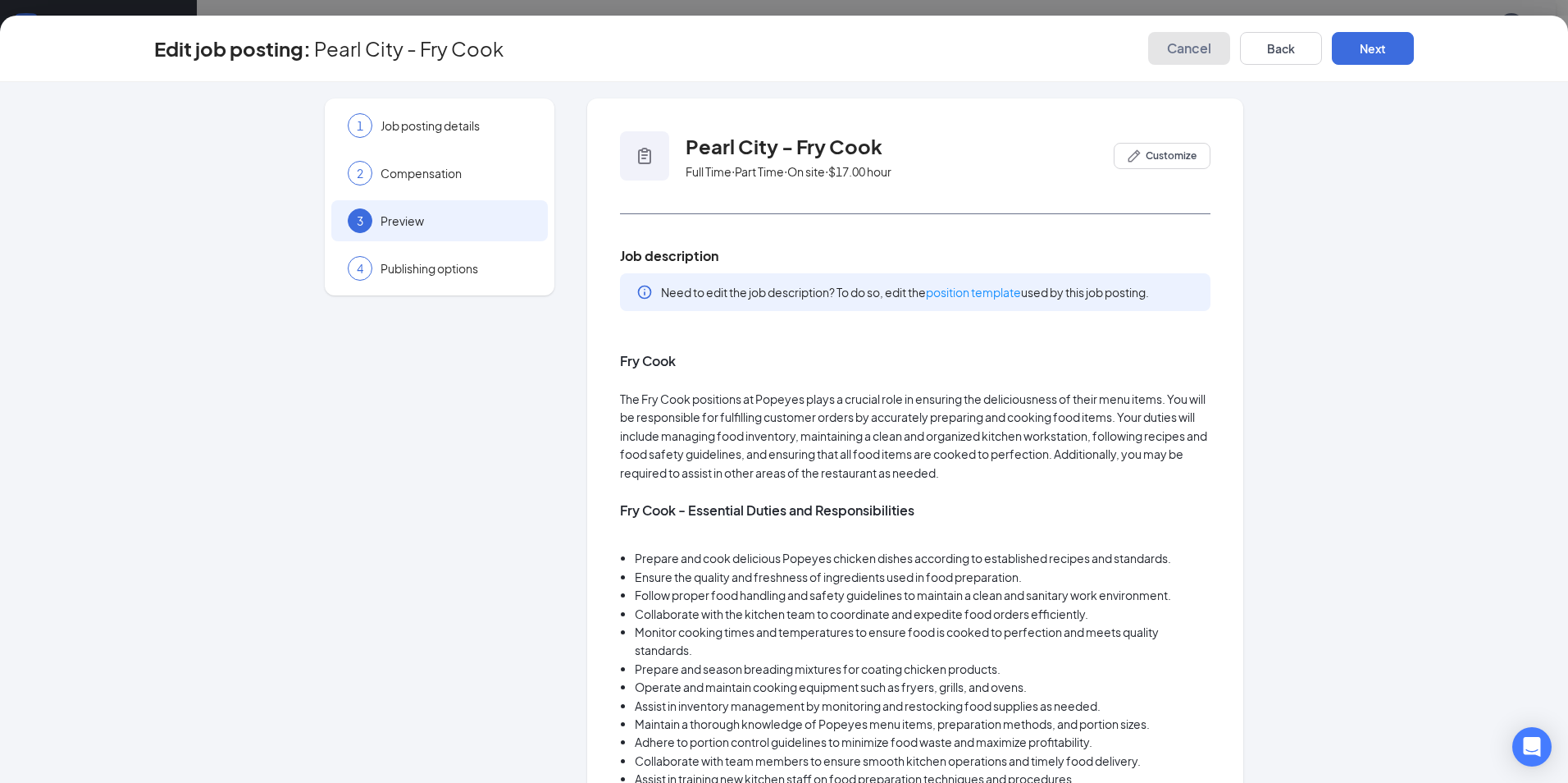
click at [1194, 54] on span "Cancel" at bounding box center [1189, 48] width 45 height 16
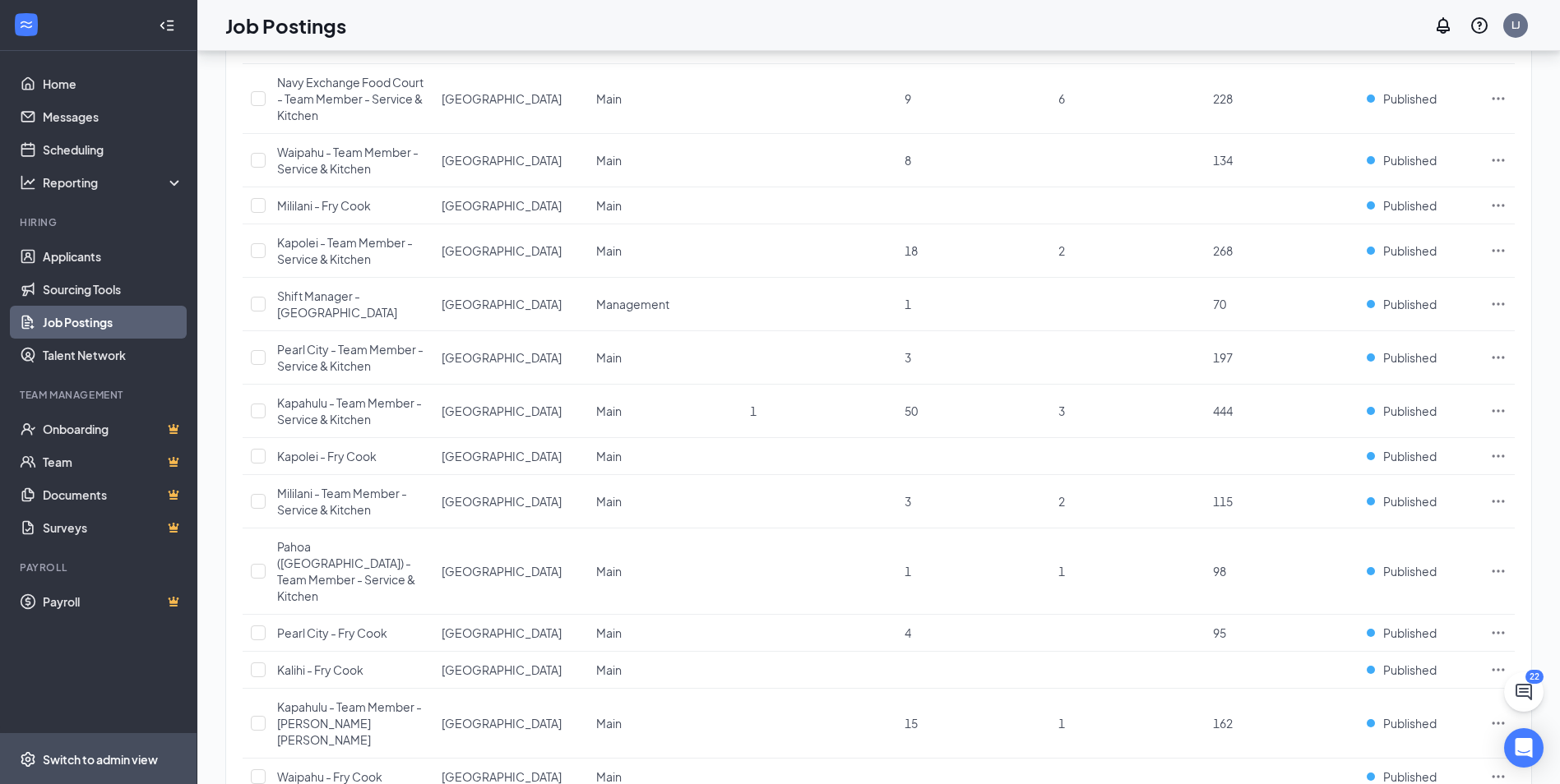
click at [103, 770] on span "Switch to admin view" at bounding box center [113, 758] width 140 height 51
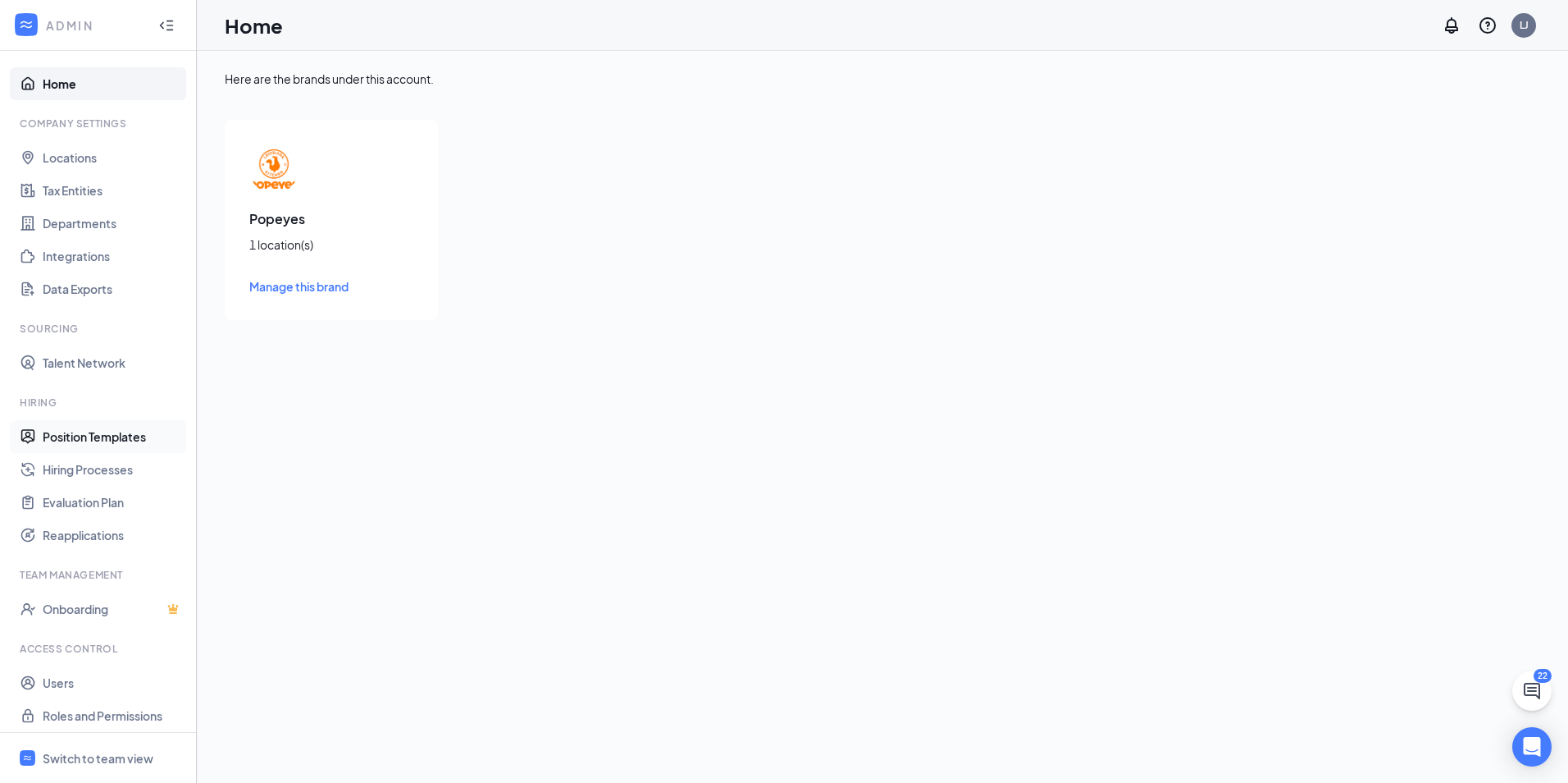
click at [80, 437] on link "Position Templates" at bounding box center [112, 436] width 140 height 32
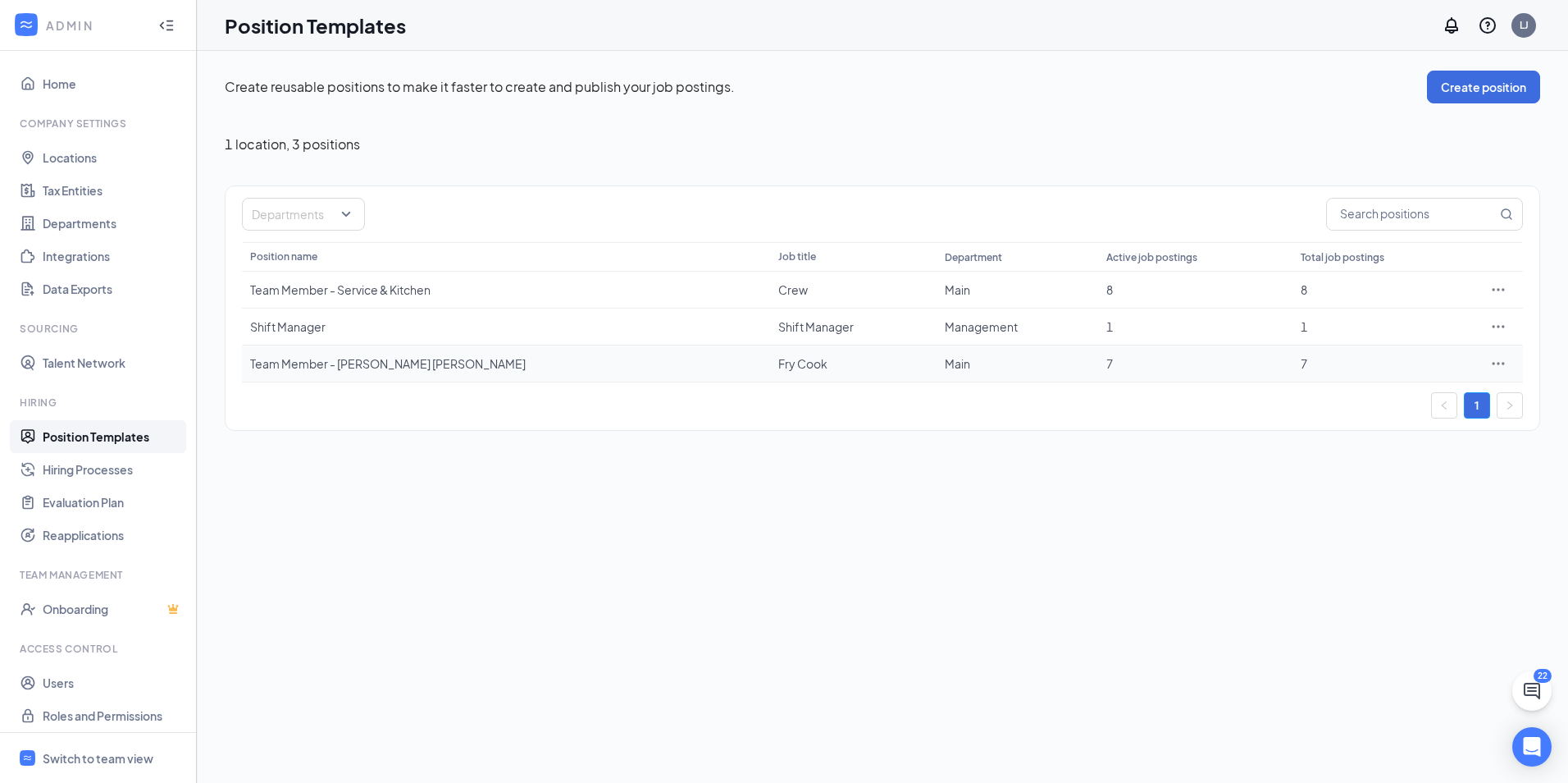
click at [335, 368] on div "Team Member - [PERSON_NAME] [PERSON_NAME]" at bounding box center [506, 363] width 512 height 16
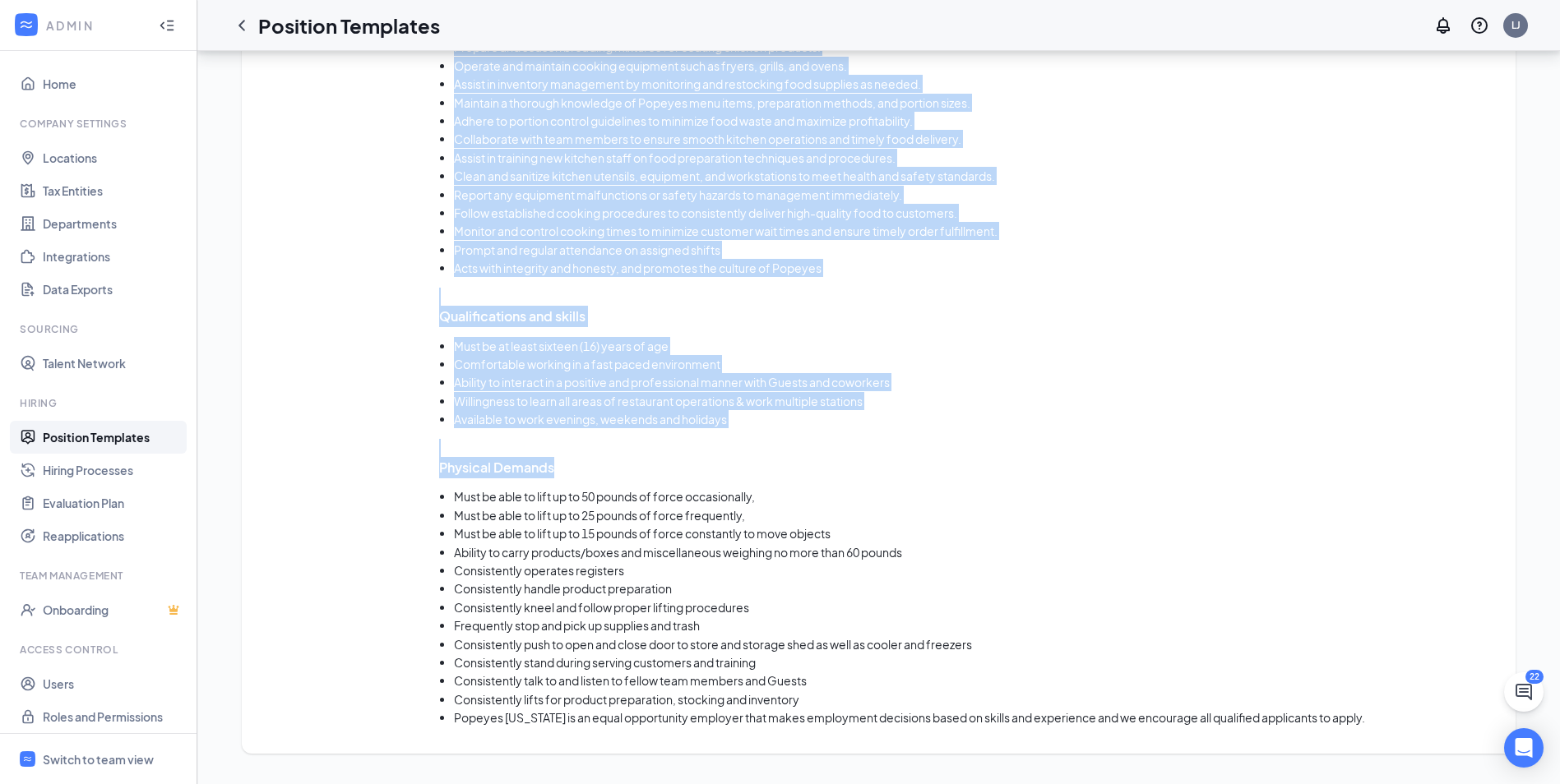
scroll to position [1222, 0]
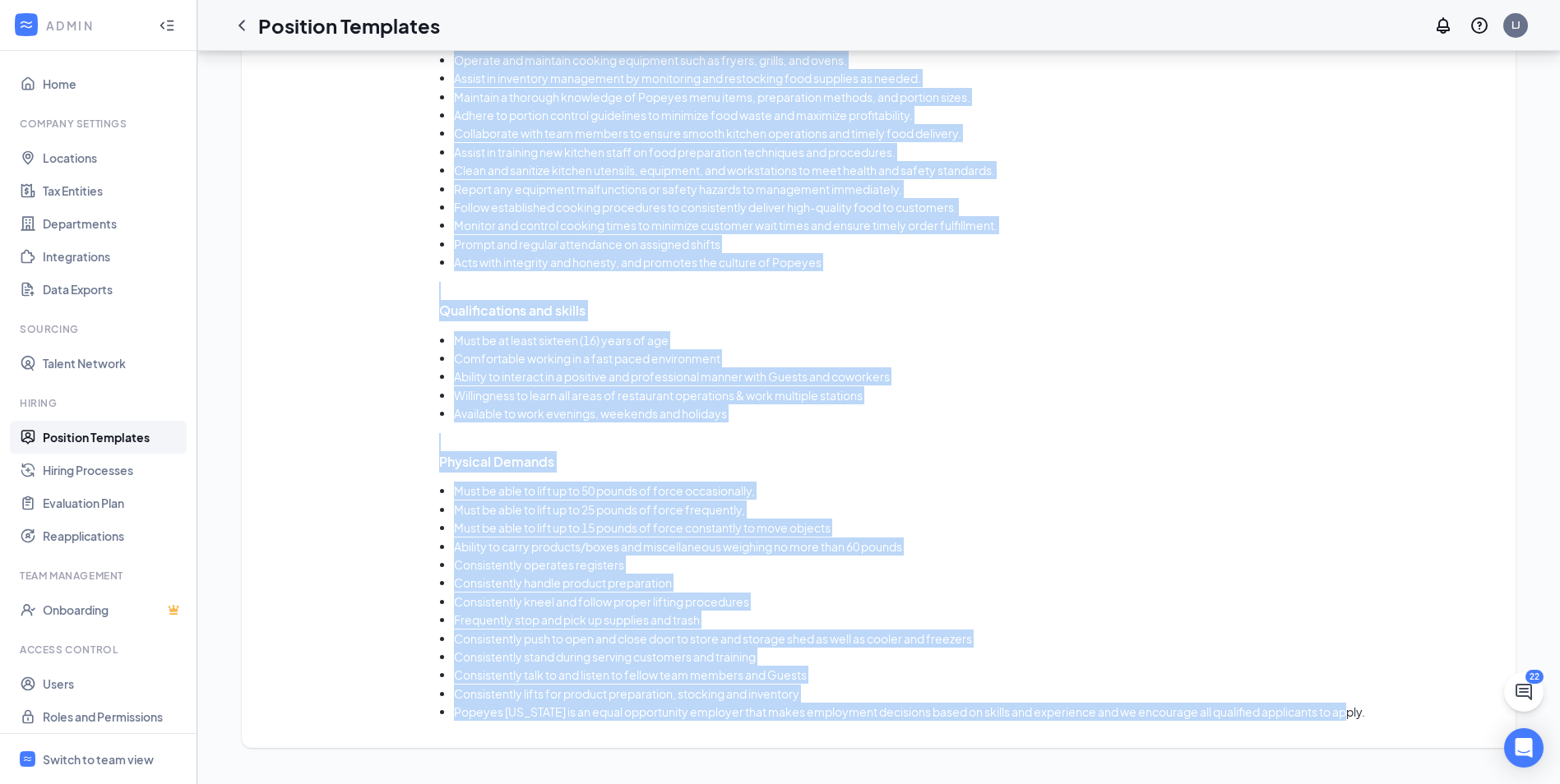
drag, startPoint x: 440, startPoint y: 189, endPoint x: 1366, endPoint y: 719, distance: 1066.9
click at [1366, 719] on div "Fry Cook The Fry Cook positions at Popeyes plays a crucial role in ensuring the…" at bounding box center [968, 249] width 1060 height 943
copy div "Fry Cook The Fry Cook positions at Popeyes plays a crucial role in ensuring the…"
